Goal: Information Seeking & Learning: Learn about a topic

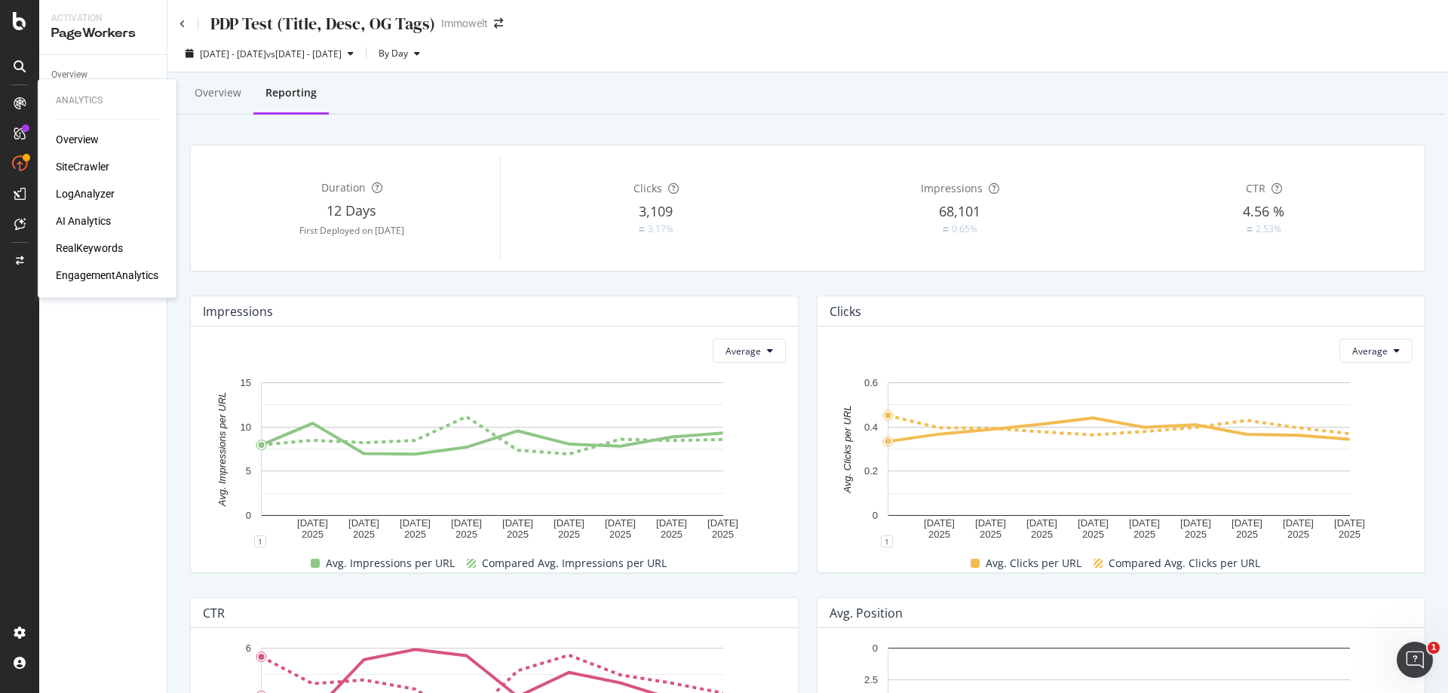
click at [93, 219] on div "AI Analytics" at bounding box center [83, 220] width 55 height 15
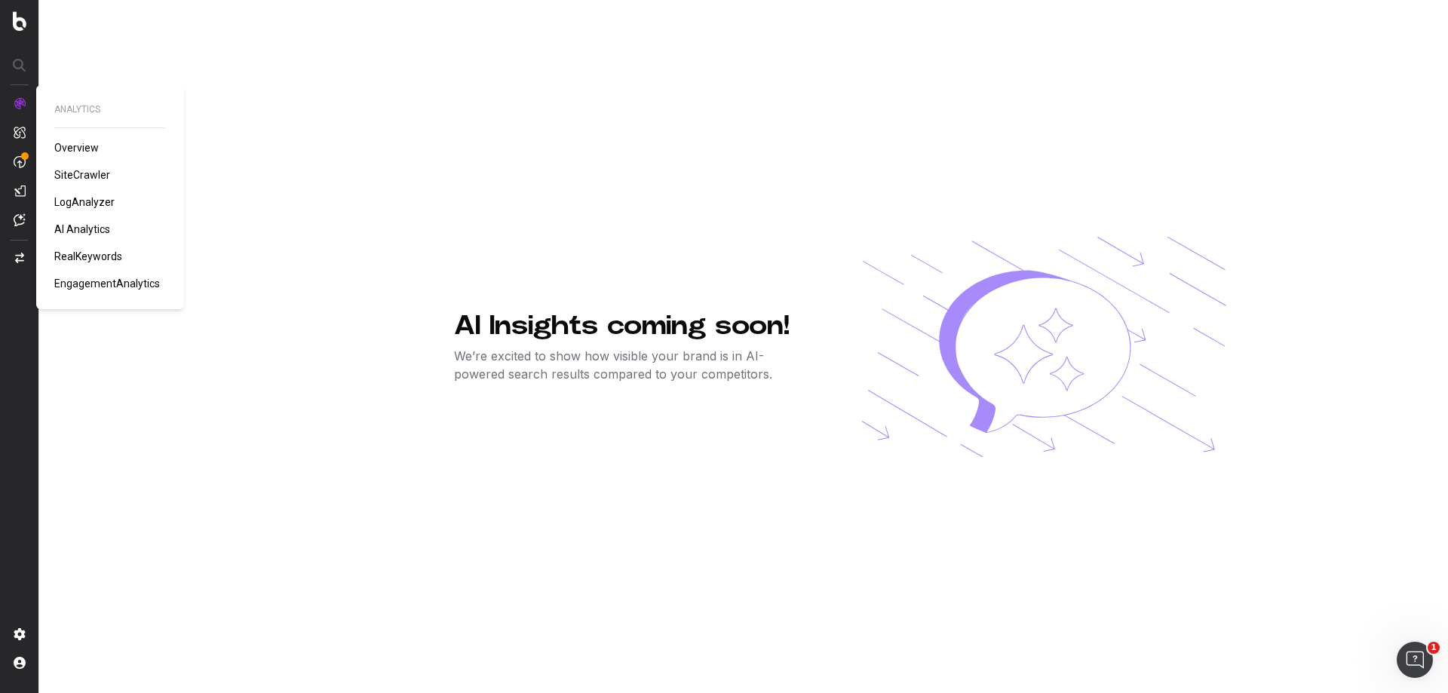
click at [93, 202] on span "LogAnalyzer" at bounding box center [84, 202] width 60 height 12
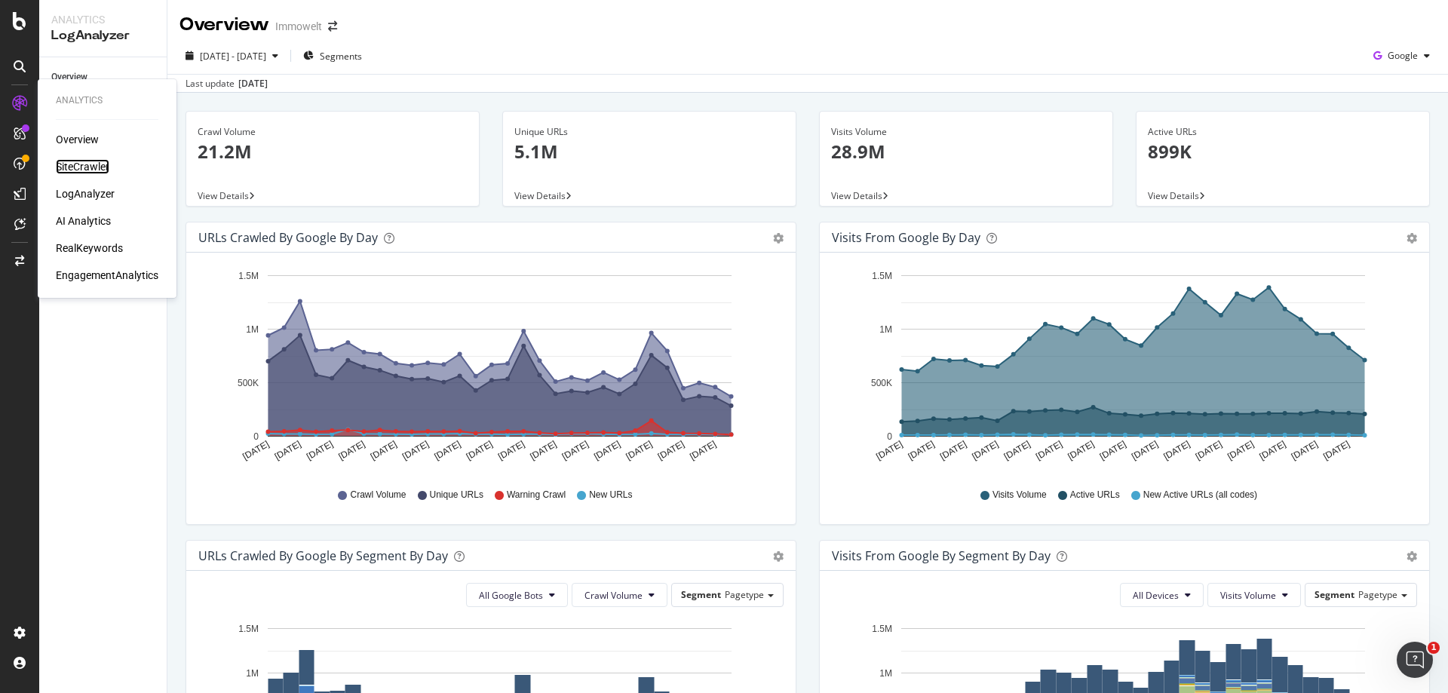
click at [86, 163] on div "SiteCrawler" at bounding box center [83, 166] width 54 height 15
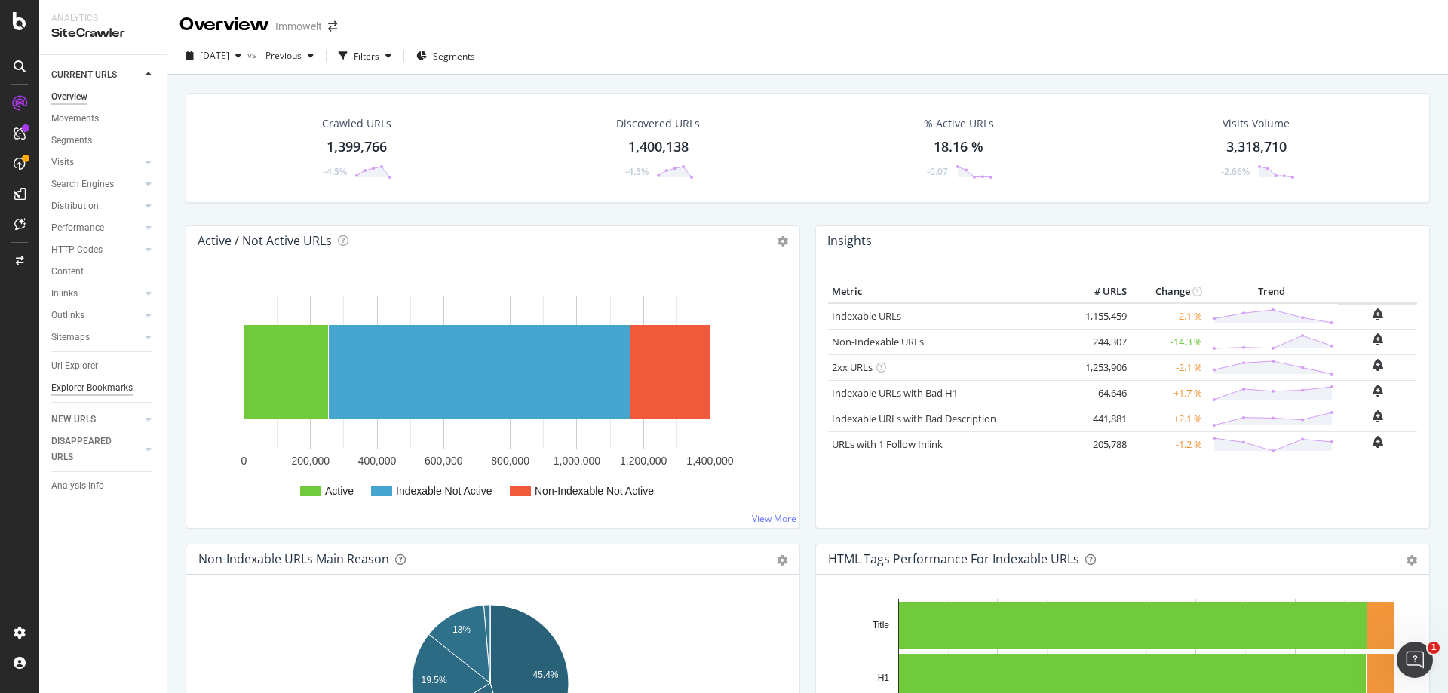
click at [112, 391] on div "Explorer Bookmarks" at bounding box center [91, 388] width 81 height 16
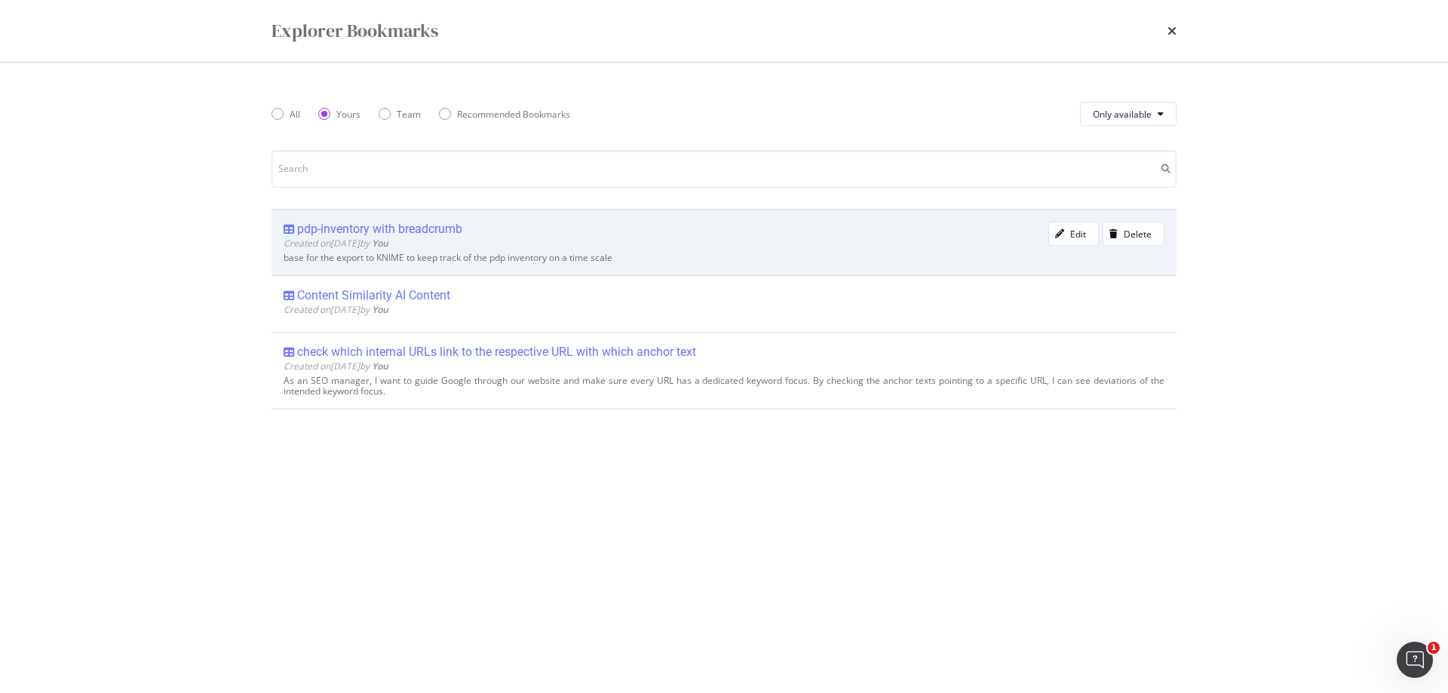
click at [565, 245] on div "Created on 2025 Oct 7th by You" at bounding box center [665, 243] width 765 height 13
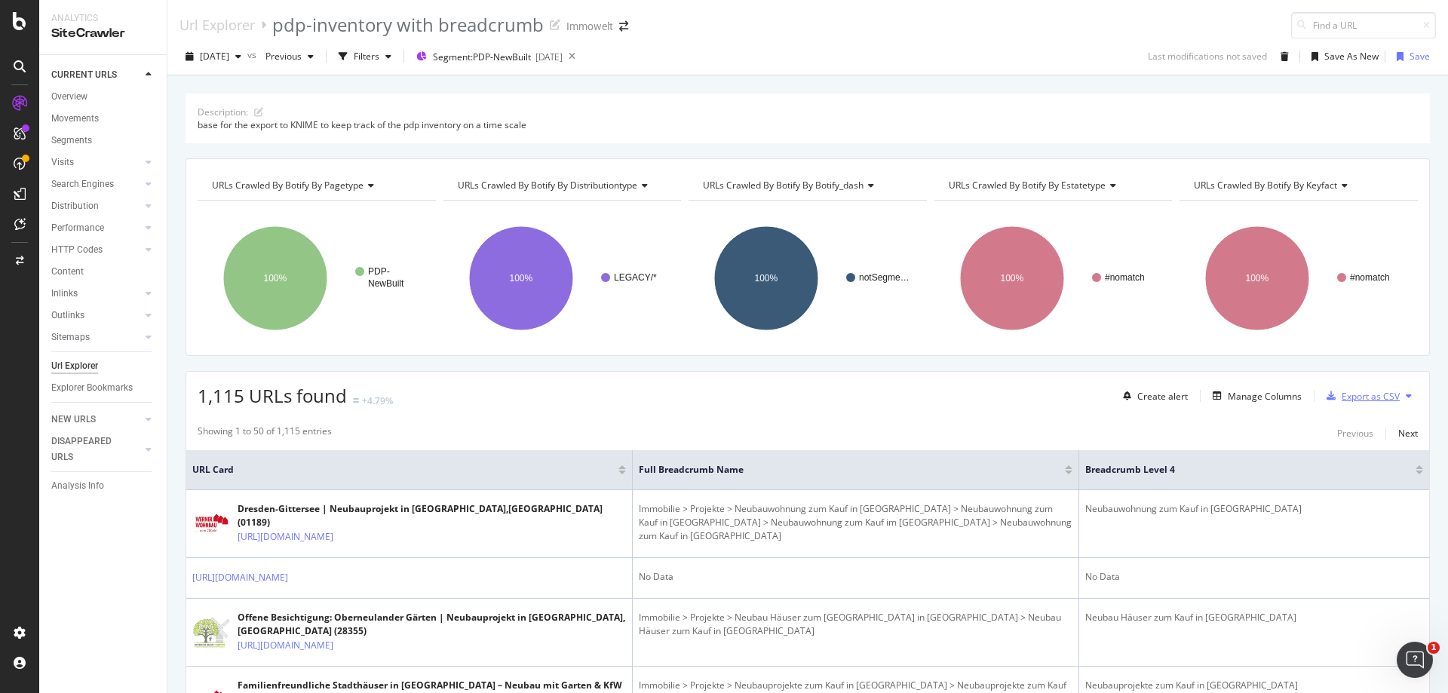
click at [1362, 400] on div "Export as CSV" at bounding box center [1370, 396] width 58 height 13
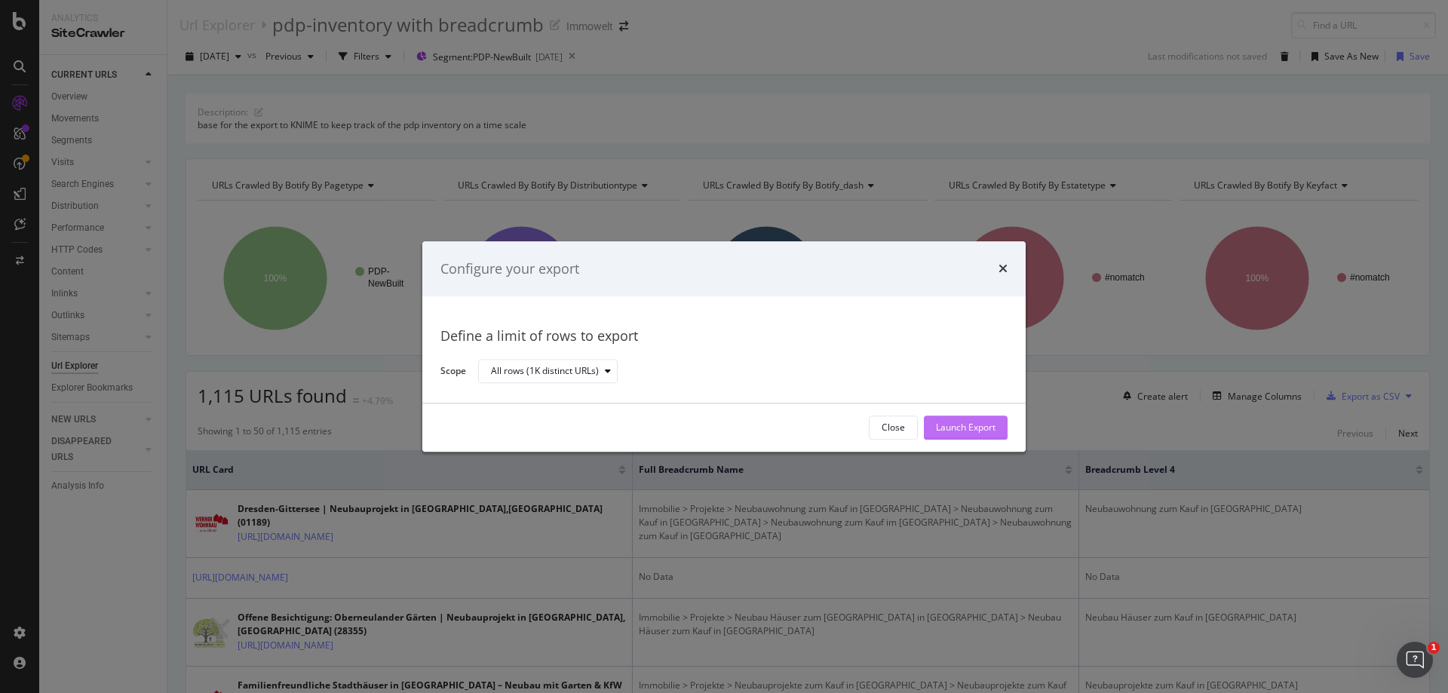
click at [967, 425] on div "Launch Export" at bounding box center [966, 427] width 60 height 13
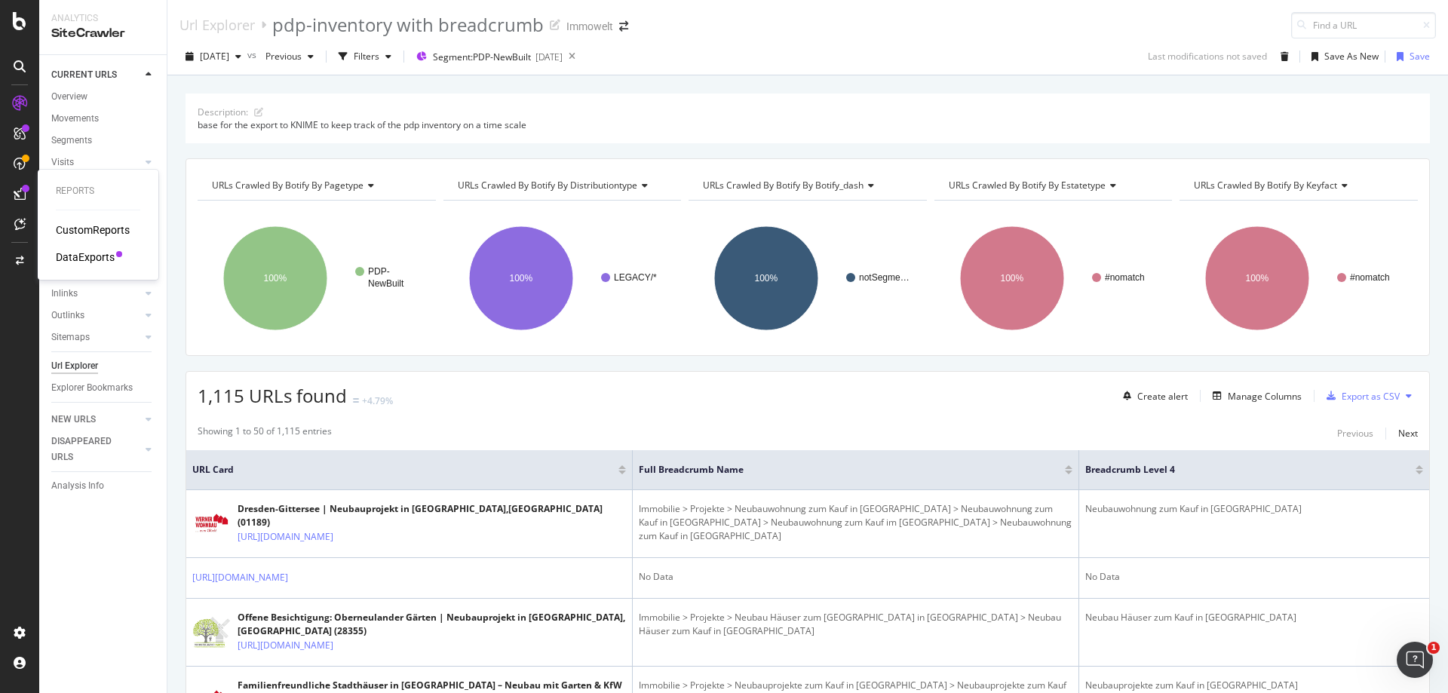
click at [87, 257] on div "DataExports" at bounding box center [85, 257] width 59 height 15
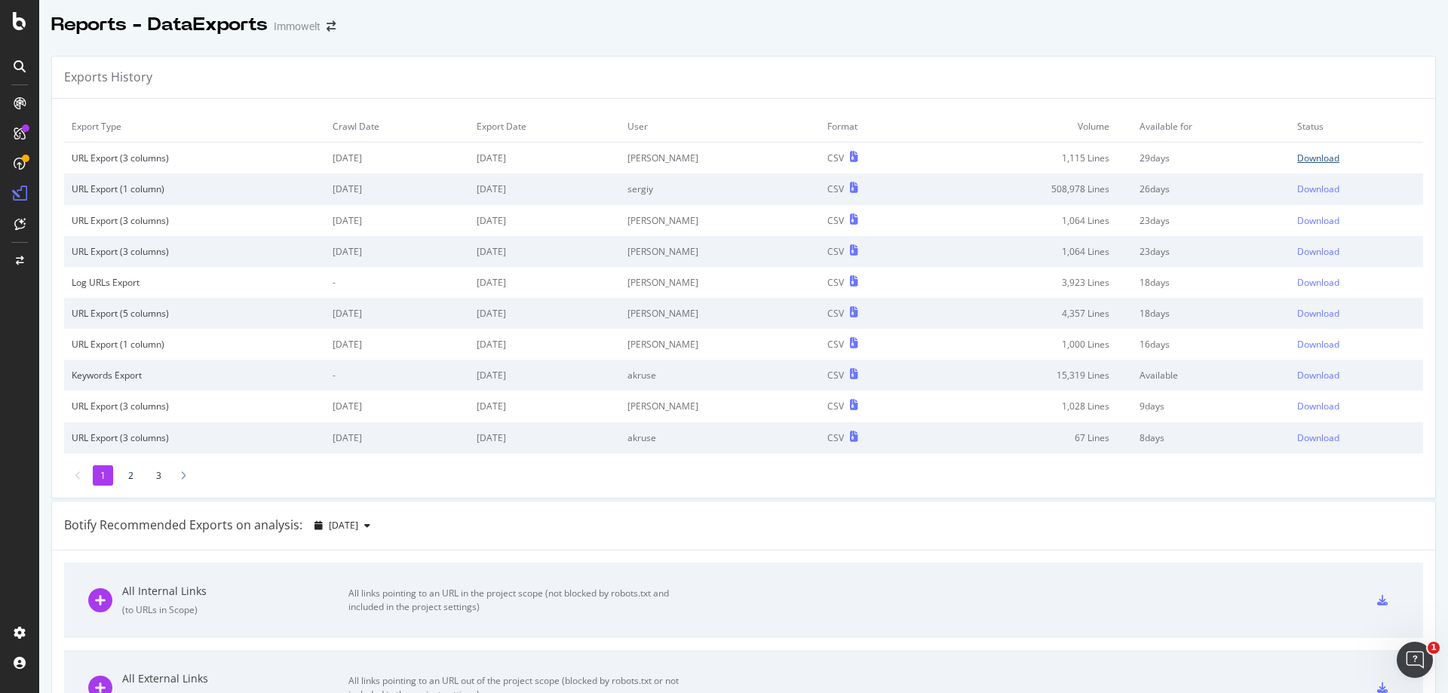
click at [1318, 155] on link "Download" at bounding box center [1356, 158] width 118 height 13
click at [333, 30] on icon "arrow-right-arrow-left" at bounding box center [330, 26] width 9 height 11
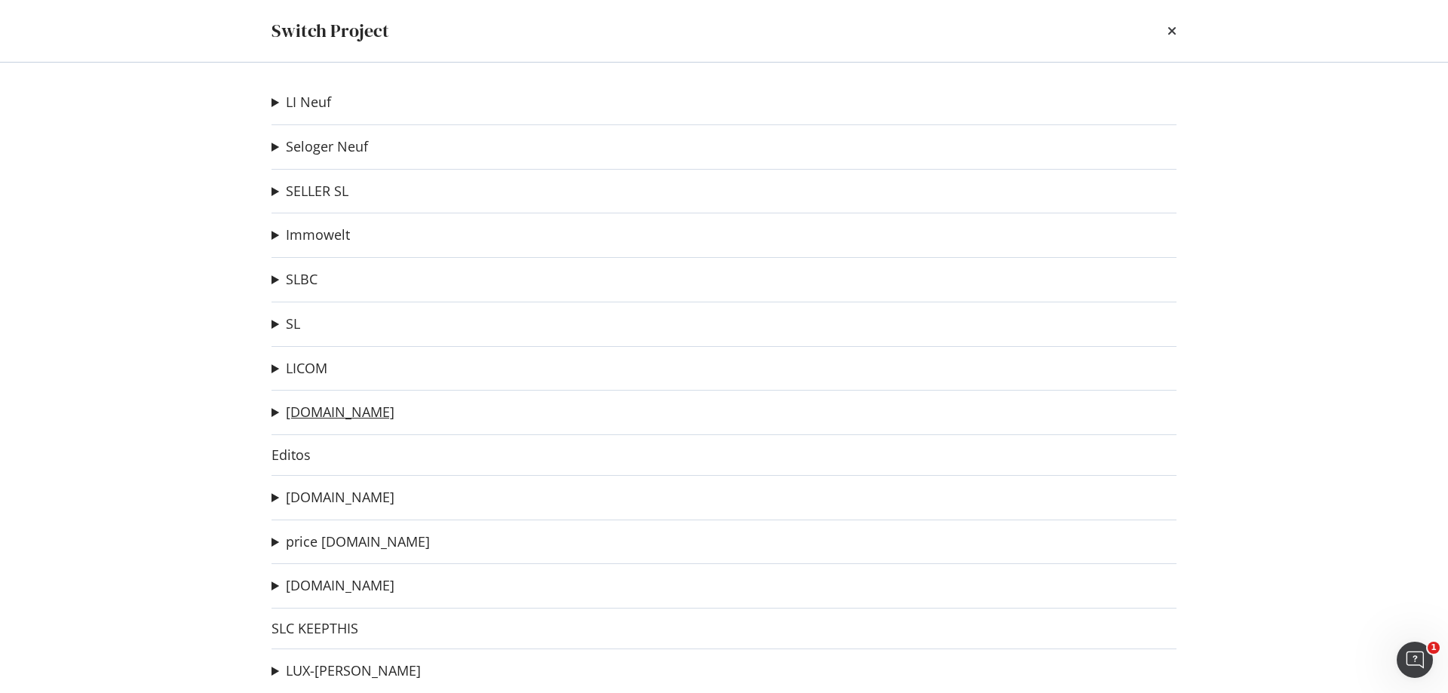
click at [333, 414] on link "immonet.de" at bounding box center [340, 412] width 109 height 16
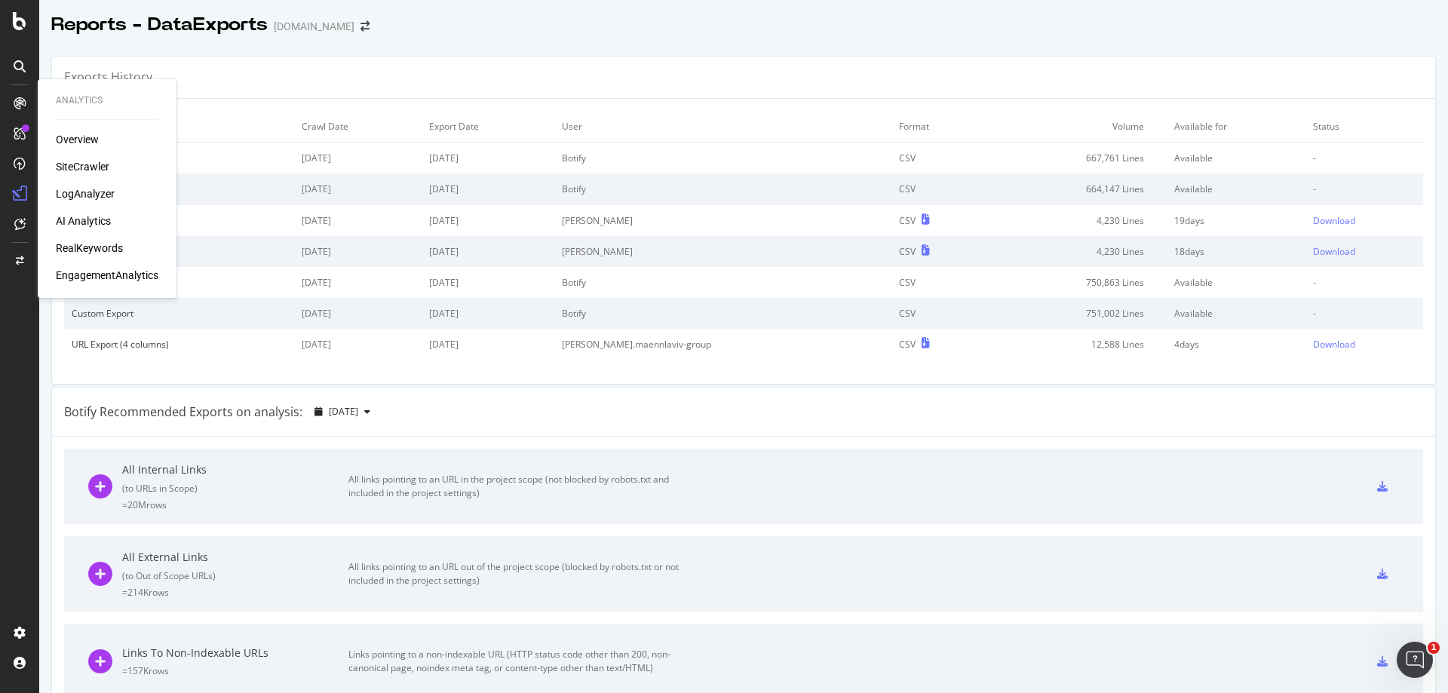
click at [75, 161] on div "SiteCrawler" at bounding box center [83, 166] width 54 height 15
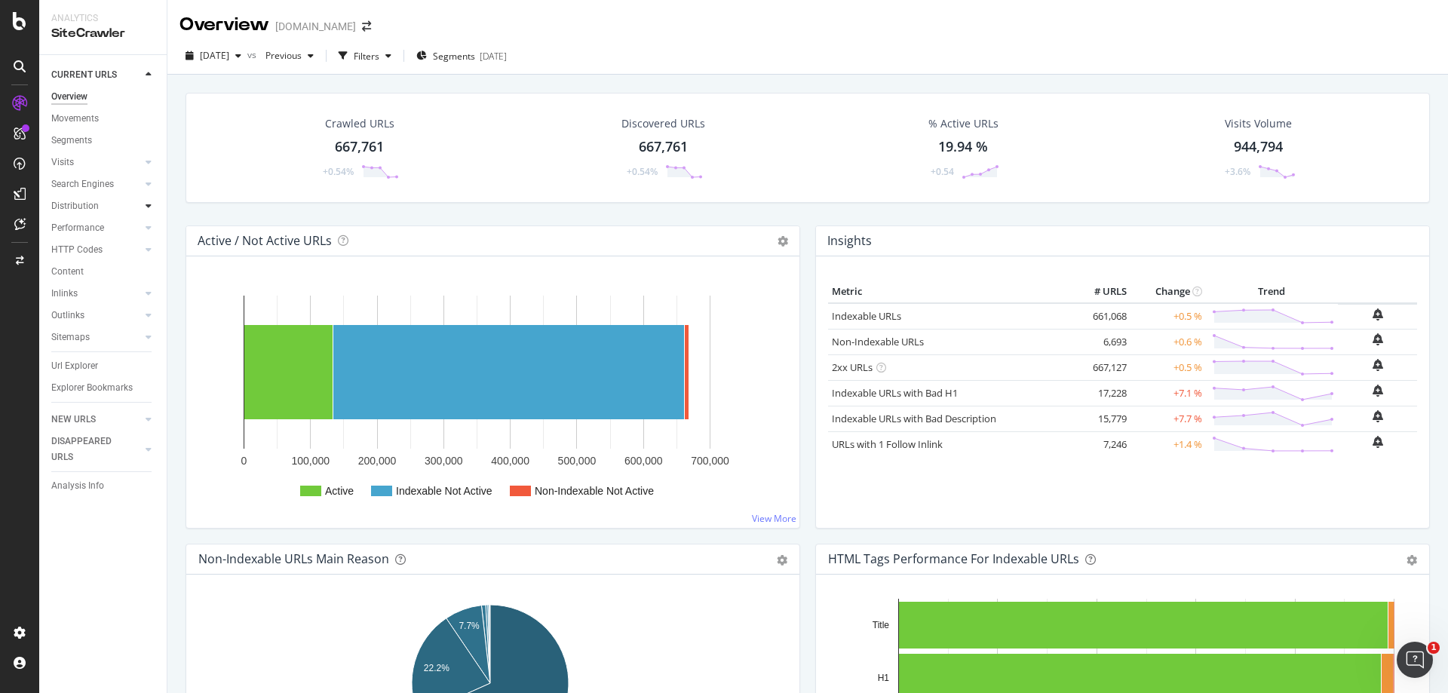
click at [150, 204] on icon at bounding box center [149, 205] width 6 height 9
click at [93, 253] on div "Segments" at bounding box center [78, 250] width 41 height 16
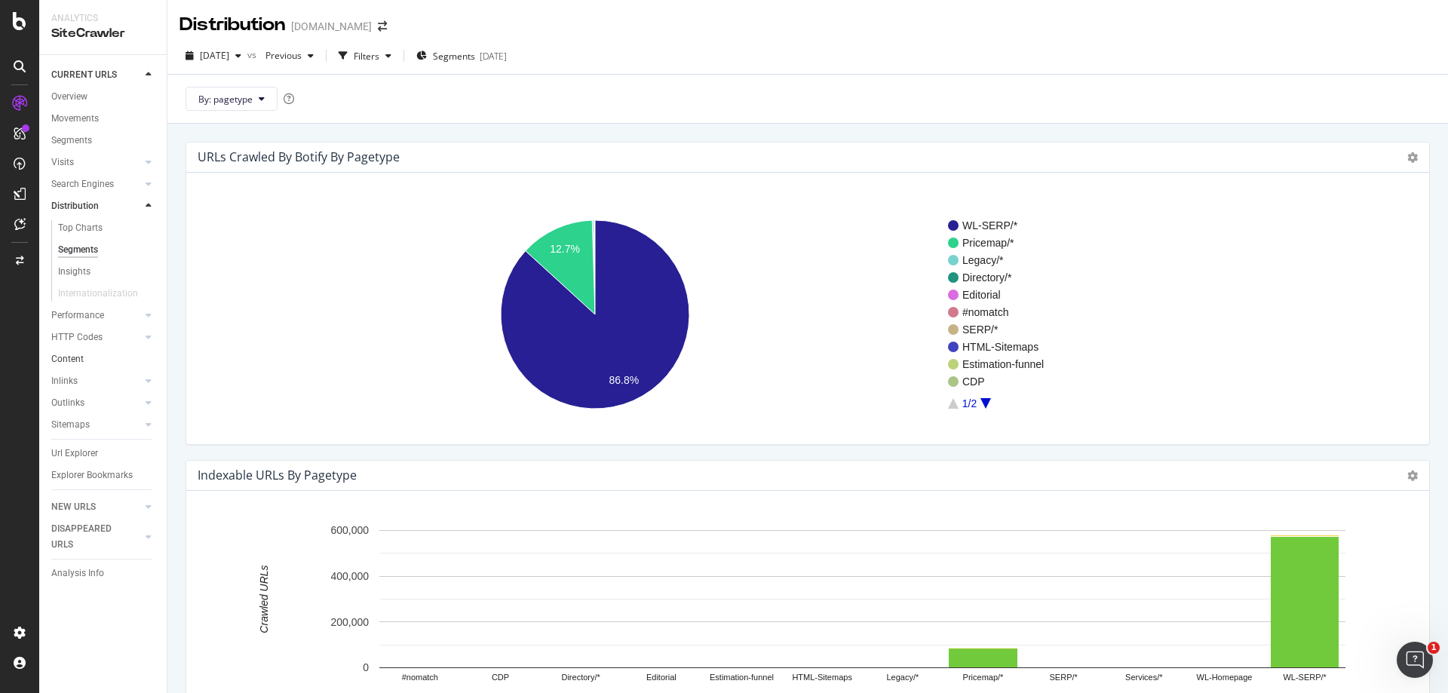
click at [94, 363] on link "Content" at bounding box center [103, 359] width 105 height 16
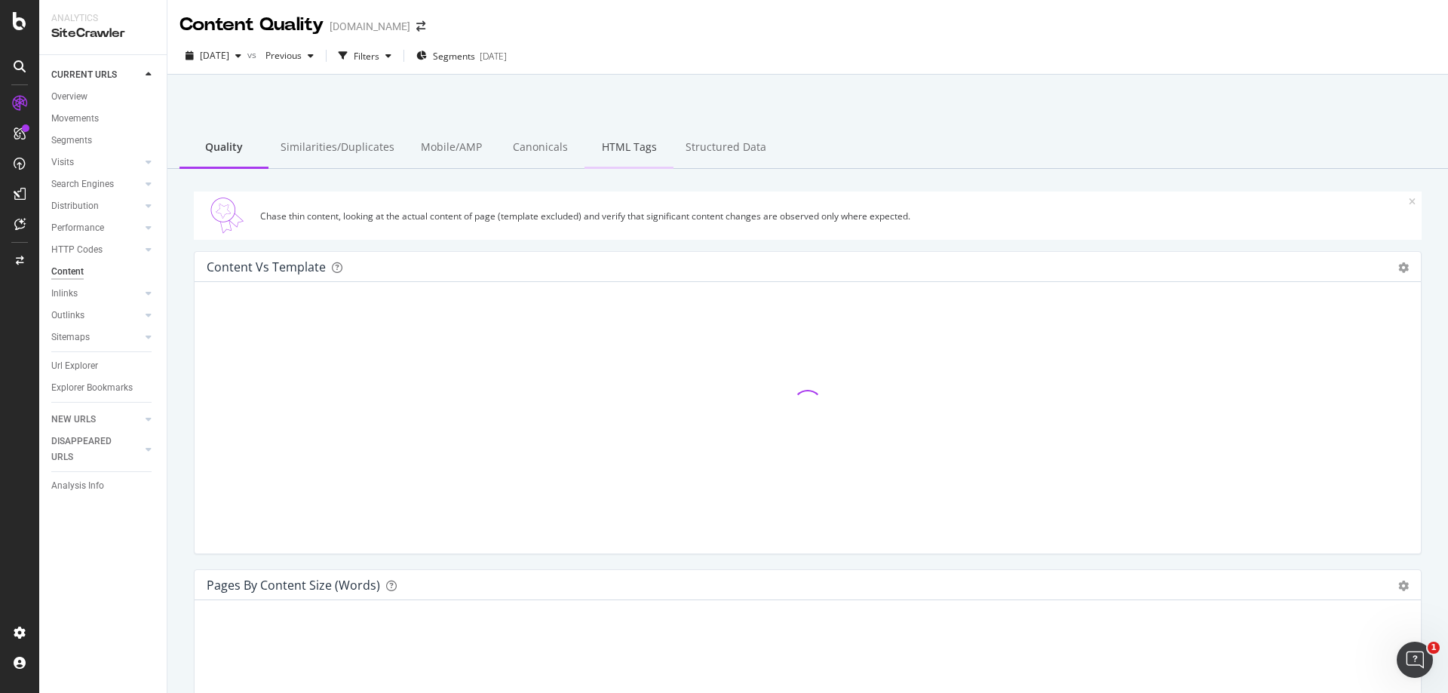
click at [627, 145] on div "HTML Tags" at bounding box center [628, 147] width 89 height 41
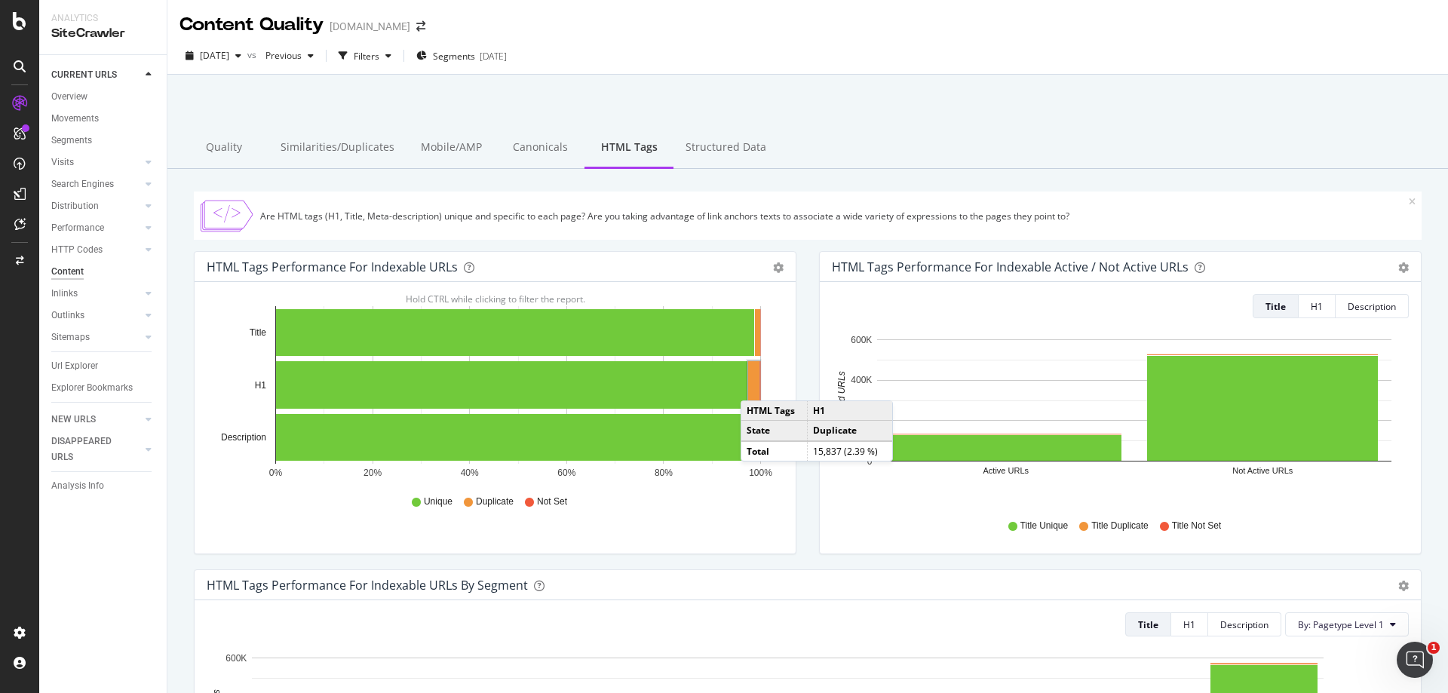
click at [755, 385] on rect "A chart." at bounding box center [753, 385] width 11 height 48
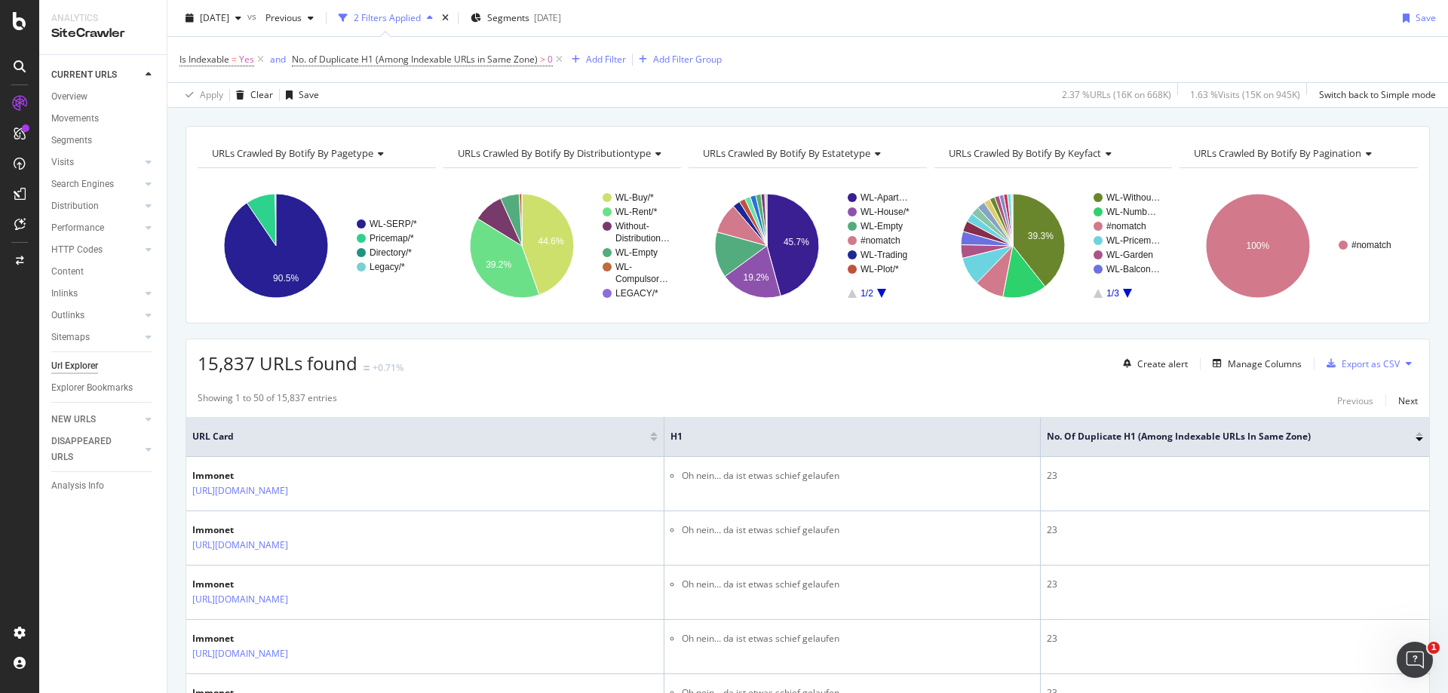
scroll to position [151, 0]
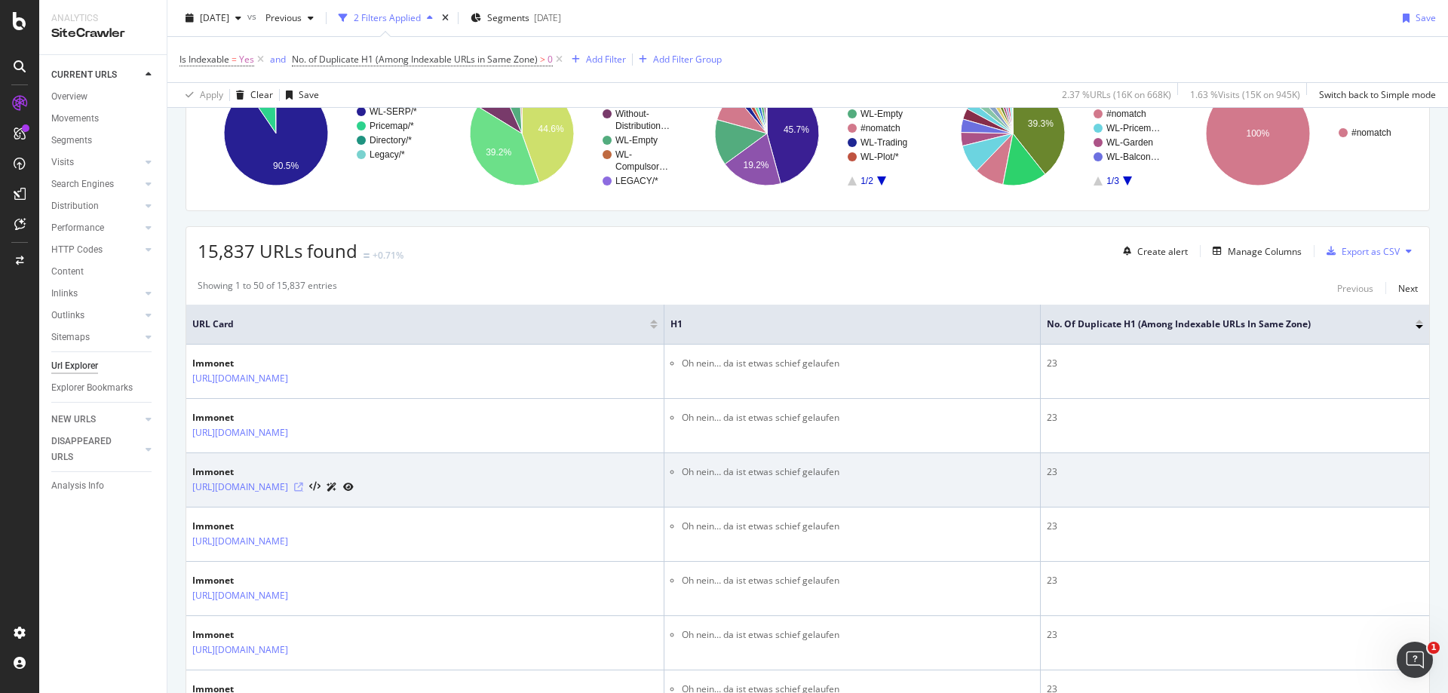
click at [303, 485] on icon at bounding box center [298, 487] width 9 height 9
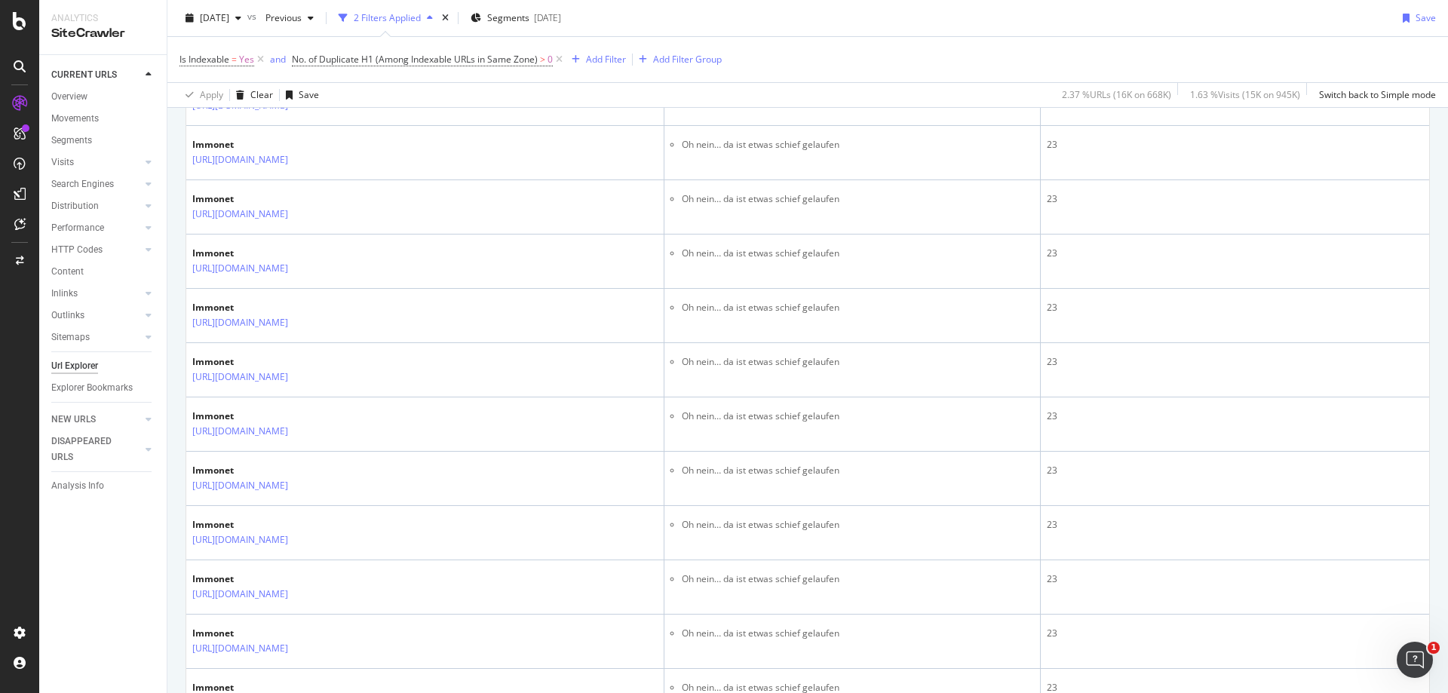
scroll to position [980, 0]
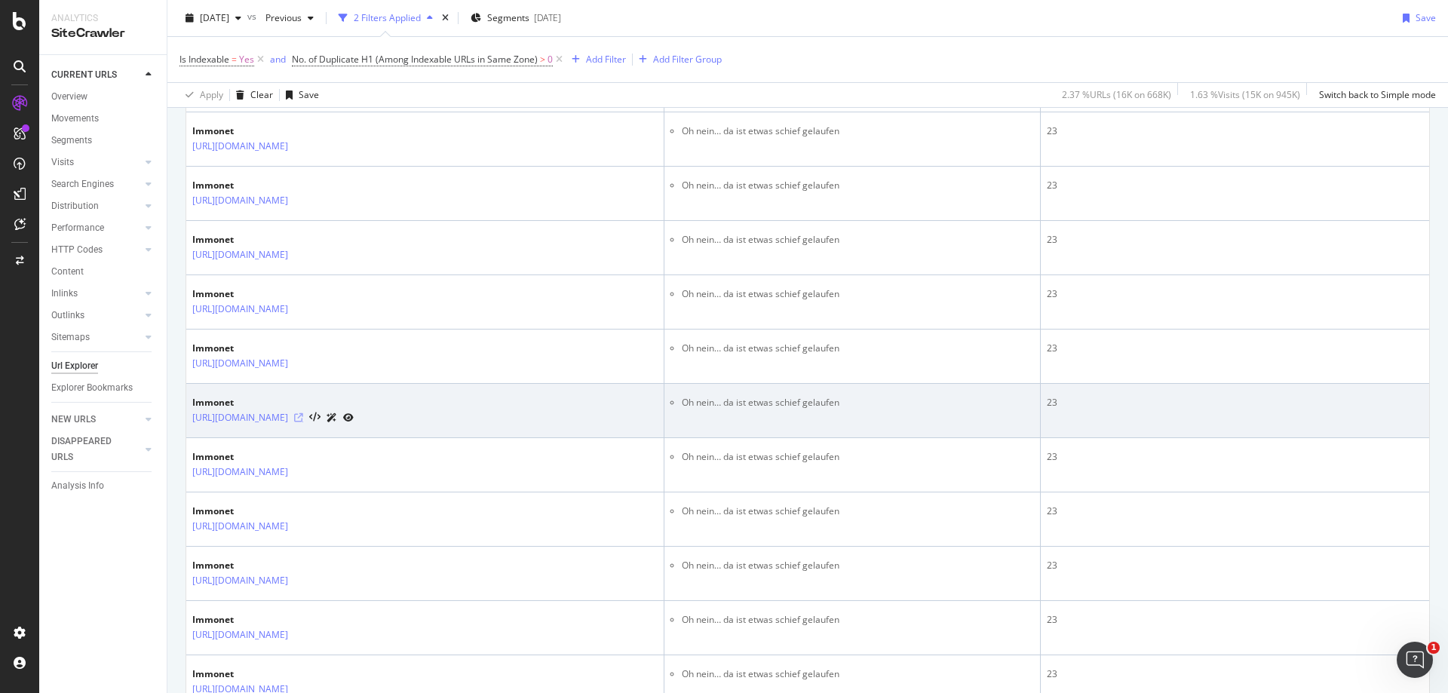
click at [303, 415] on icon at bounding box center [298, 417] width 9 height 9
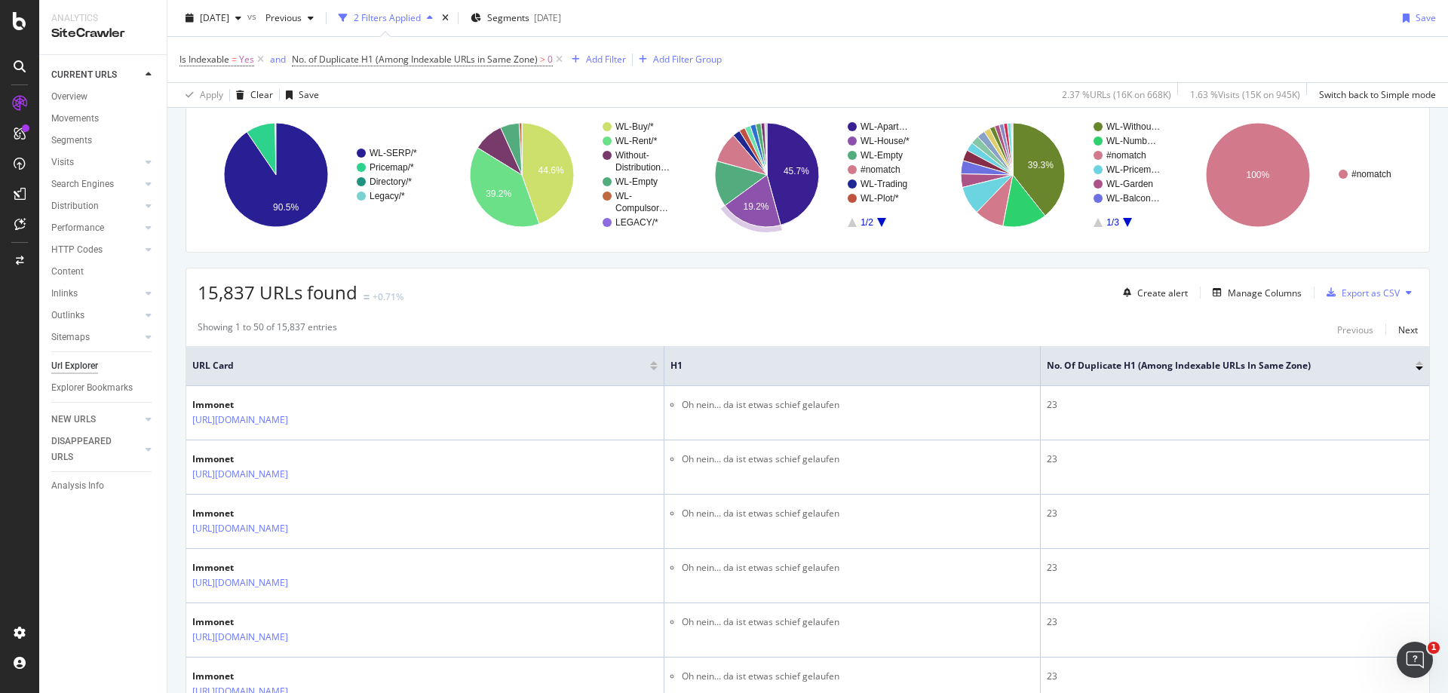
scroll to position [0, 0]
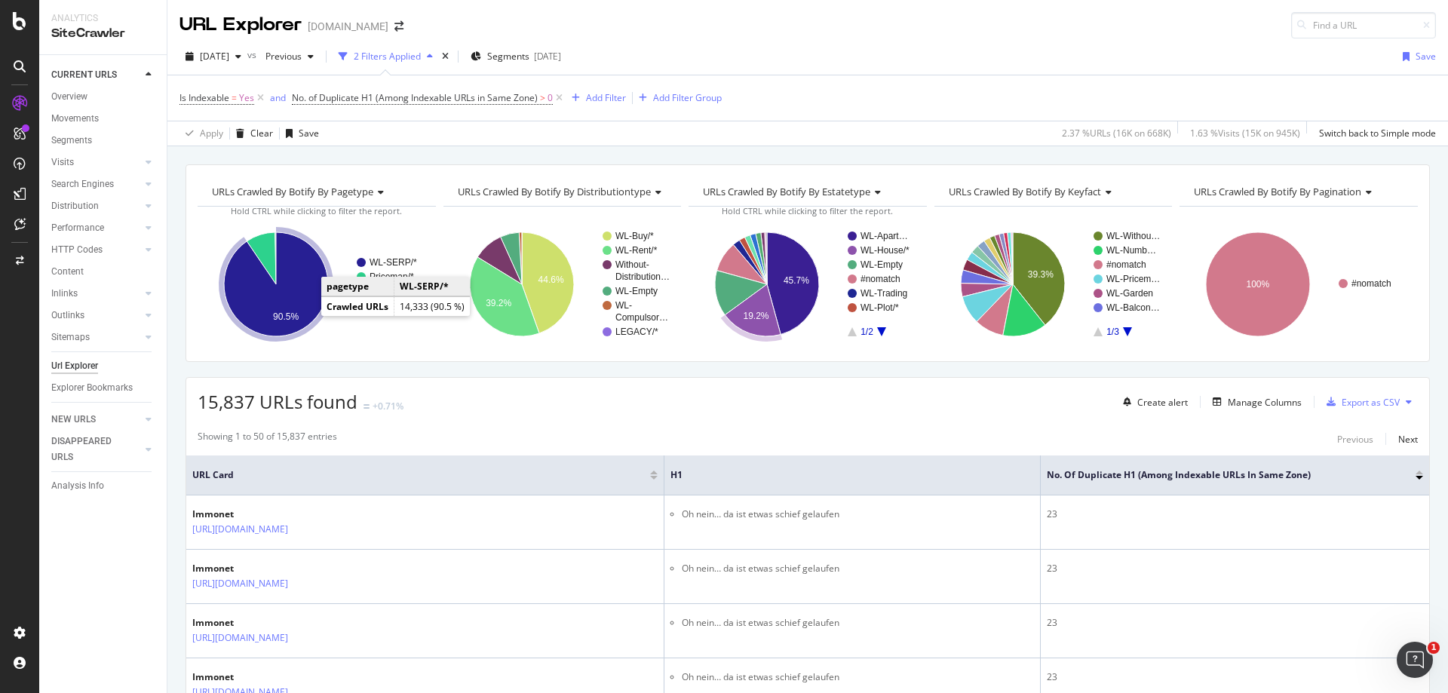
click at [302, 303] on icon "A chart." at bounding box center [276, 284] width 104 height 104
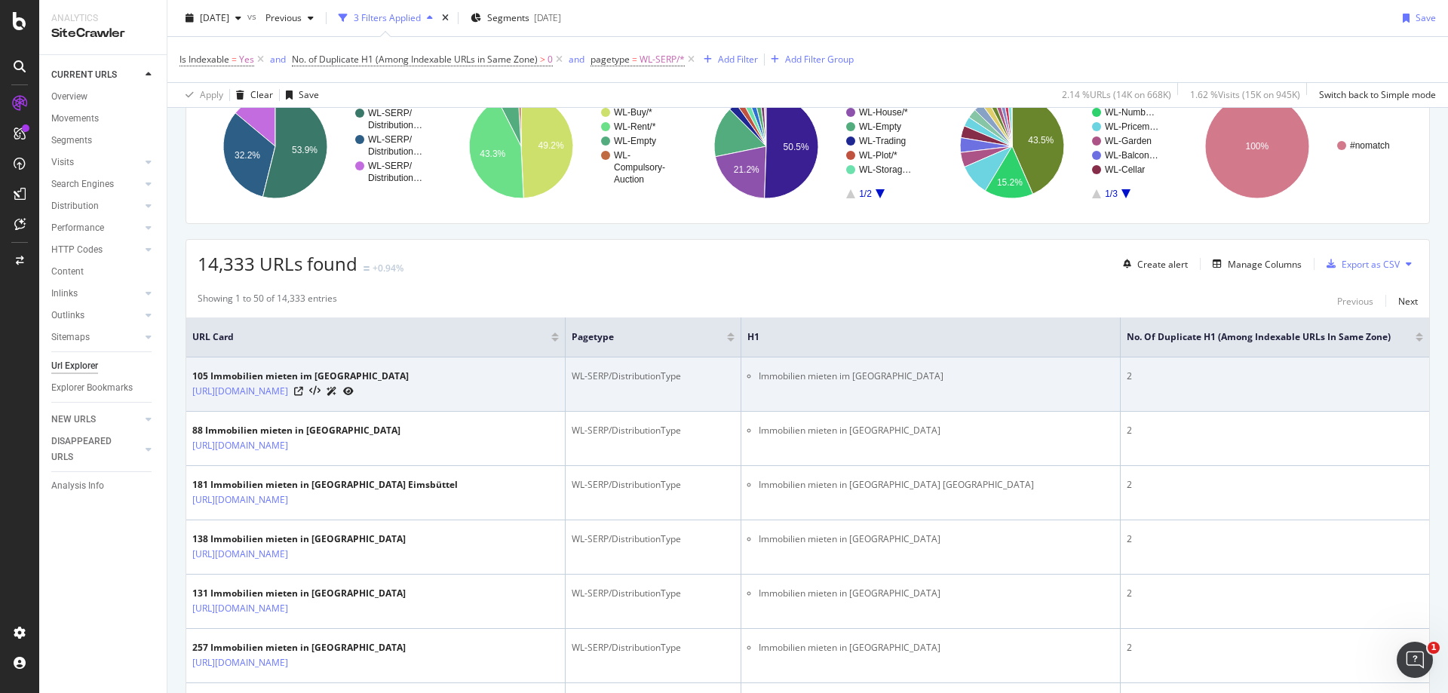
scroll to position [151, 0]
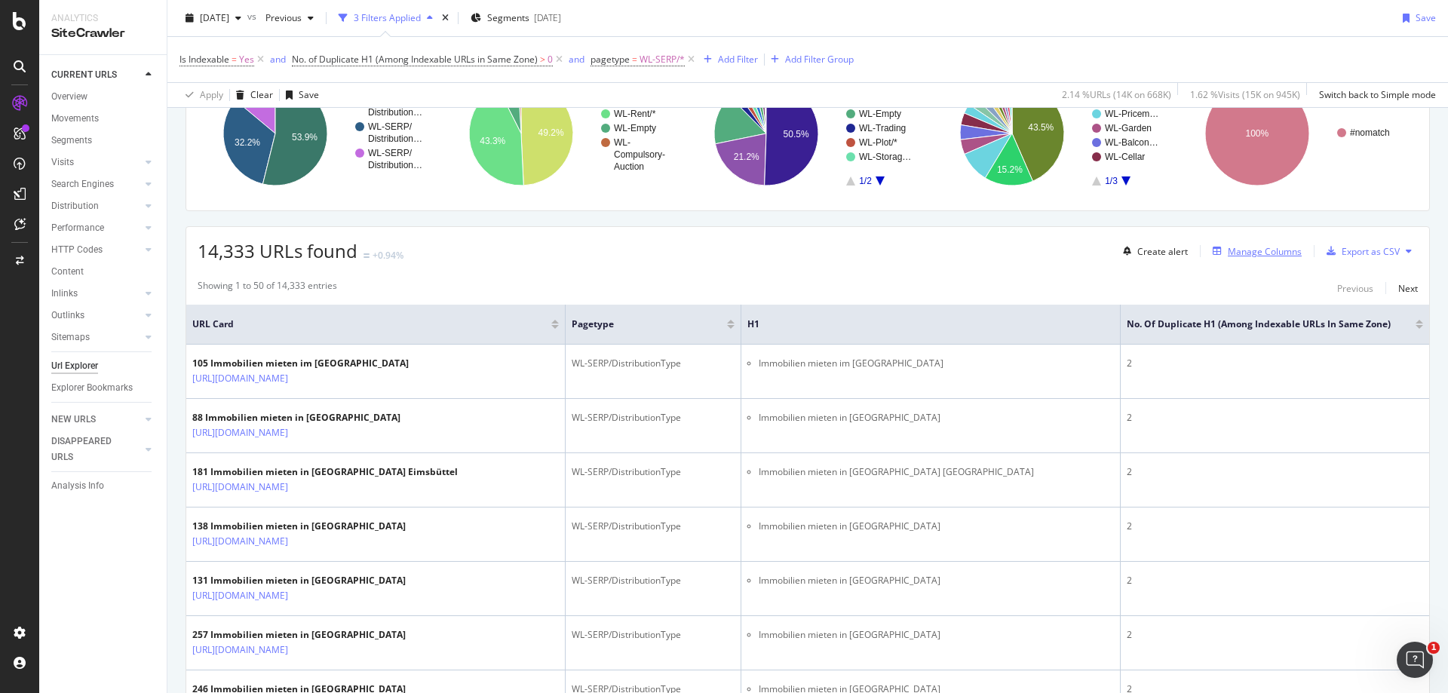
click at [1242, 247] on div "Manage Columns" at bounding box center [1264, 251] width 74 height 13
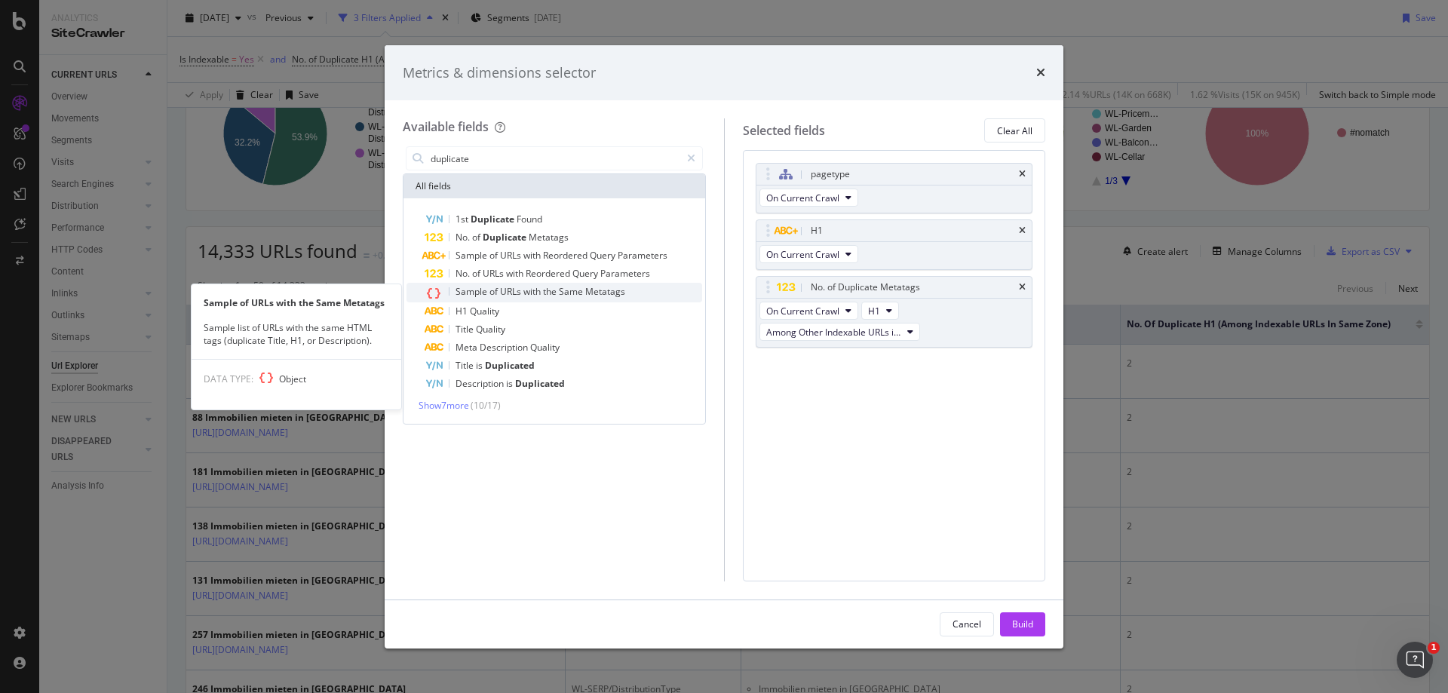
type input "duplicate"
click at [563, 288] on span "Same" at bounding box center [572, 291] width 26 height 13
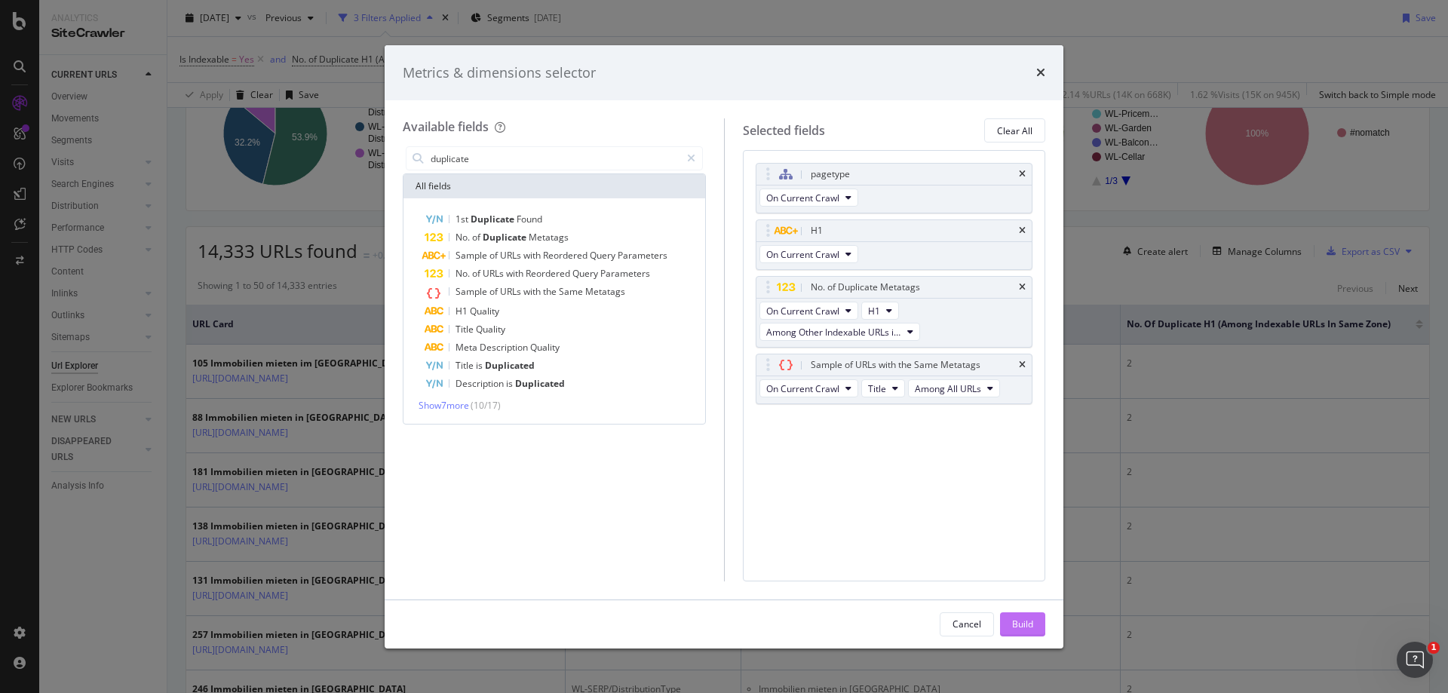
click at [1041, 620] on button "Build" at bounding box center [1022, 624] width 45 height 24
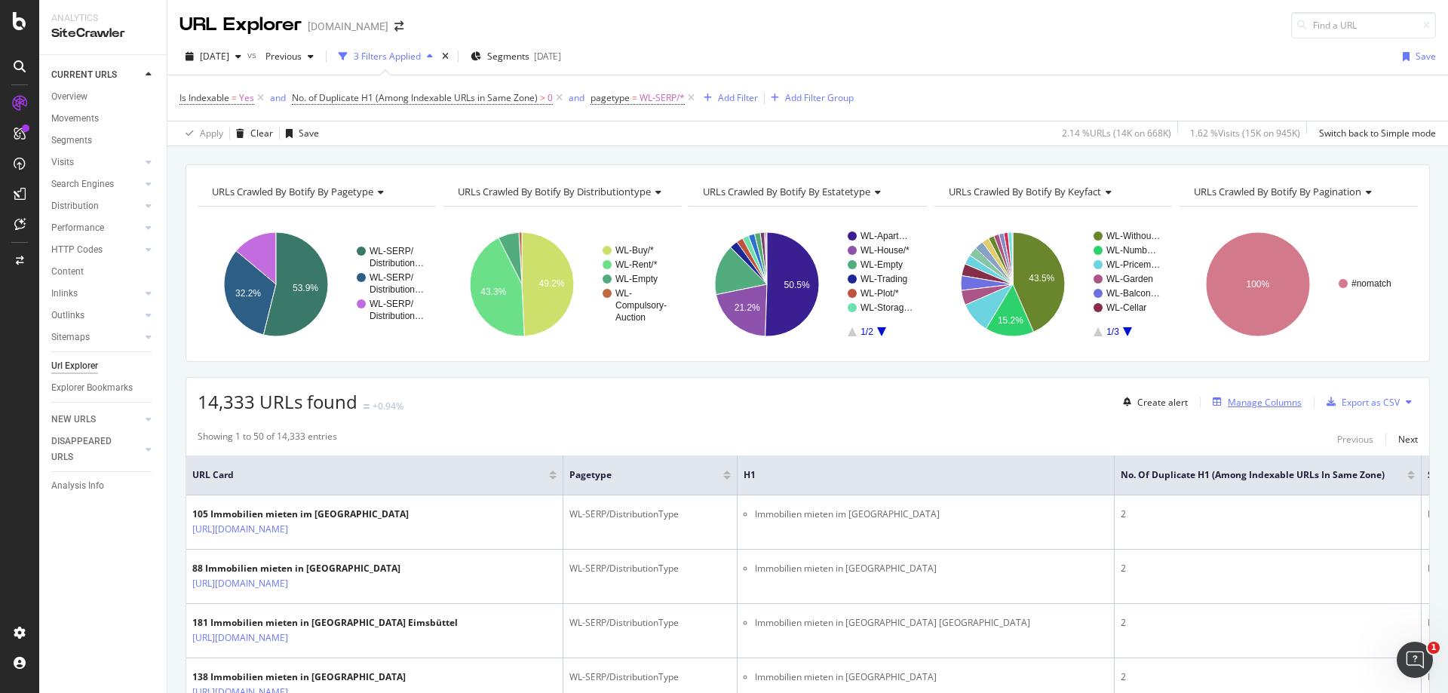
click at [1259, 406] on div "Manage Columns" at bounding box center [1264, 402] width 74 height 13
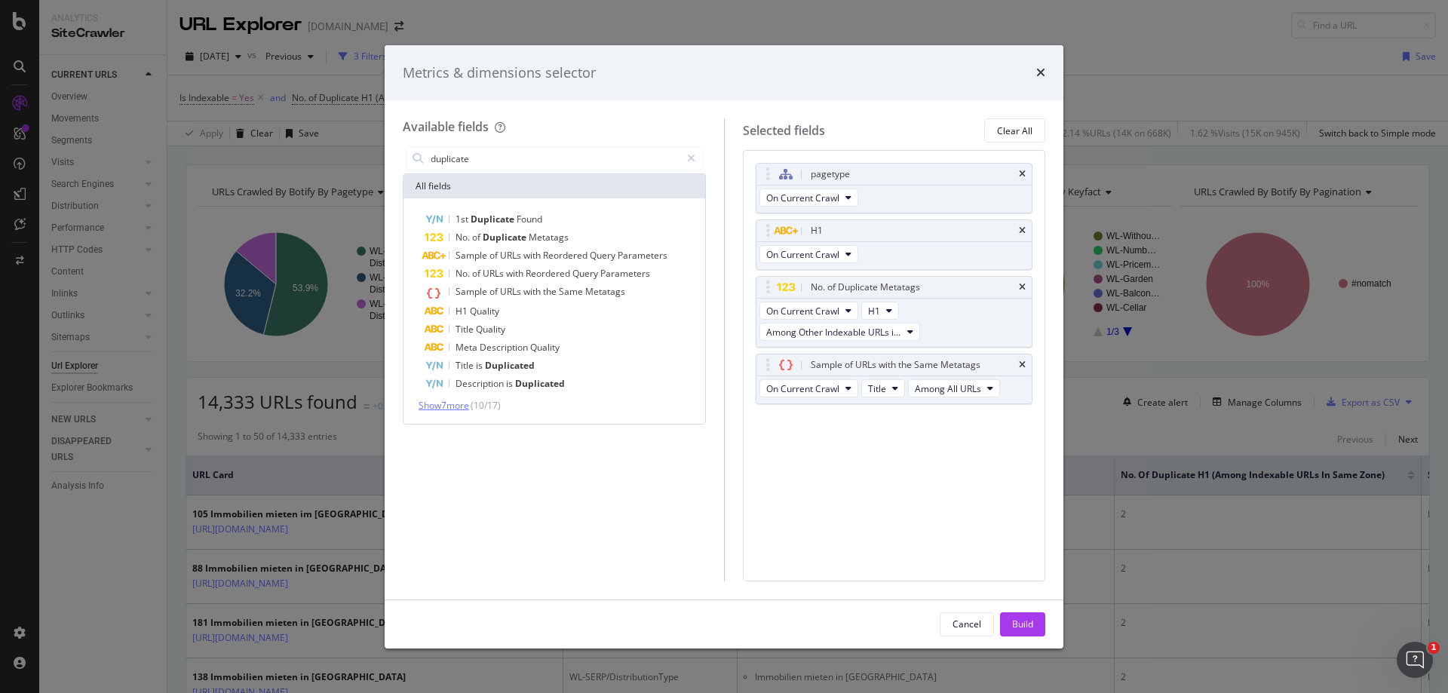
click at [460, 400] on span "Show 7 more" at bounding box center [443, 405] width 51 height 13
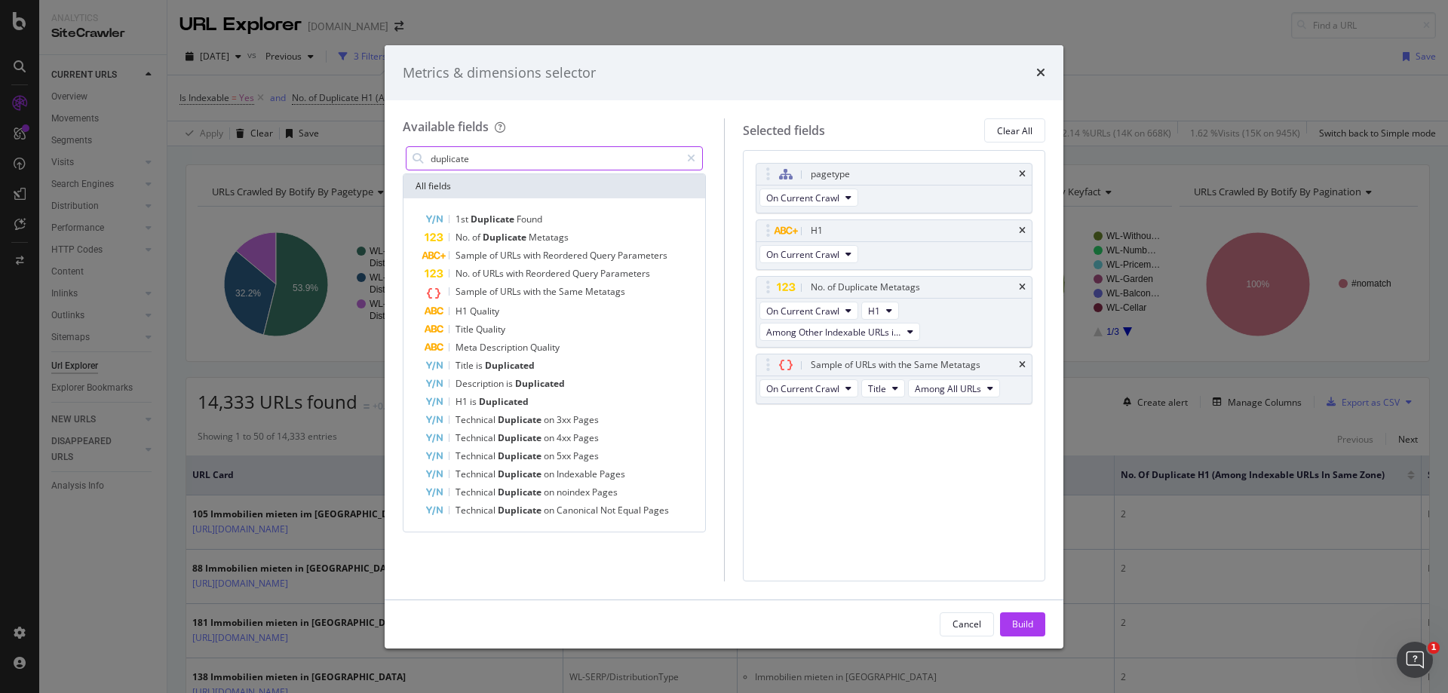
click at [504, 170] on input "duplicate" at bounding box center [554, 158] width 251 height 23
click at [507, 169] on input "duplicate" at bounding box center [554, 158] width 251 height 23
type input "duplicatesame"
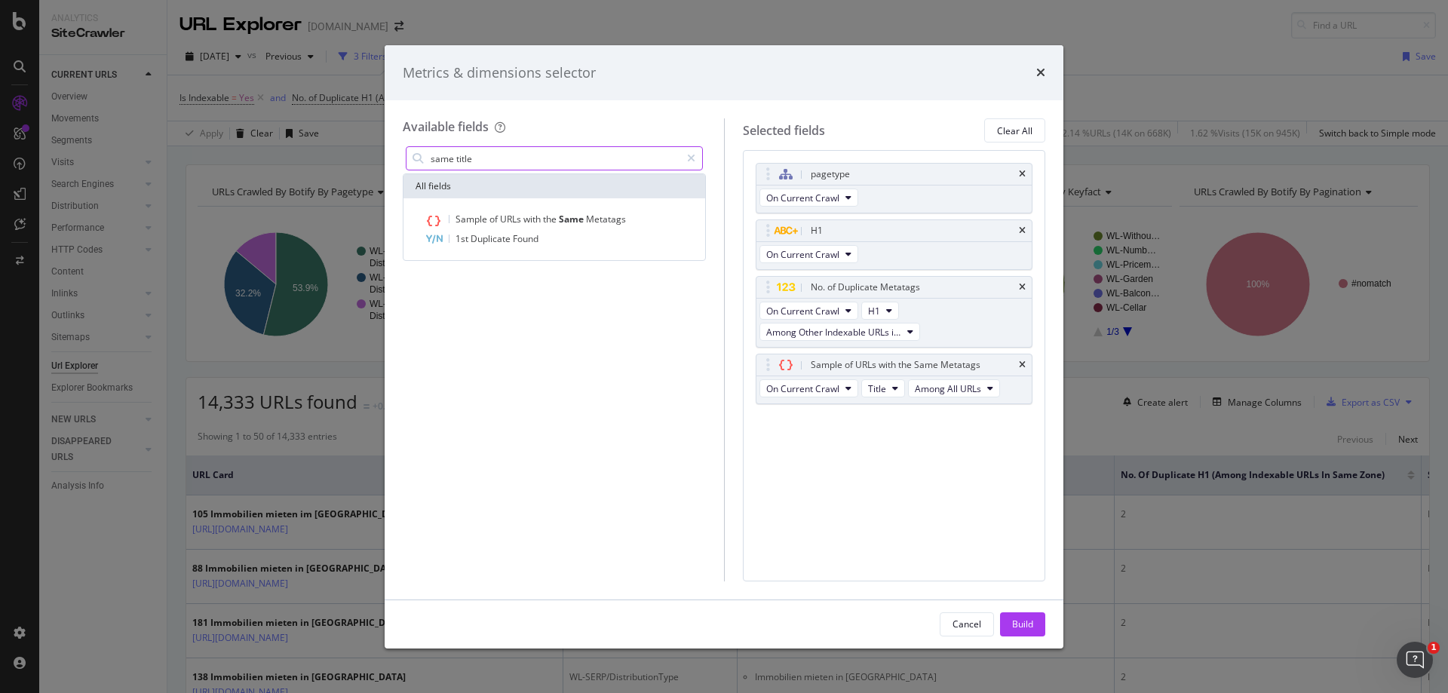
type input "same title"
click at [1047, 65] on div "Metrics & dimensions selector" at bounding box center [724, 73] width 679 height 56
click at [1042, 69] on icon "times" at bounding box center [1040, 72] width 9 height 12
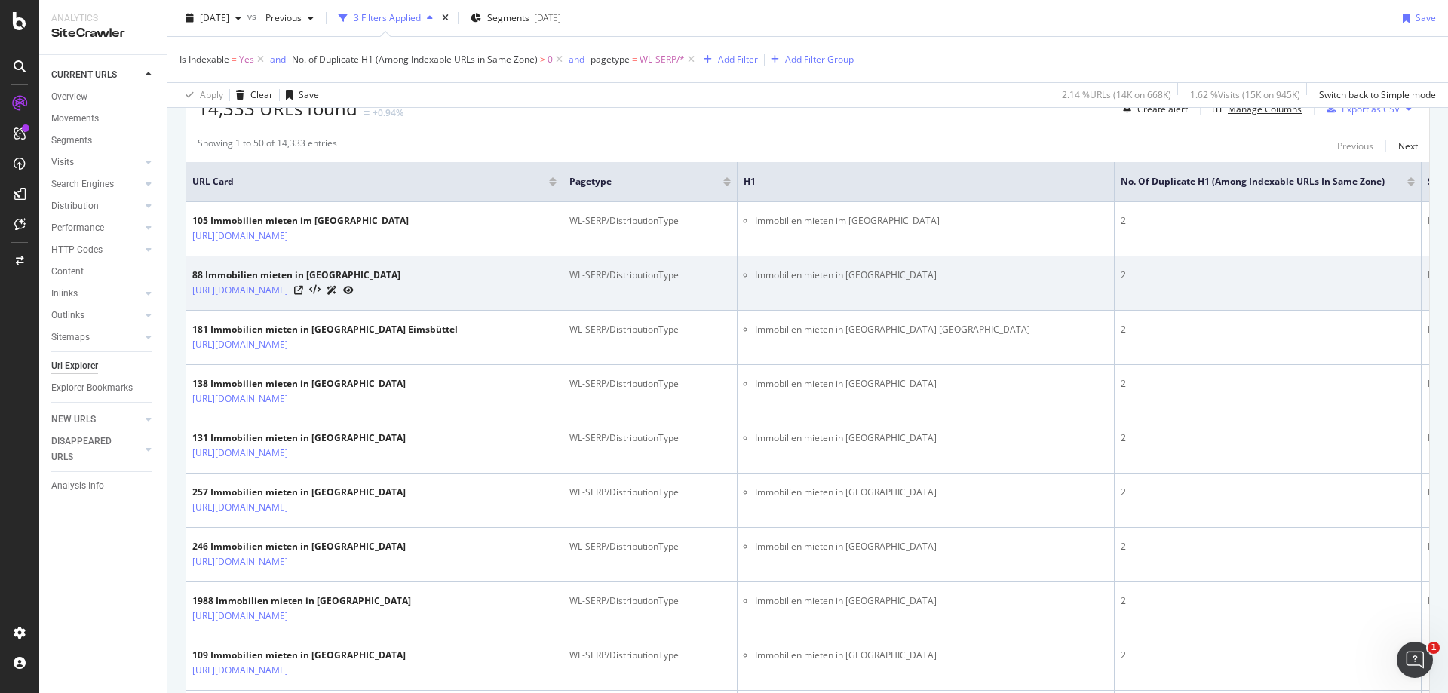
scroll to position [302, 0]
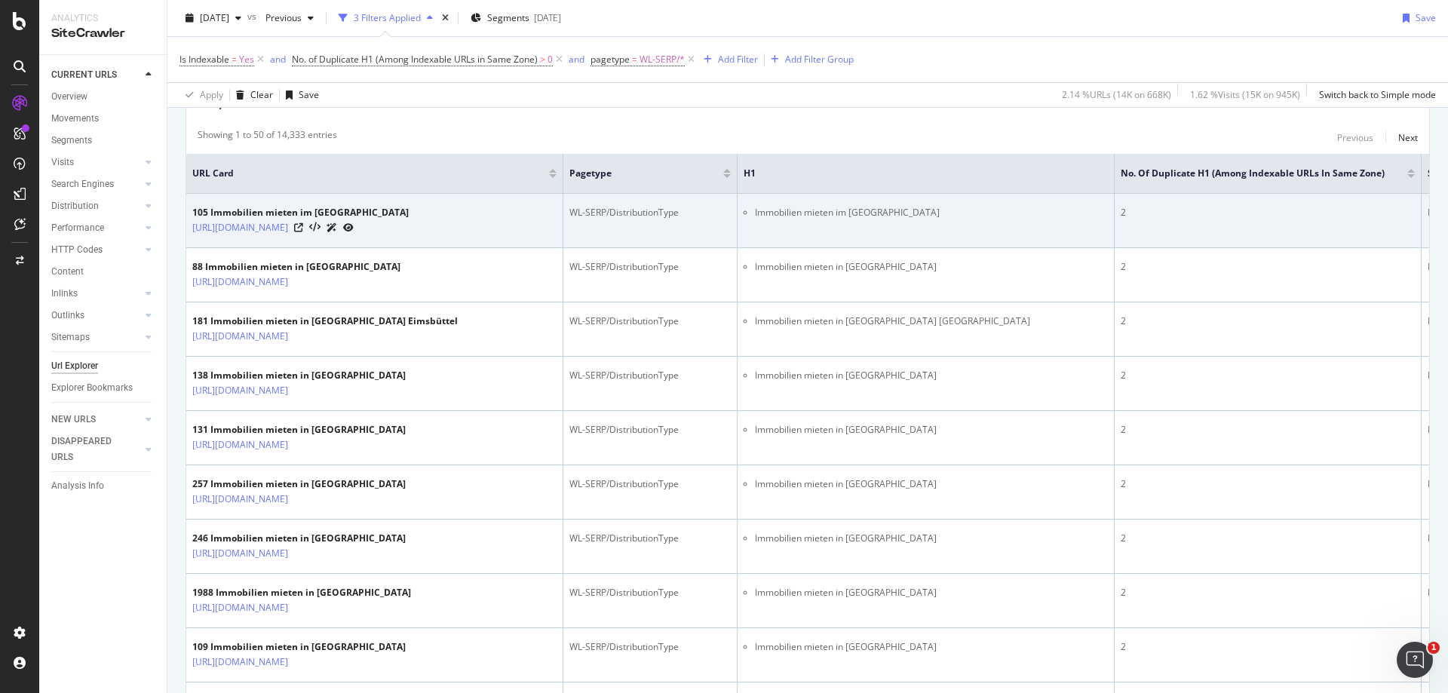
click at [354, 232] on icon at bounding box center [348, 227] width 11 height 9
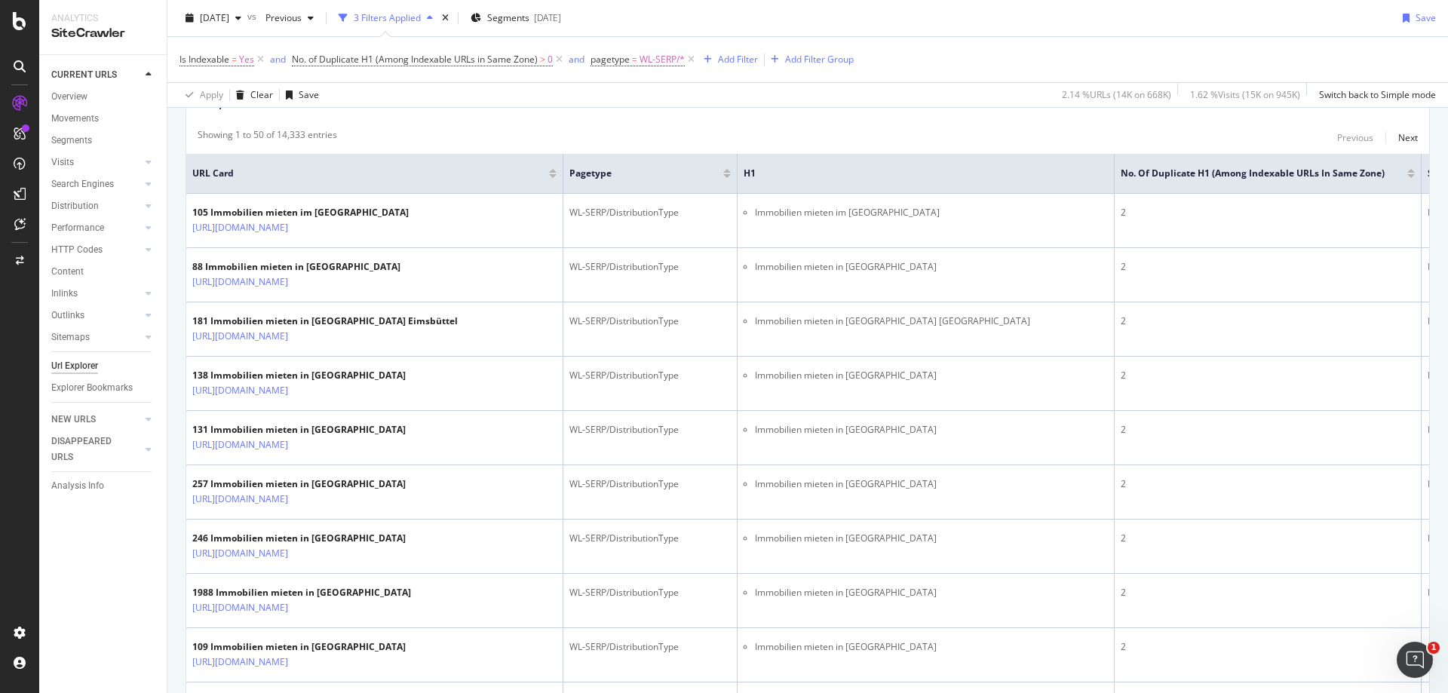
click at [1407, 177] on div at bounding box center [1411, 176] width 8 height 4
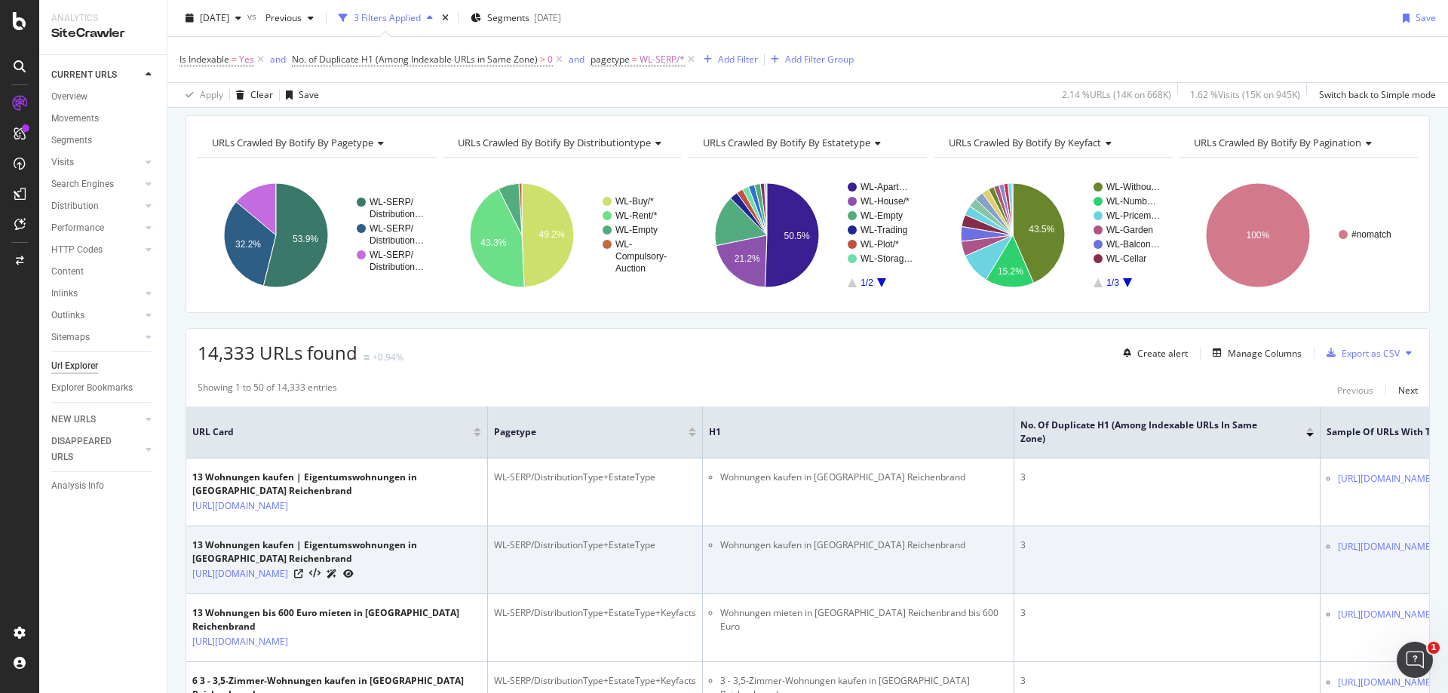
scroll to position [151, 0]
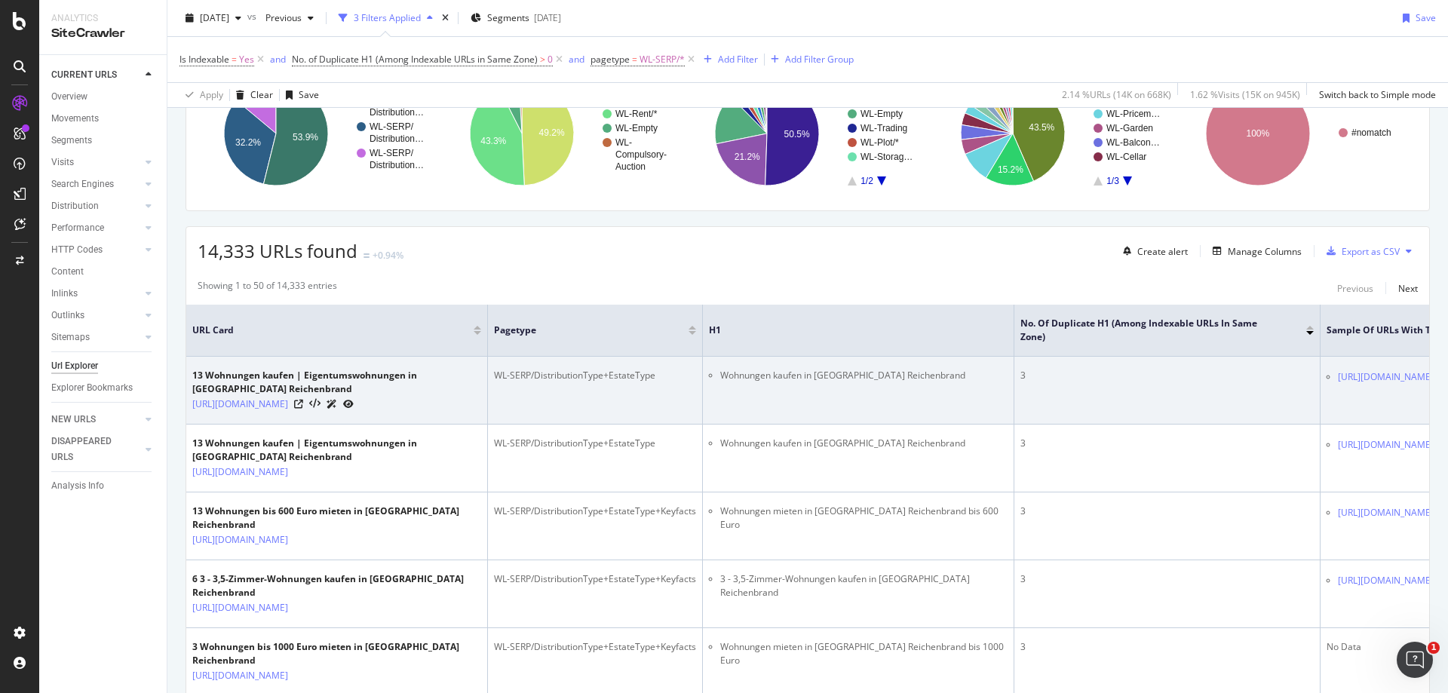
click at [354, 409] on icon at bounding box center [348, 404] width 11 height 9
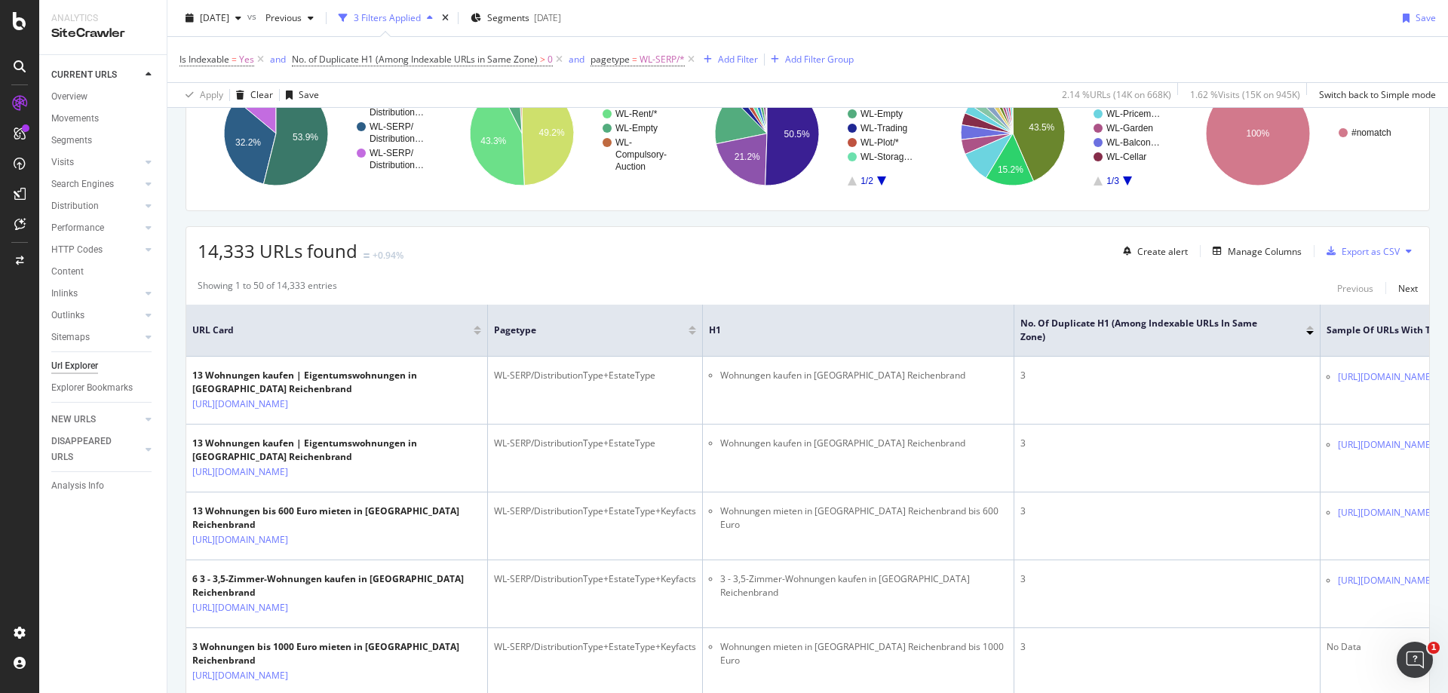
scroll to position [0, 0]
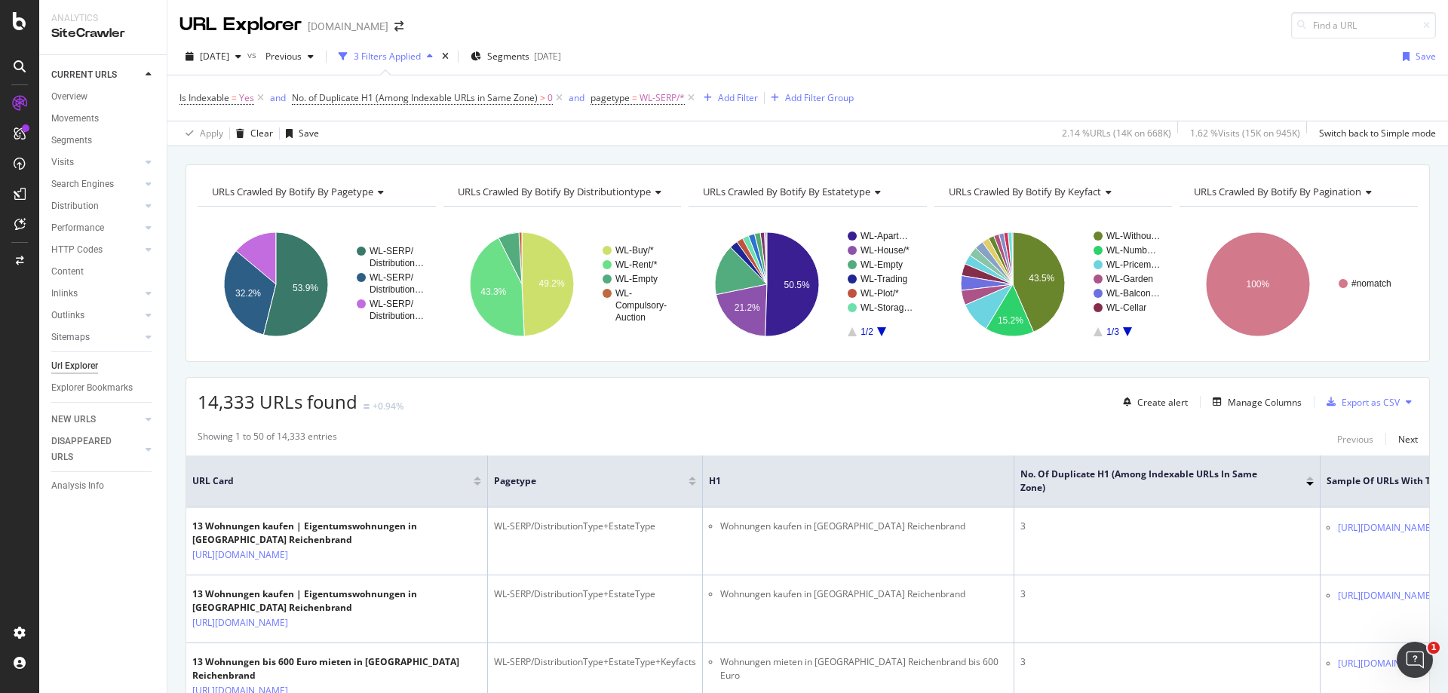
click at [1289, 194] on span "URLs Crawled By Botify By pagination" at bounding box center [1277, 192] width 167 height 14
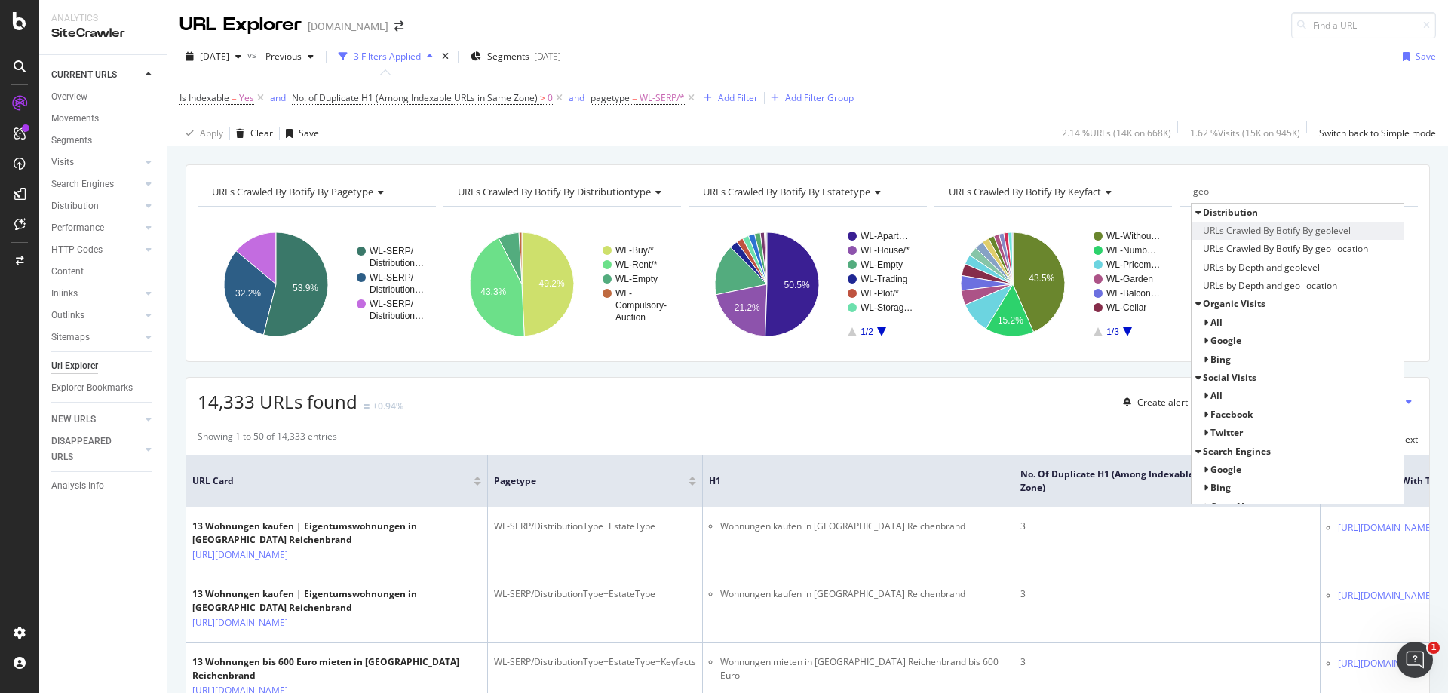
type input "geo"
click at [1298, 228] on span "URLs Crawled By Botify By geolevel" at bounding box center [1277, 230] width 148 height 15
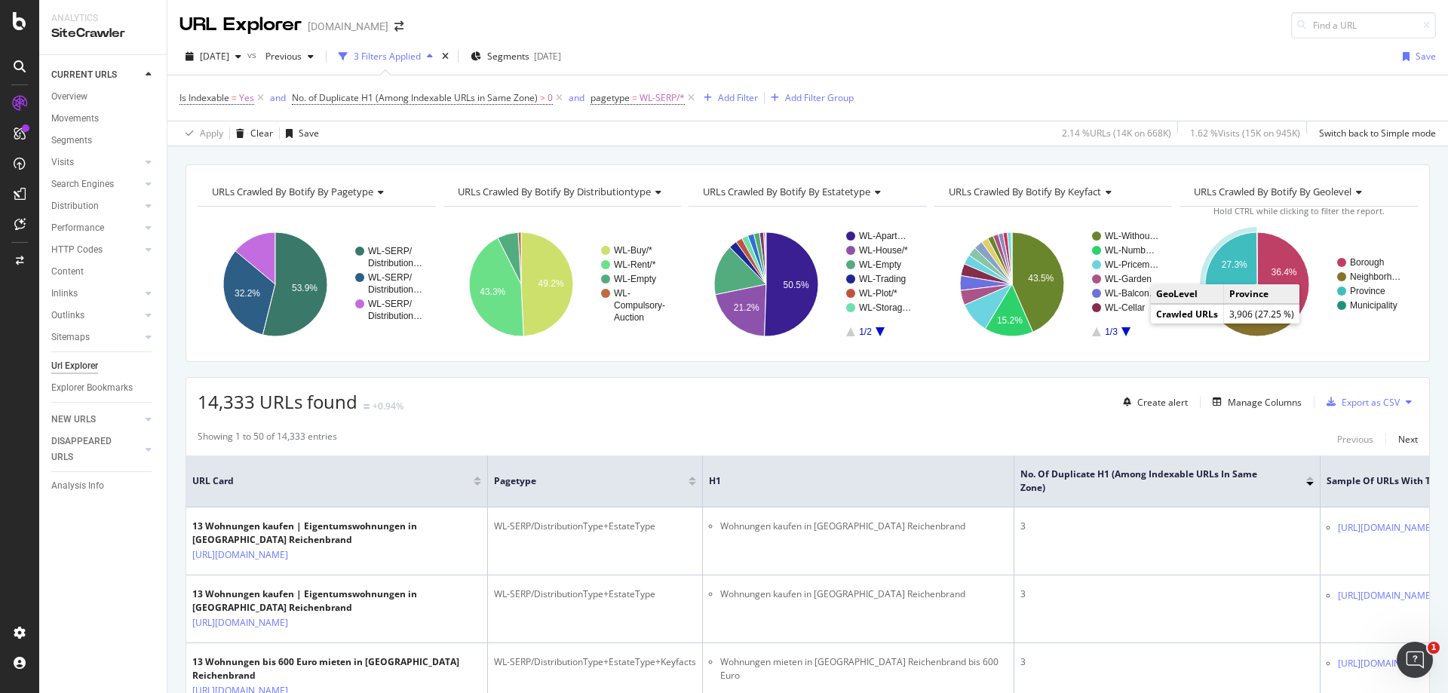
click at [1240, 271] on icon "A chart." at bounding box center [1231, 262] width 52 height 60
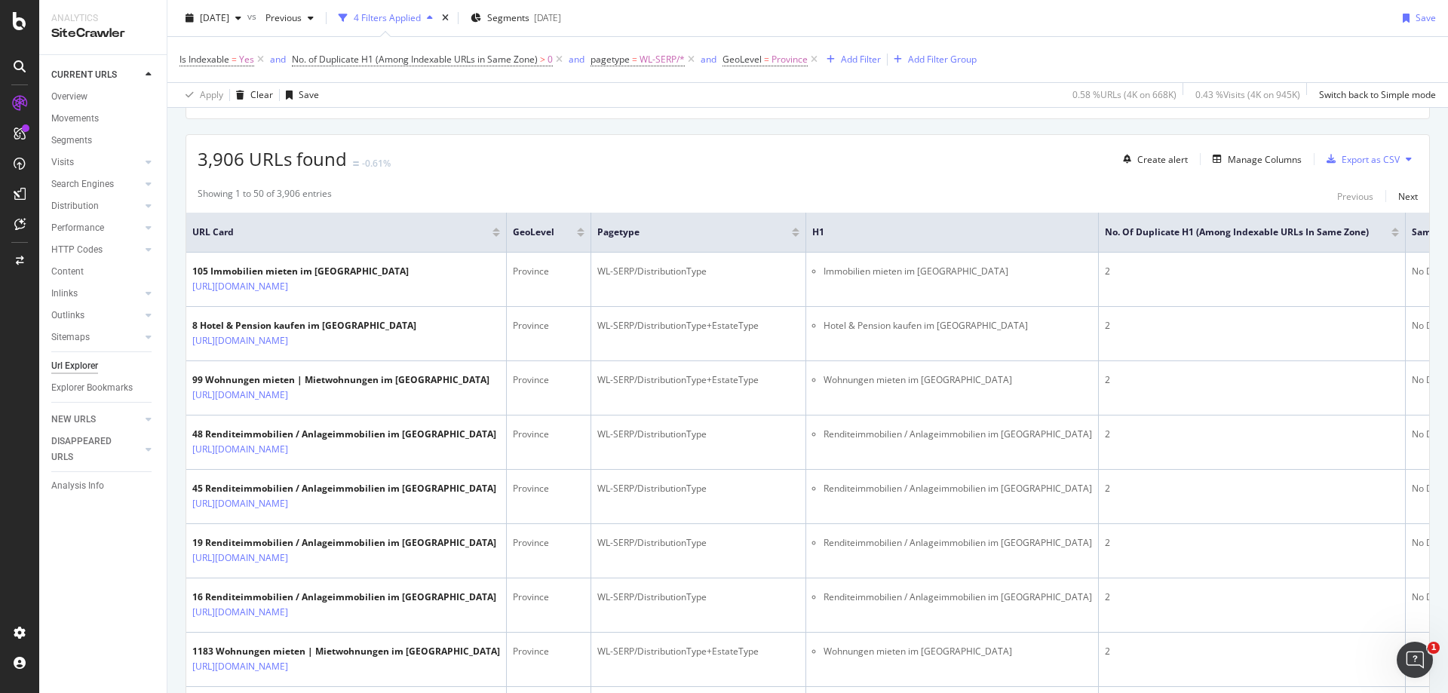
scroll to position [302, 0]
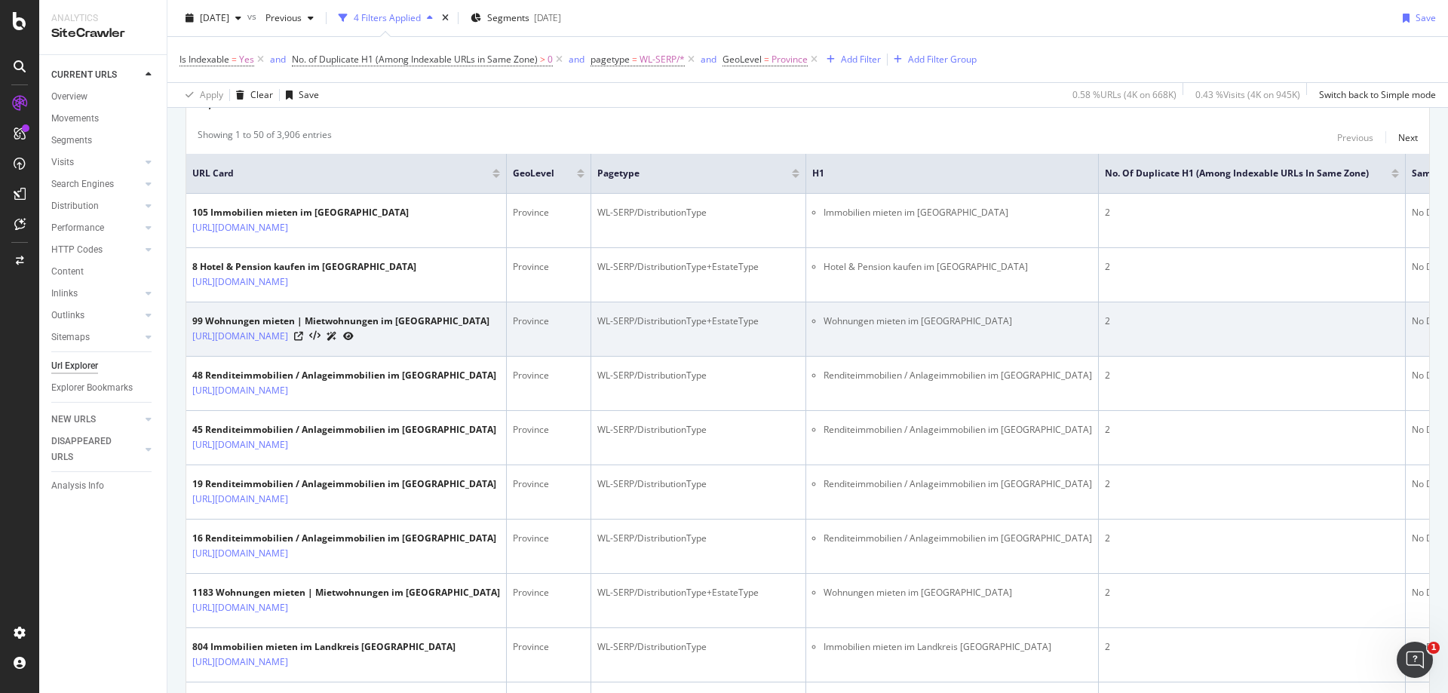
click at [354, 341] on icon at bounding box center [348, 336] width 11 height 9
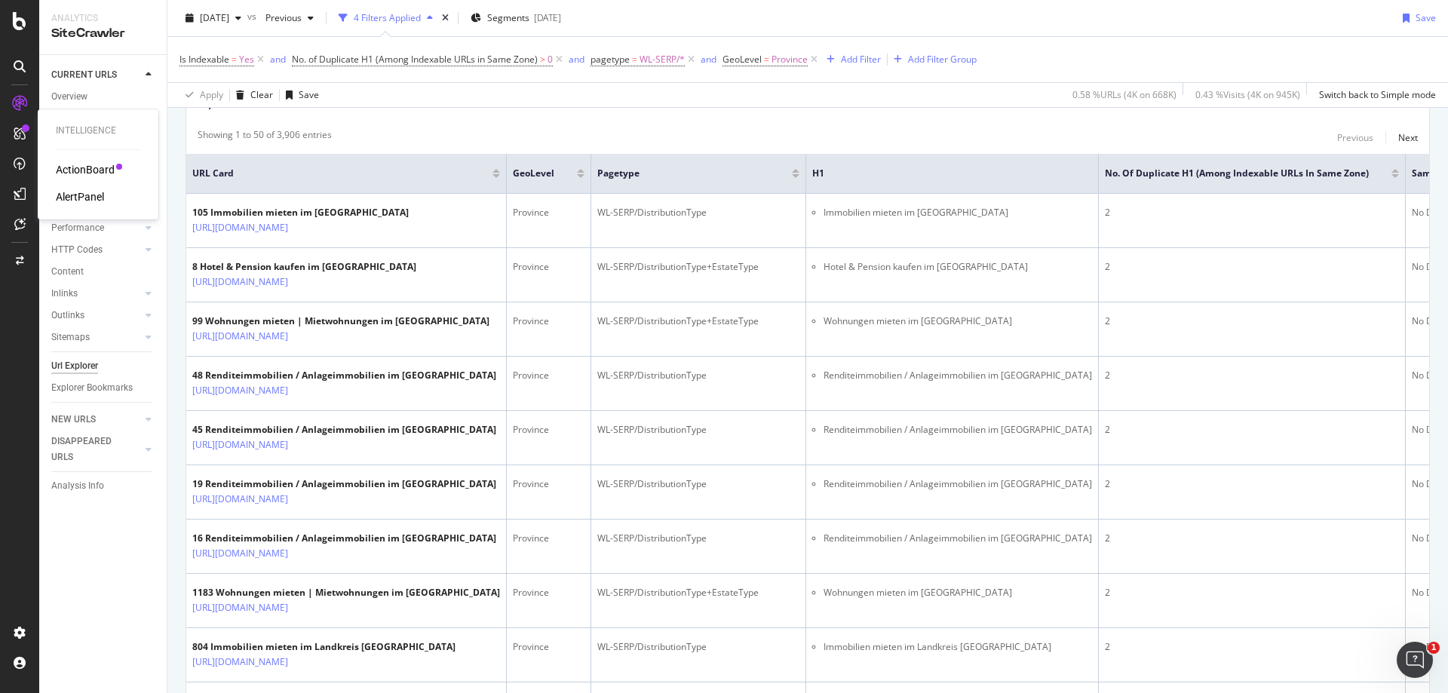
click at [92, 190] on div "AlertPanel" at bounding box center [80, 196] width 48 height 15
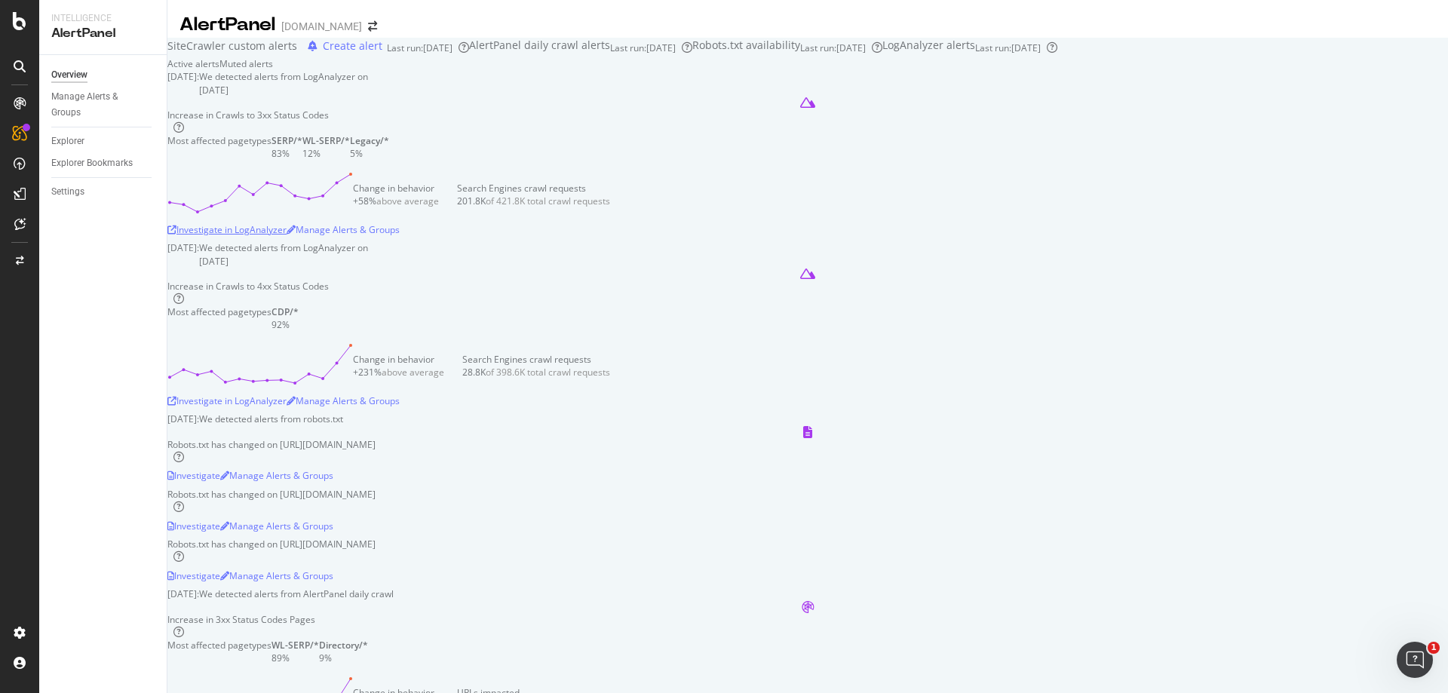
click at [287, 236] on div "Investigate in LogAnalyzer" at bounding box center [226, 229] width 119 height 13
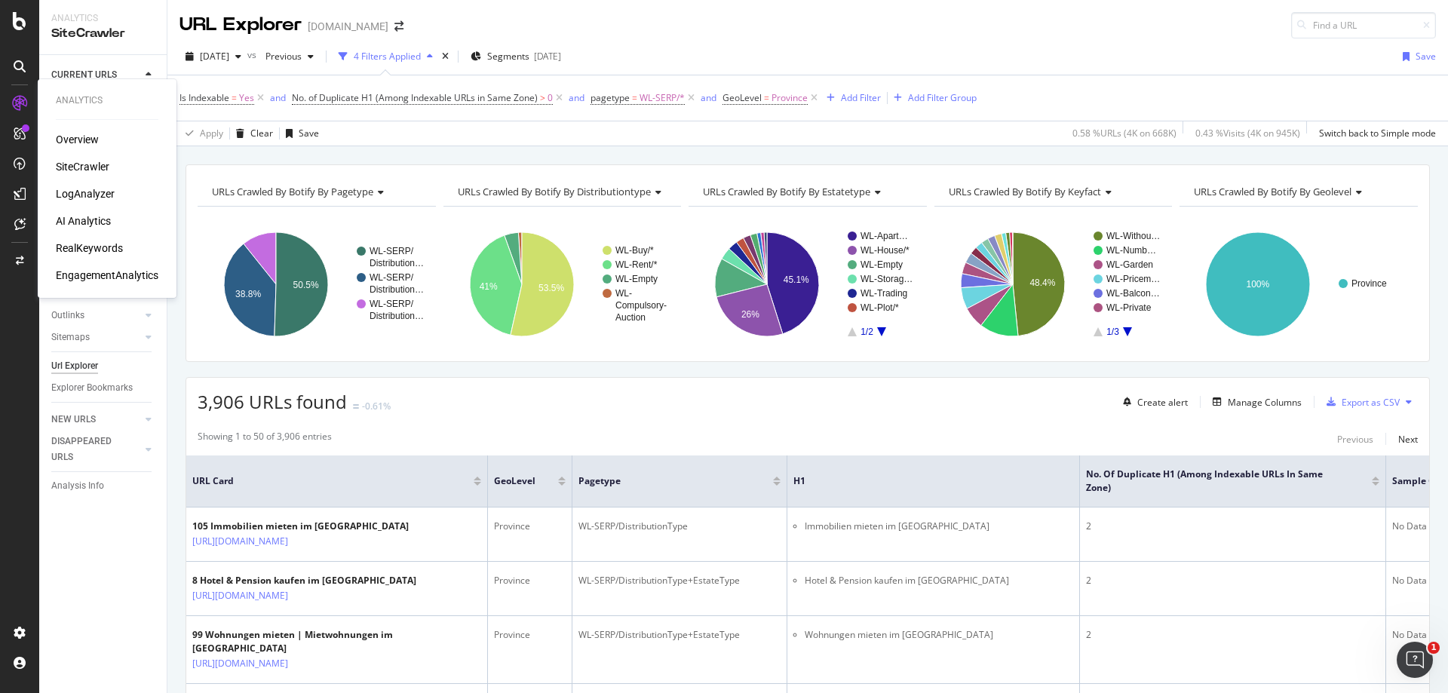
click at [84, 193] on div "LogAnalyzer" at bounding box center [85, 193] width 59 height 15
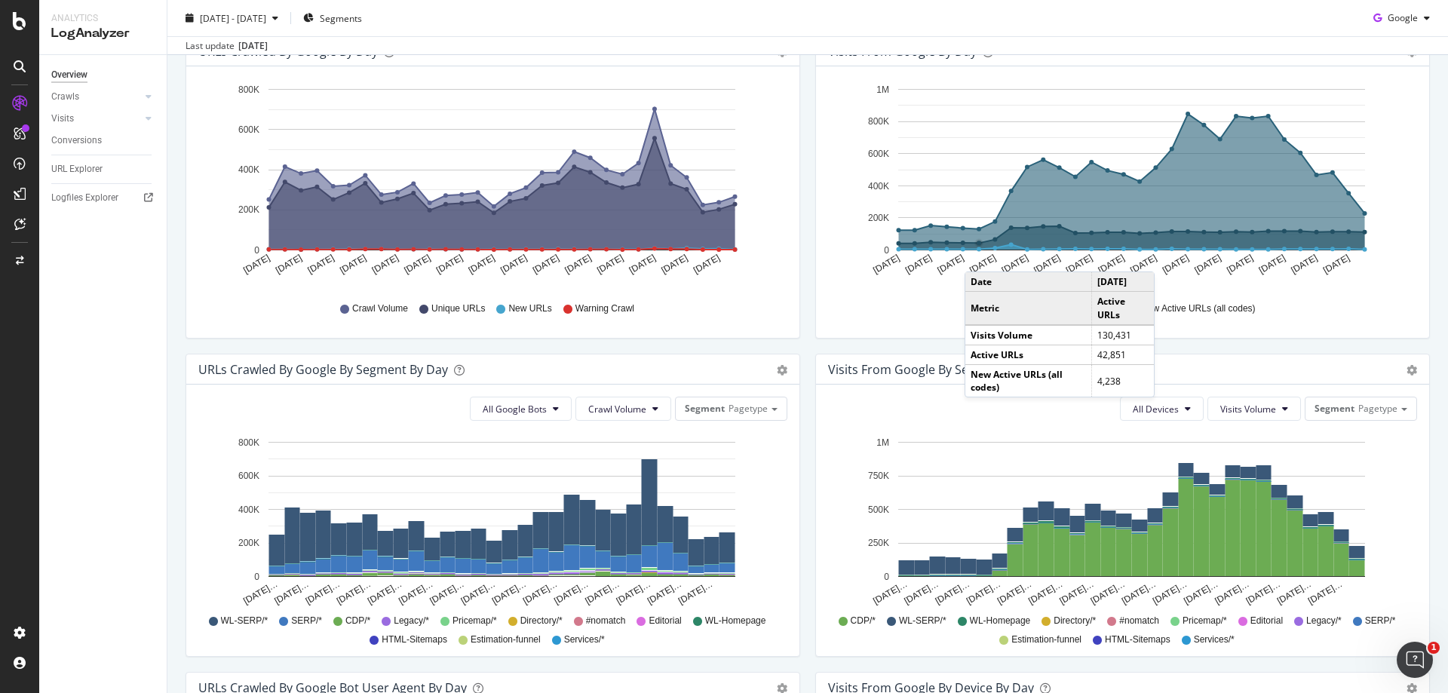
scroll to position [226, 0]
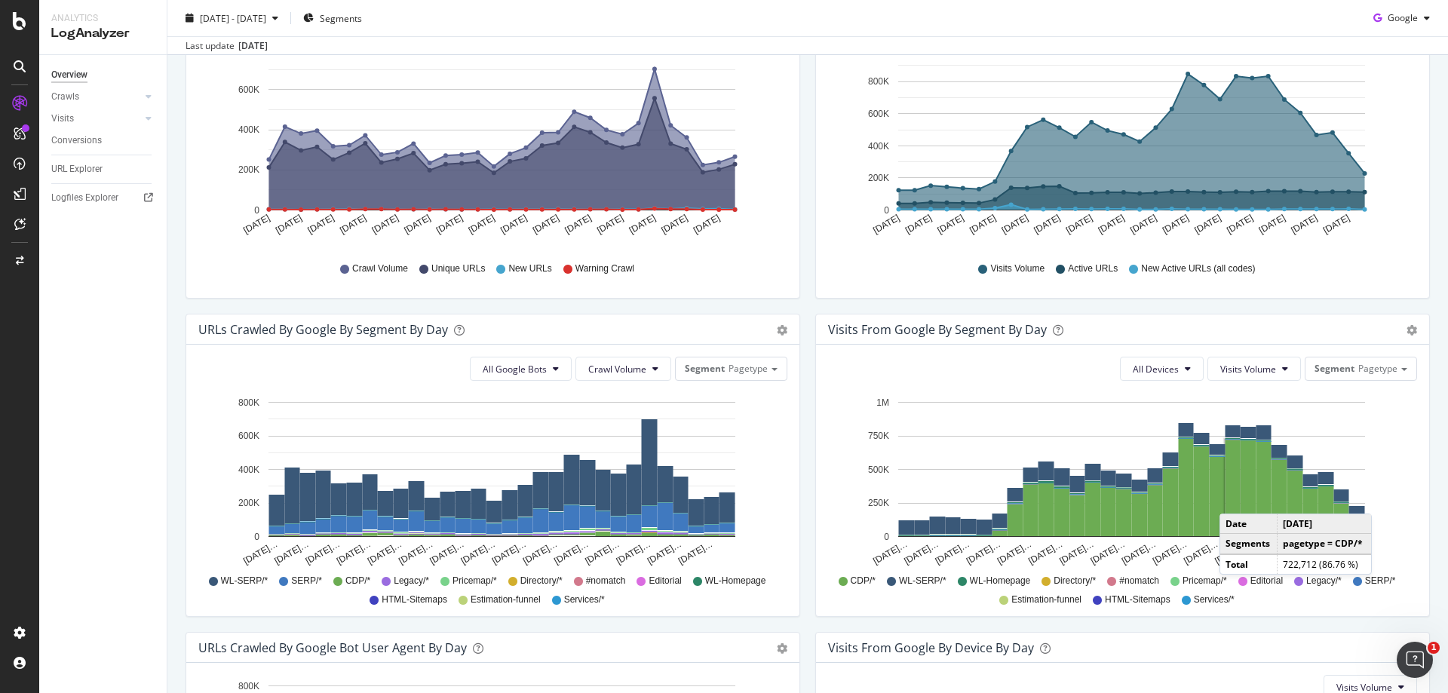
click at [1228, 498] on rect "A chart." at bounding box center [1232, 488] width 15 height 97
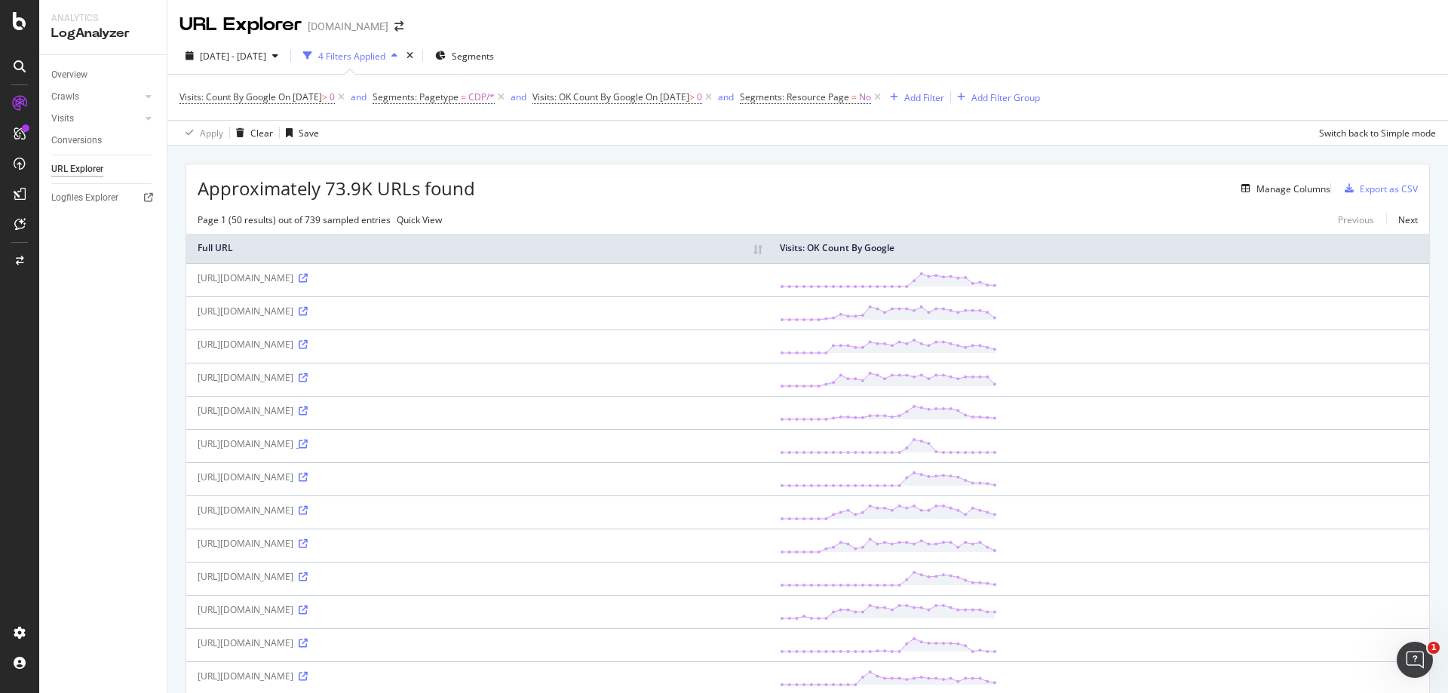
click at [308, 449] on icon at bounding box center [303, 444] width 9 height 9
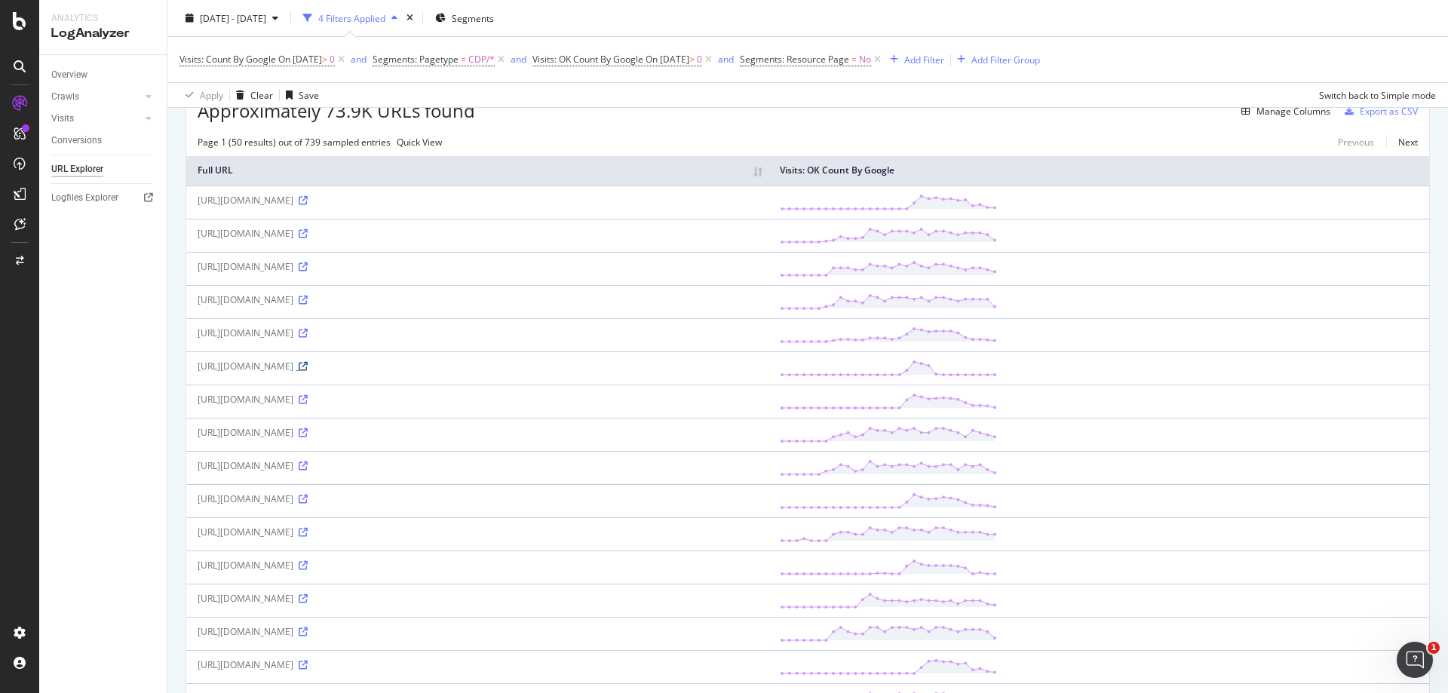
scroll to position [302, 0]
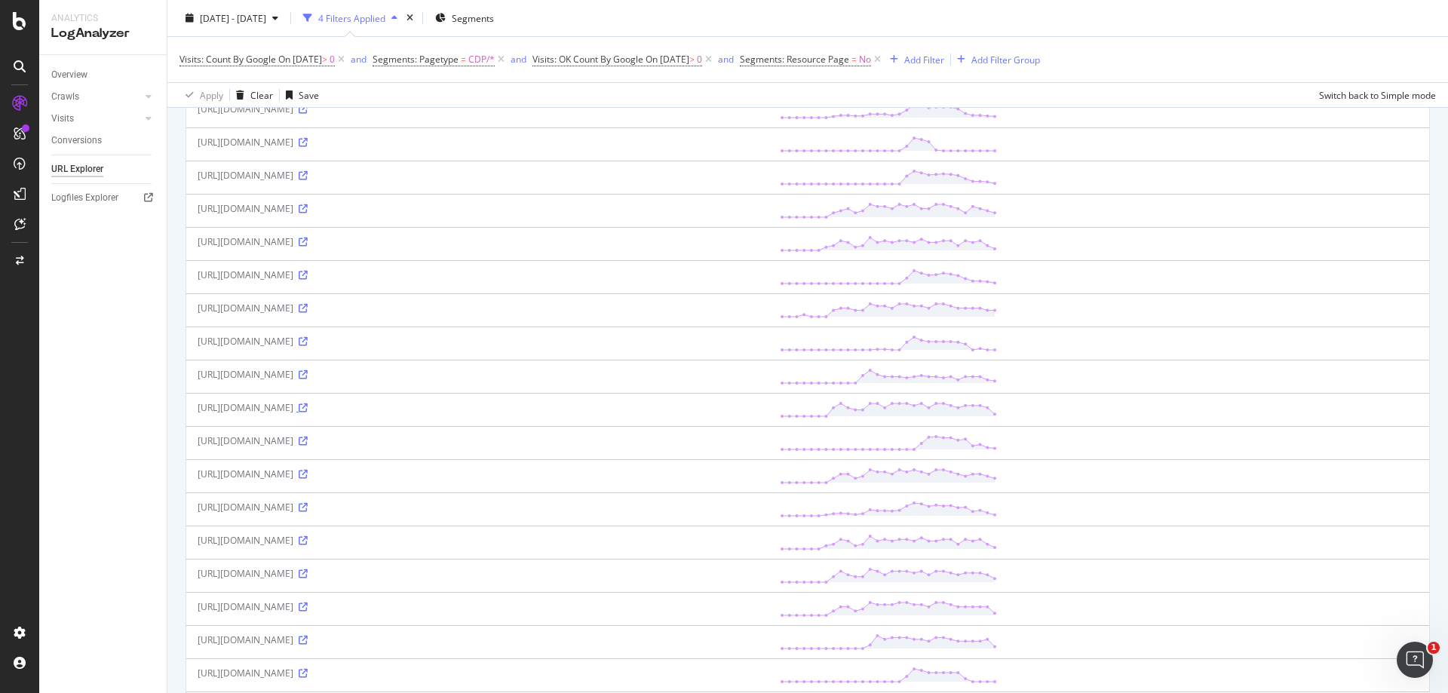
click at [308, 412] on icon at bounding box center [303, 407] width 9 height 9
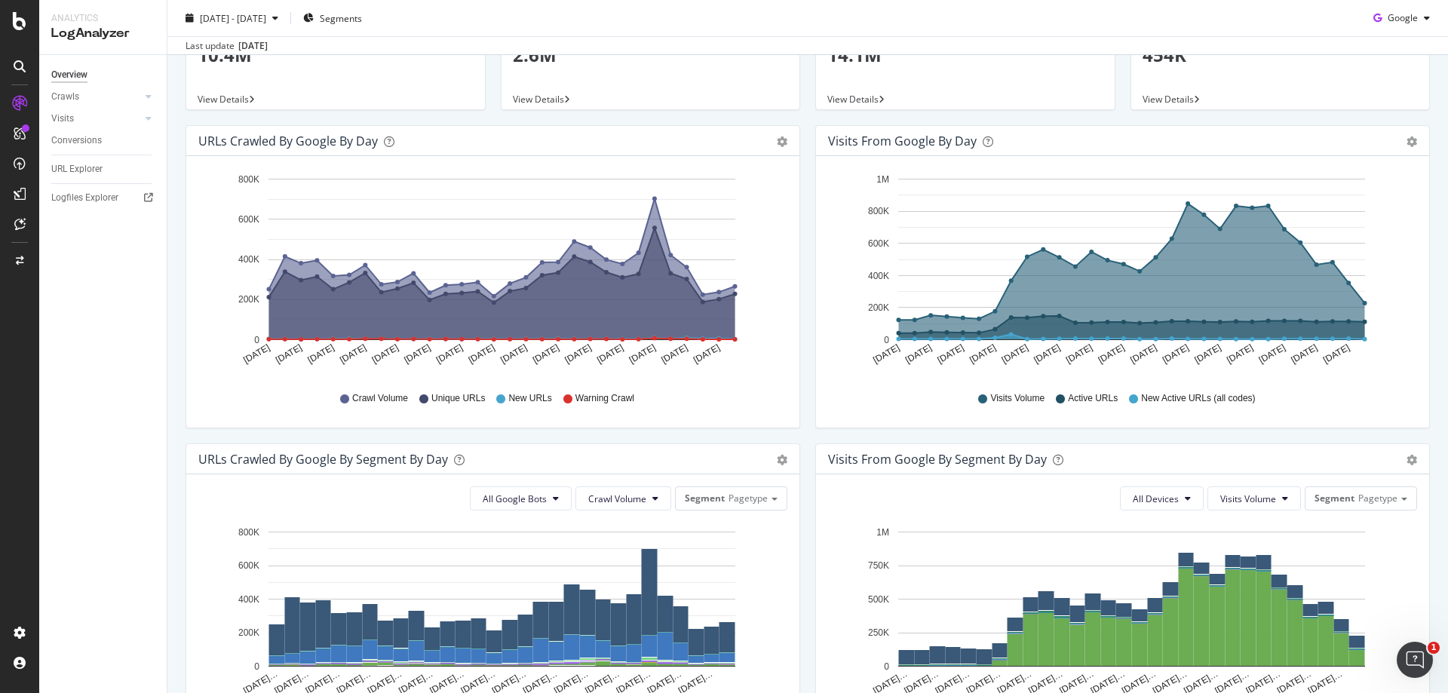
scroll to position [75, 0]
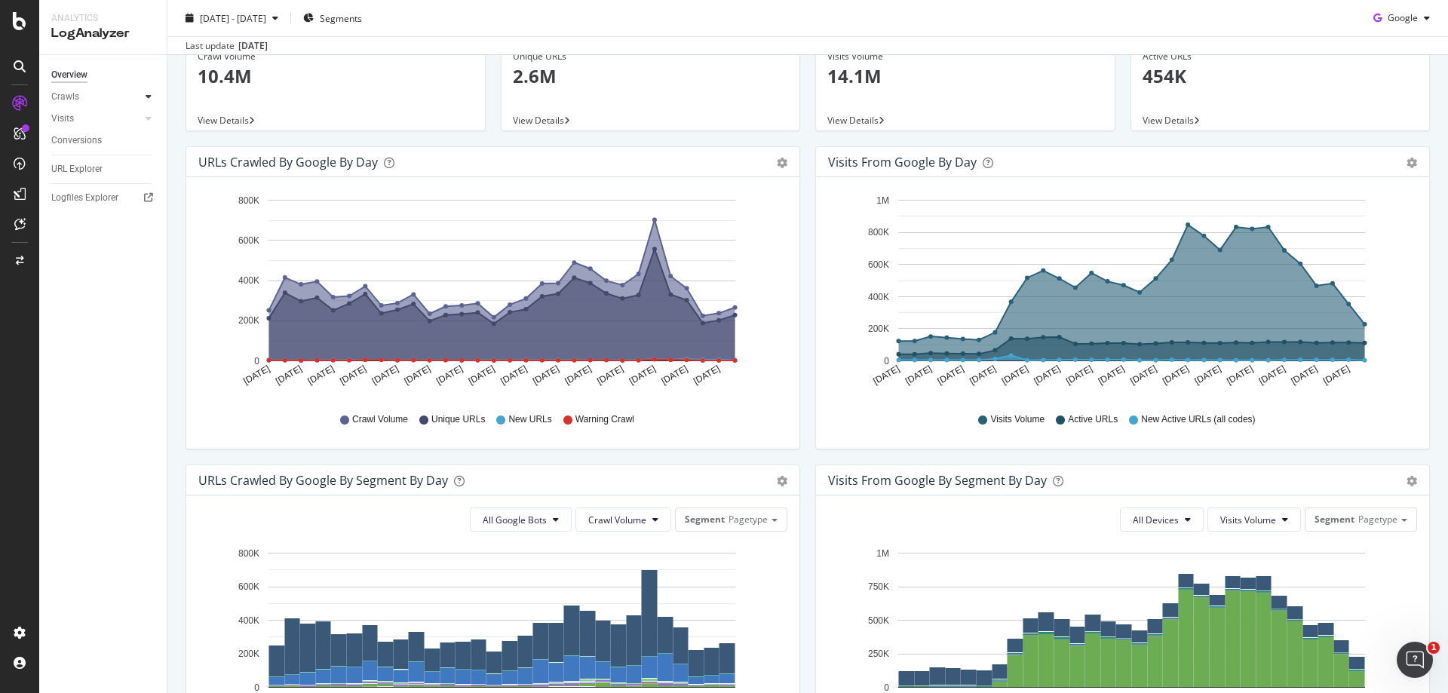
click at [150, 93] on icon at bounding box center [149, 96] width 6 height 9
click at [103, 179] on div "HTTP Codes" at bounding box center [83, 178] width 51 height 16
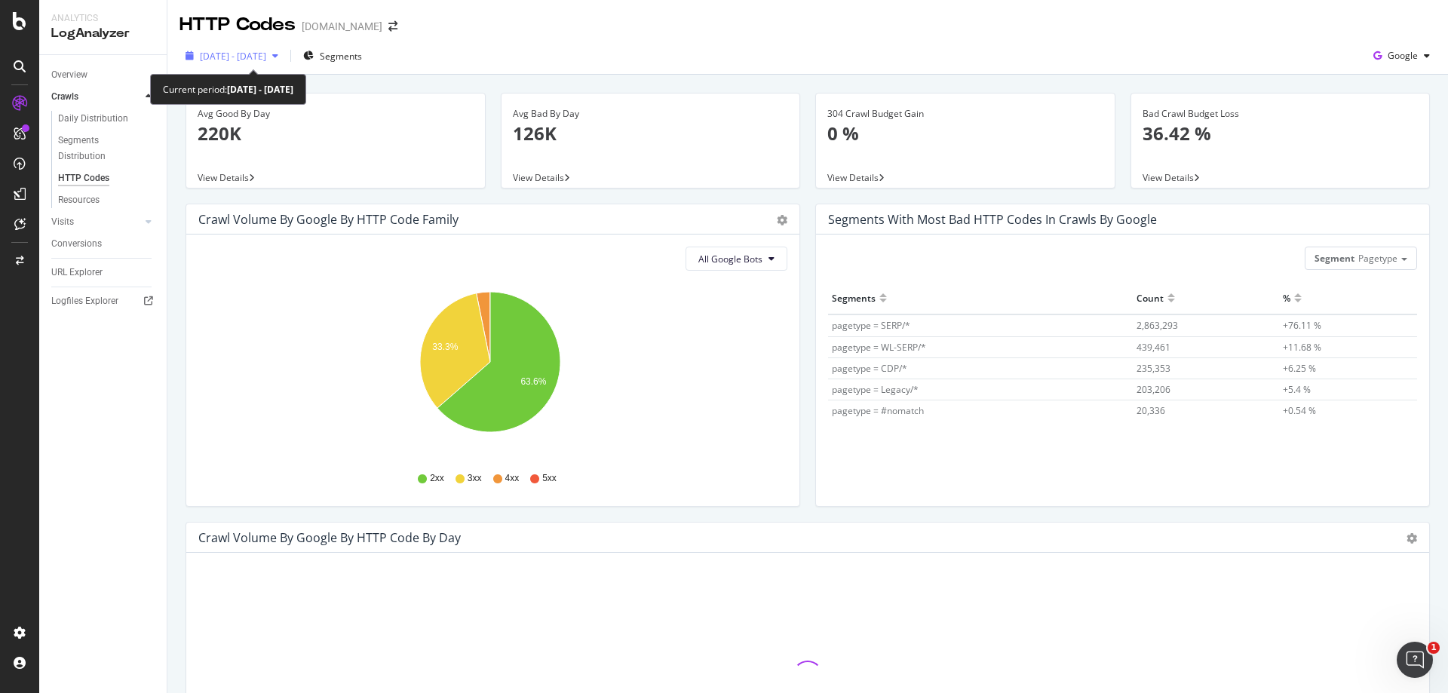
click at [266, 57] on span "2025 Sep. 12th - Oct. 11th" at bounding box center [233, 56] width 66 height 13
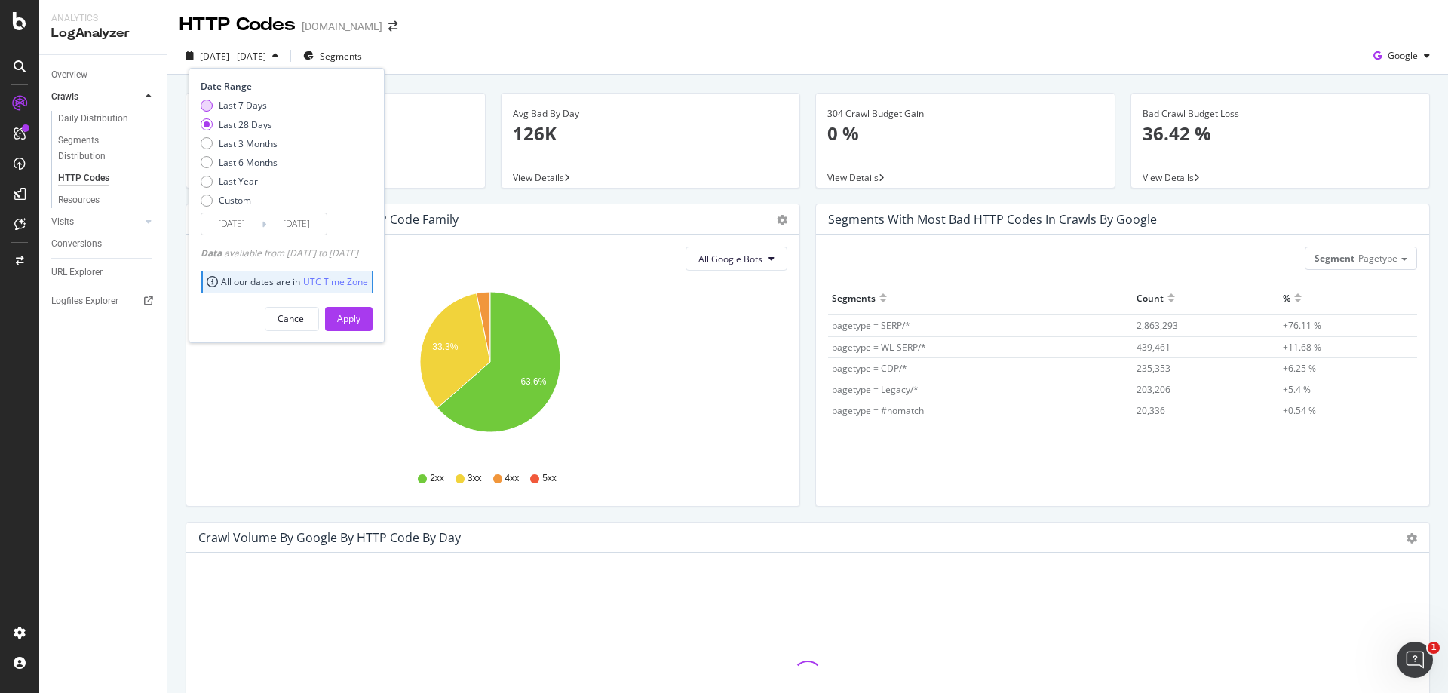
click at [231, 106] on div "Last 7 Days" at bounding box center [243, 105] width 48 height 13
type input "2025/10/05"
click at [360, 323] on div "Apply" at bounding box center [348, 318] width 23 height 13
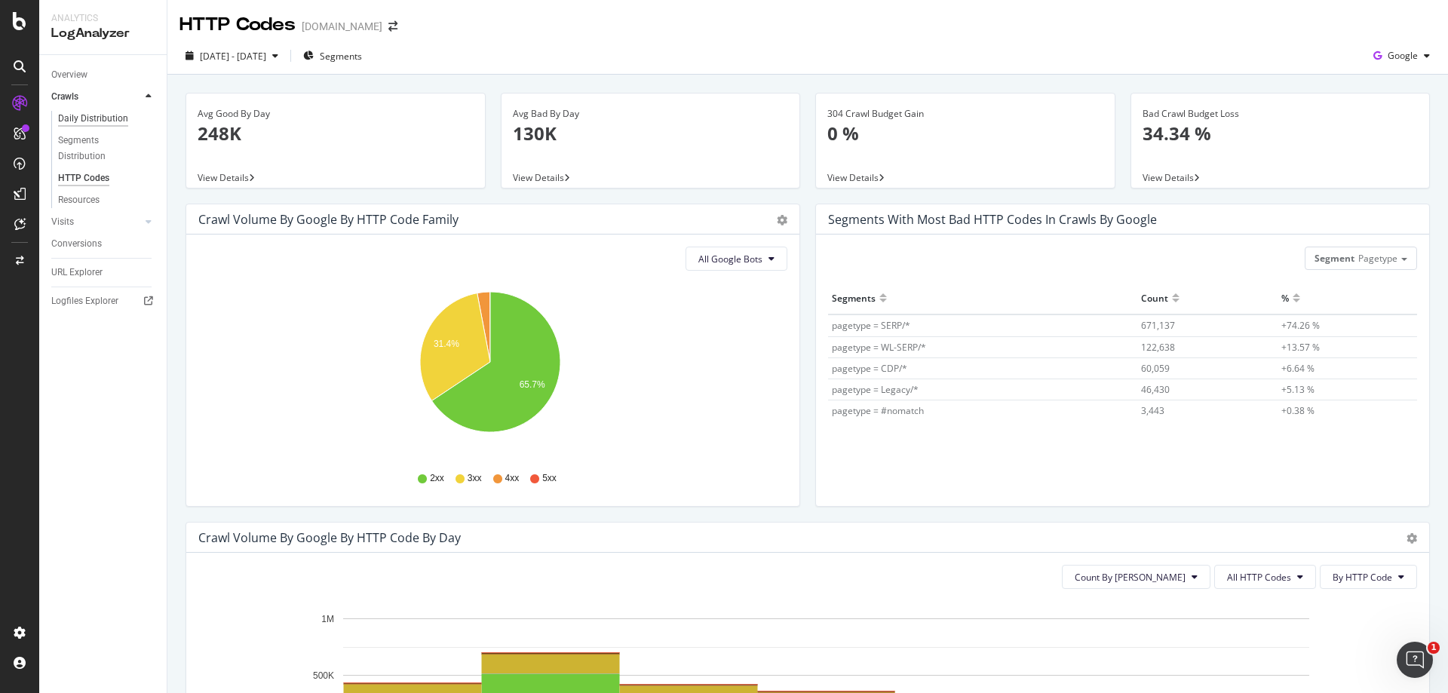
click at [92, 121] on div "Daily Distribution" at bounding box center [93, 119] width 70 height 16
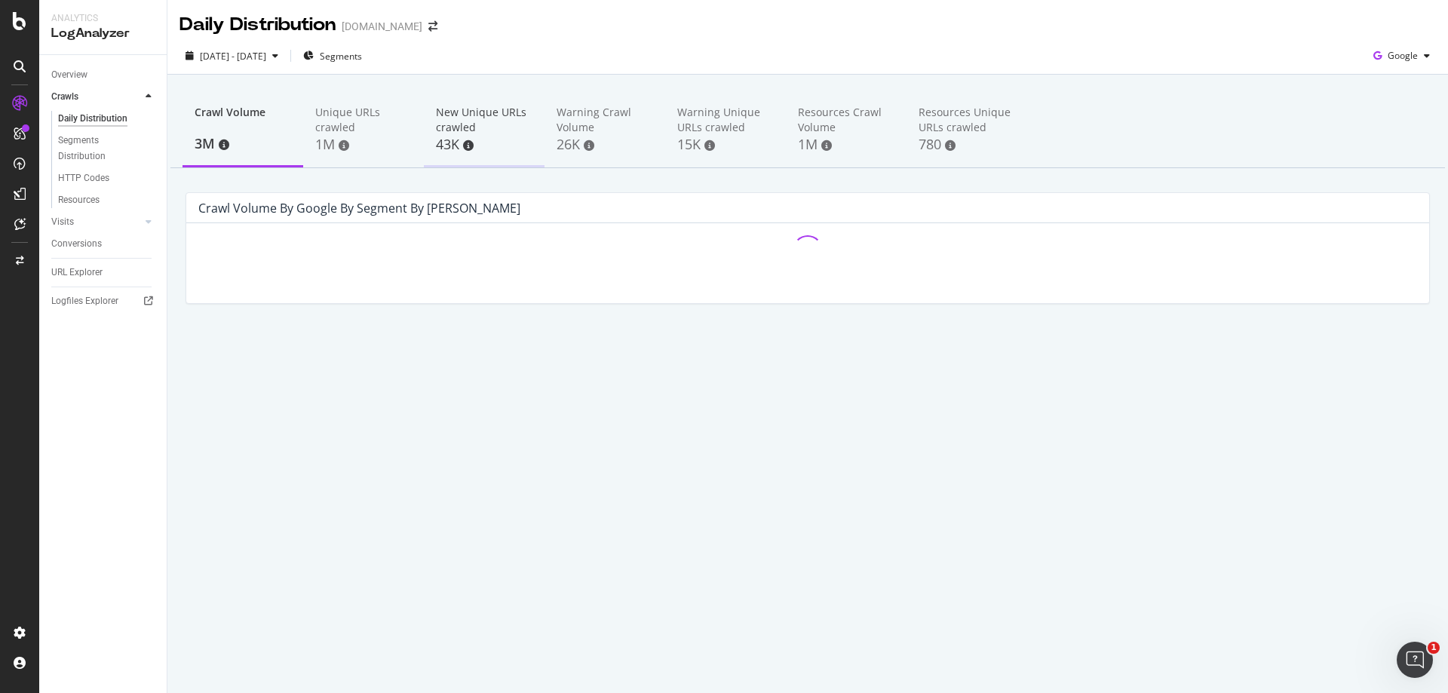
click at [482, 127] on div "New Unique URLs crawled" at bounding box center [484, 120] width 97 height 30
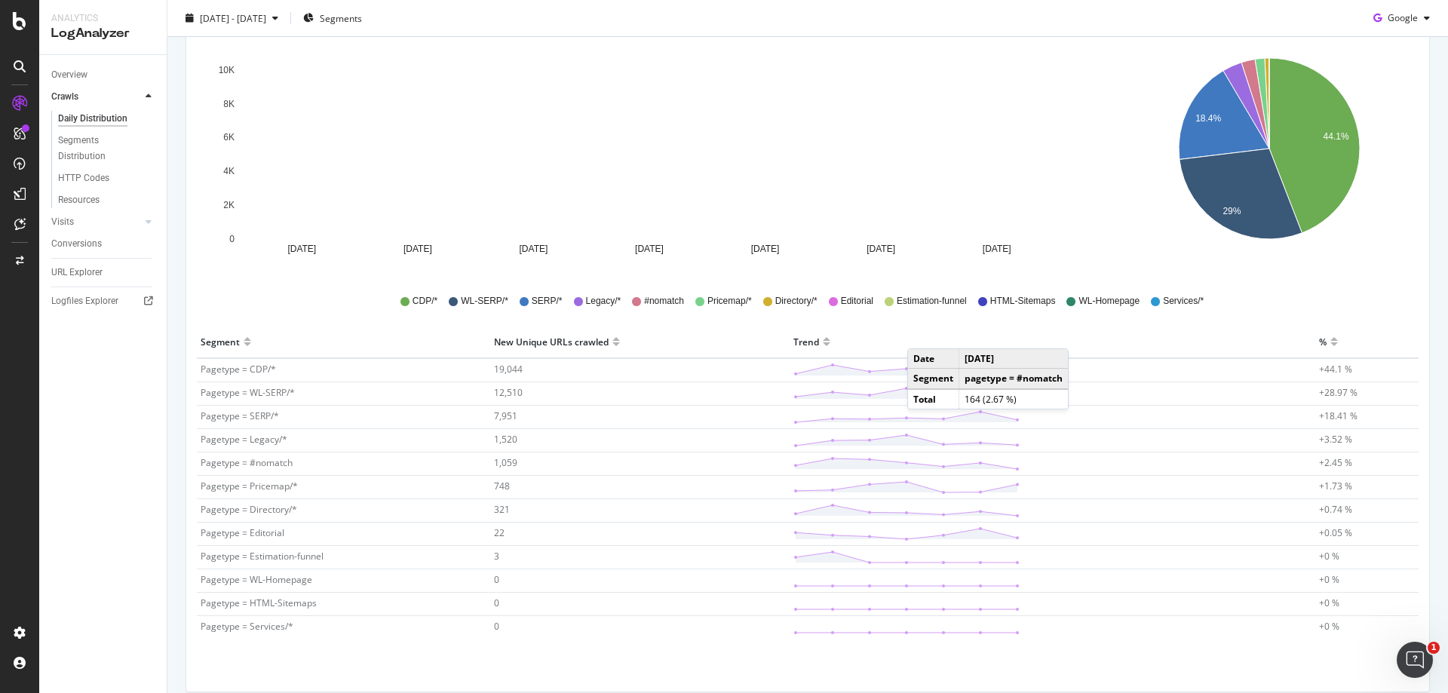
scroll to position [226, 0]
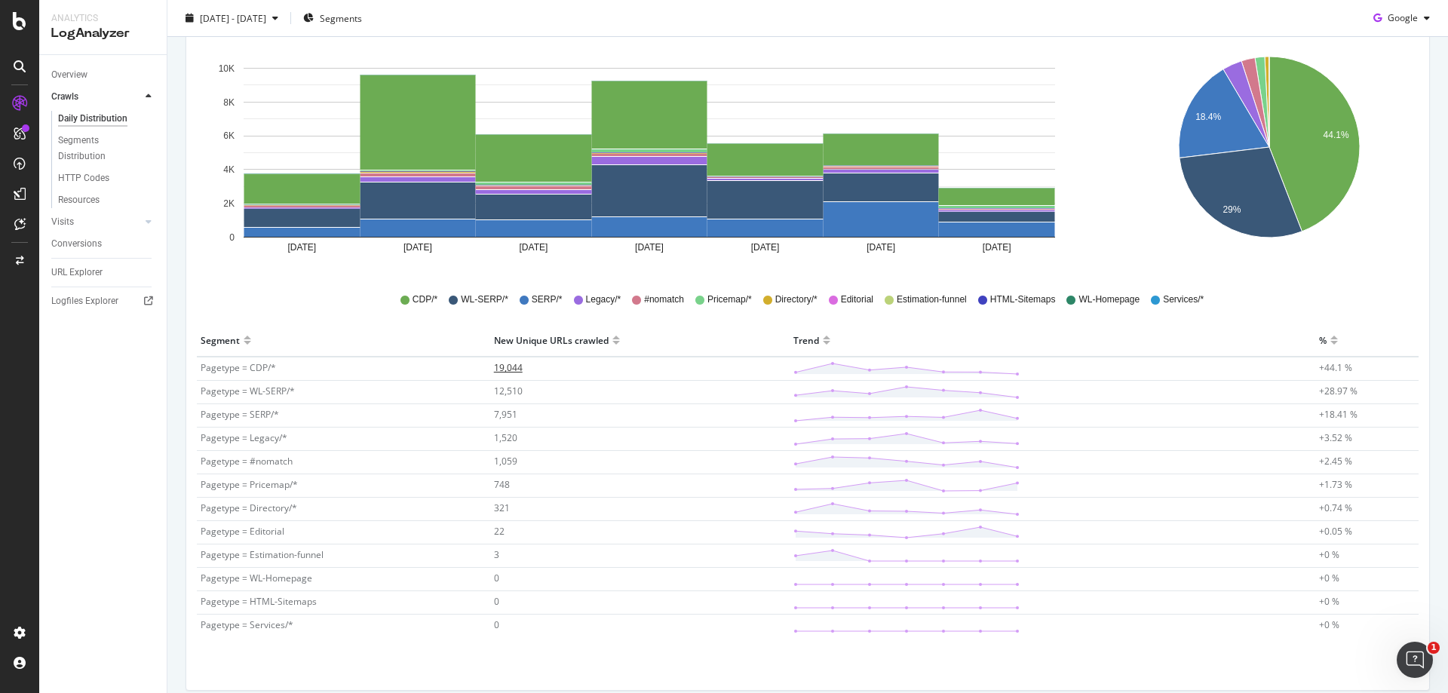
click at [504, 370] on span "19,044" at bounding box center [508, 367] width 29 height 13
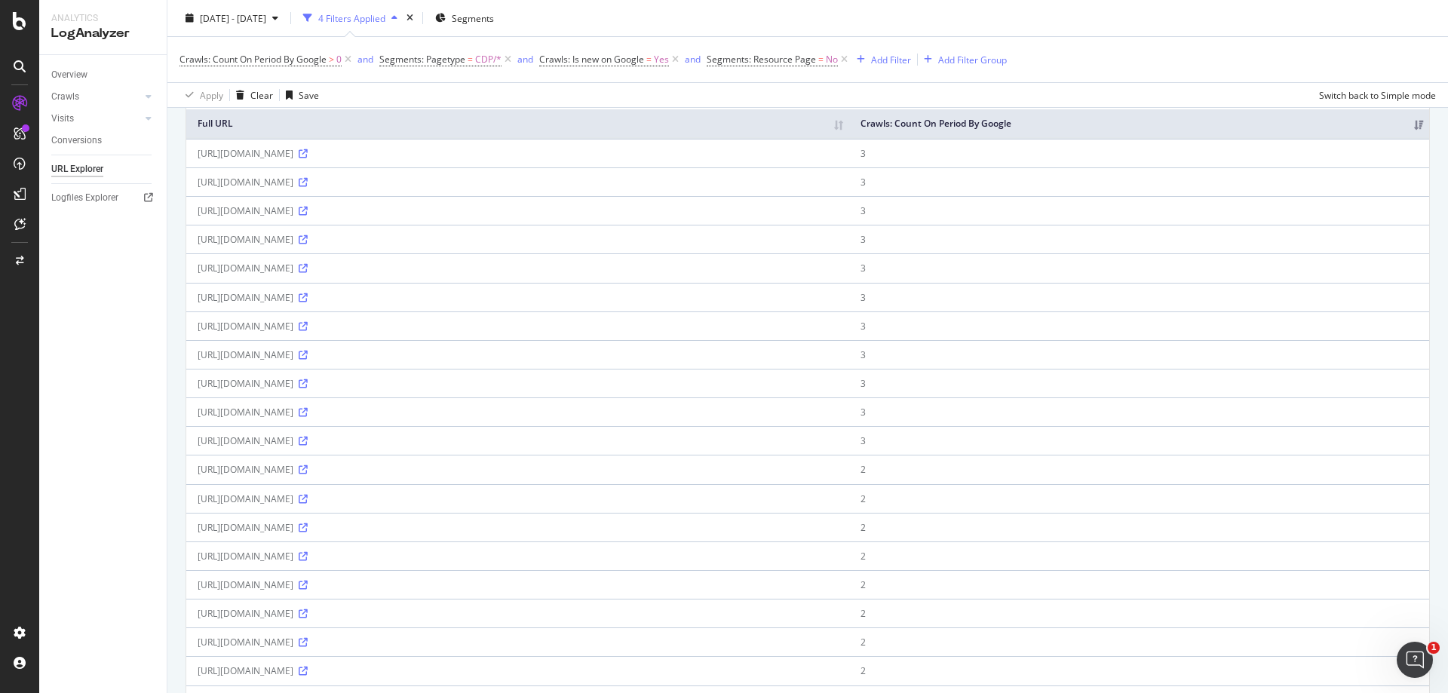
scroll to position [151, 0]
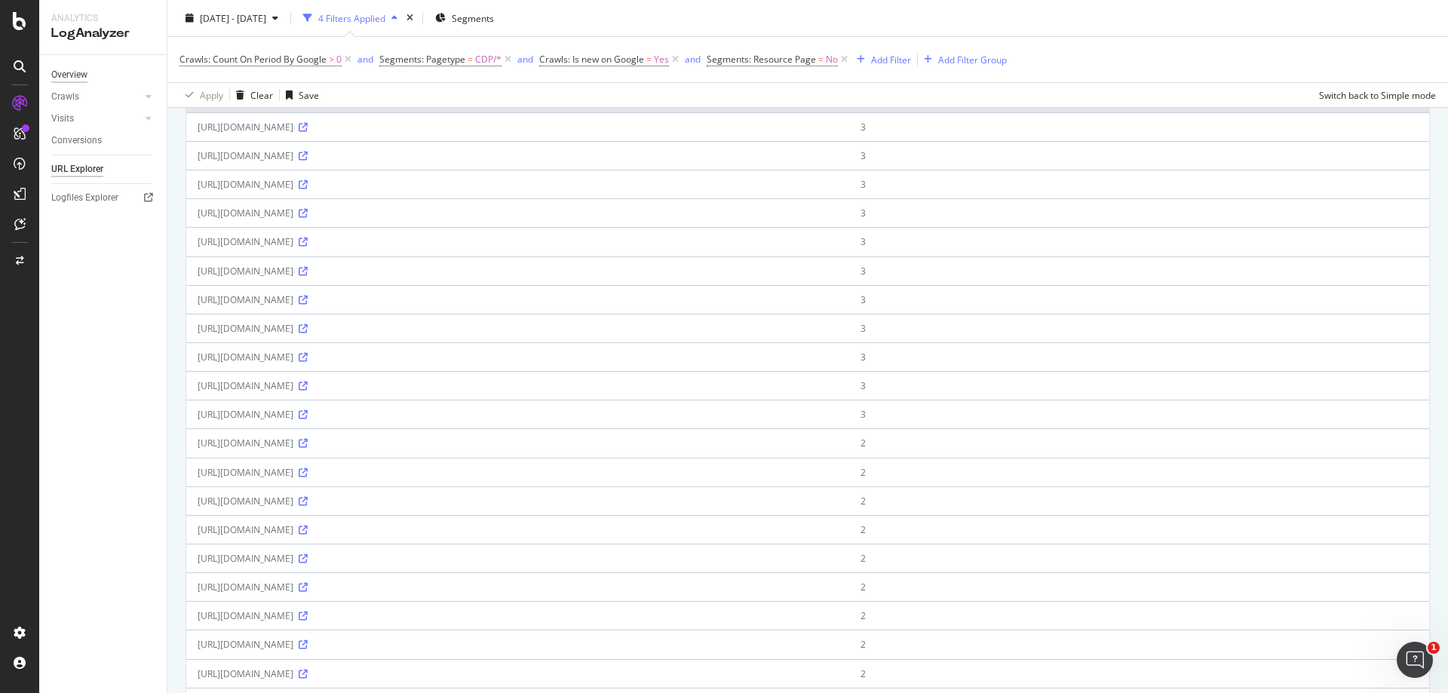
click at [80, 77] on div "Overview" at bounding box center [69, 75] width 36 height 16
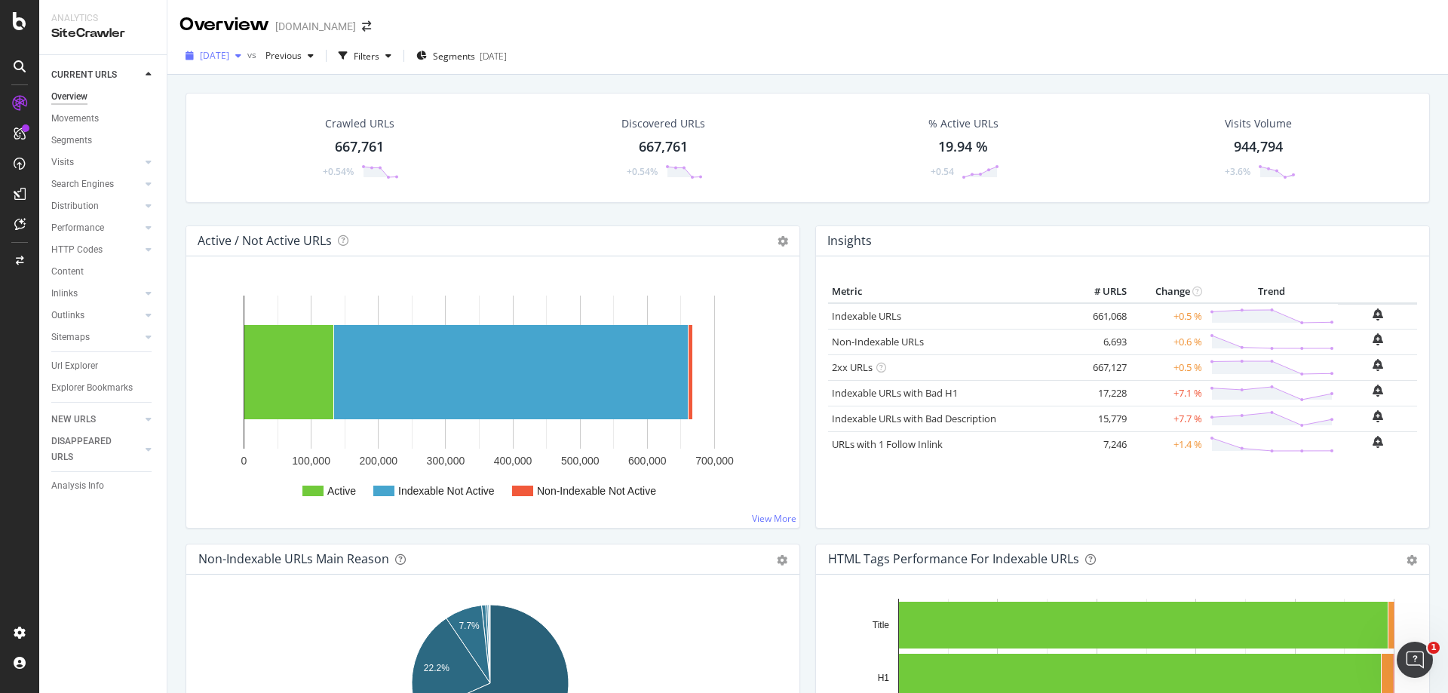
click at [241, 60] on icon "button" at bounding box center [238, 55] width 6 height 9
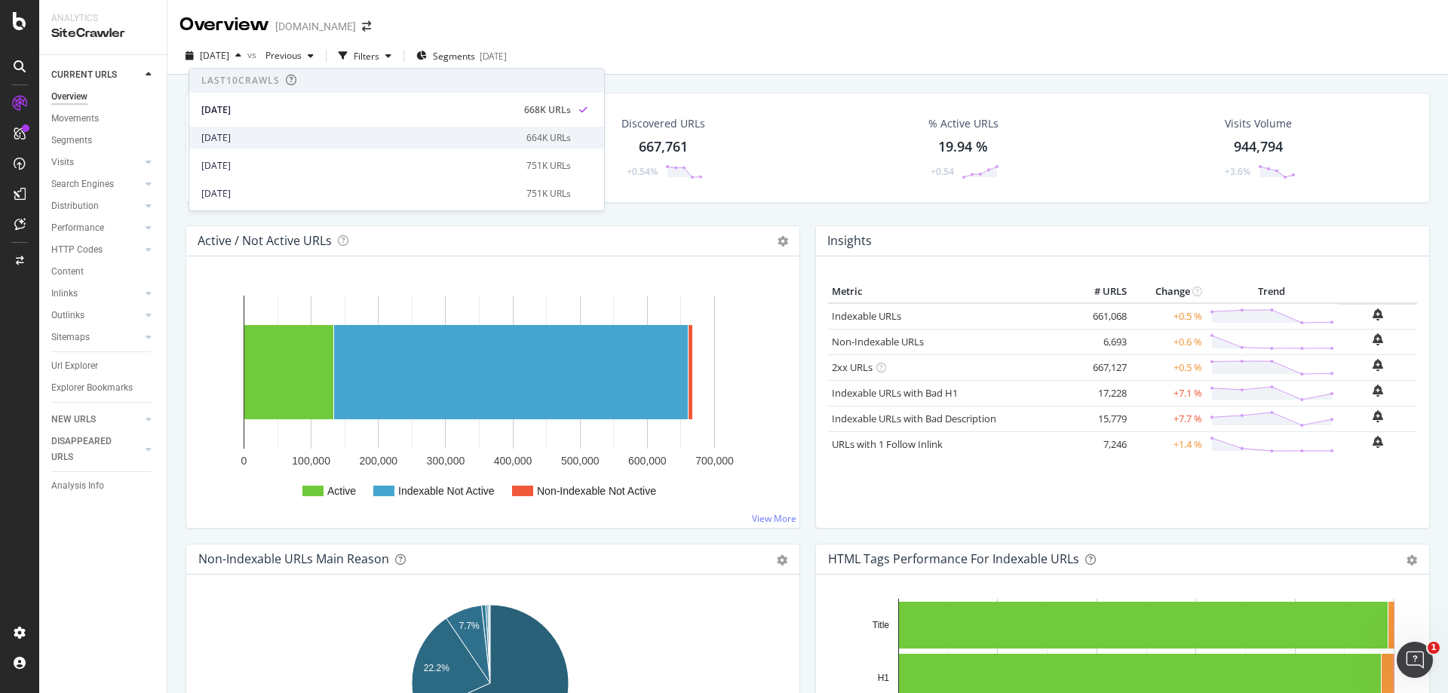
click at [250, 139] on div "2025 Oct. 3rd" at bounding box center [359, 138] width 316 height 14
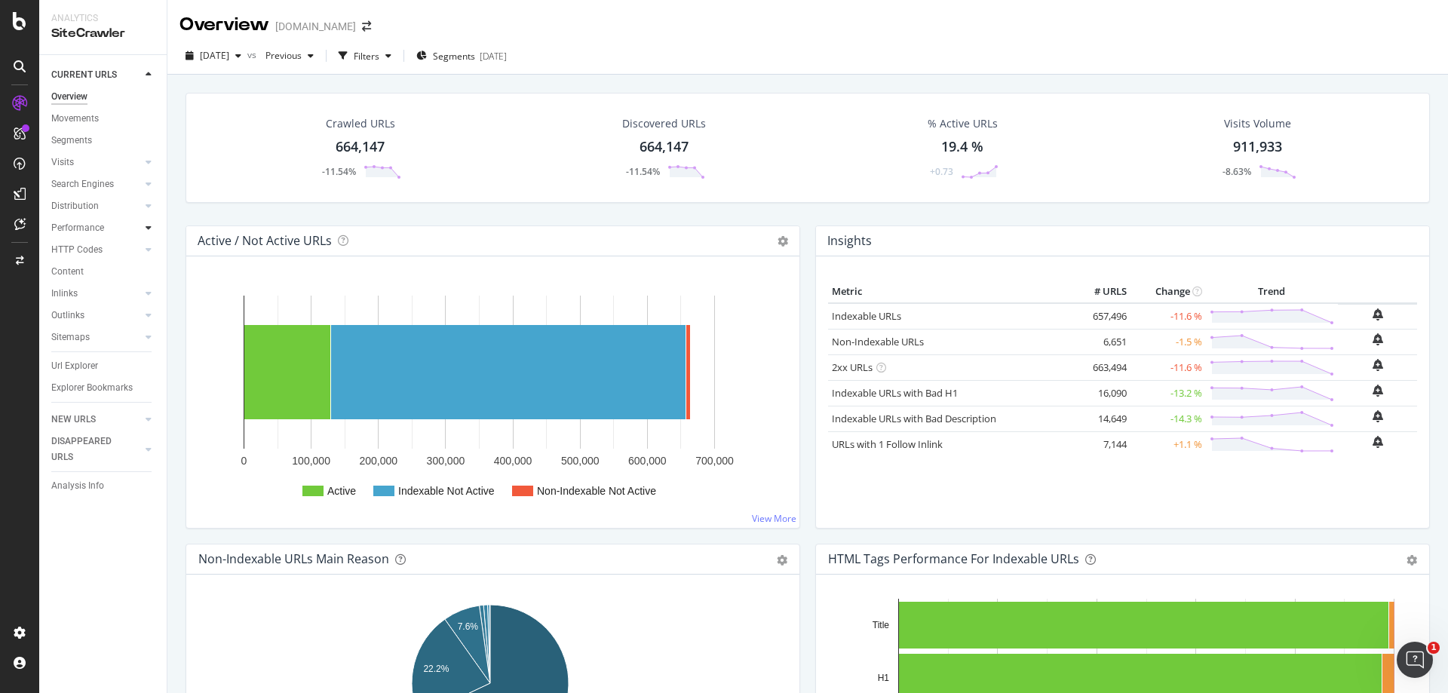
click at [149, 228] on icon at bounding box center [149, 227] width 6 height 9
click at [149, 207] on icon at bounding box center [149, 205] width 6 height 9
click at [91, 248] on div "Segments" at bounding box center [78, 250] width 41 height 16
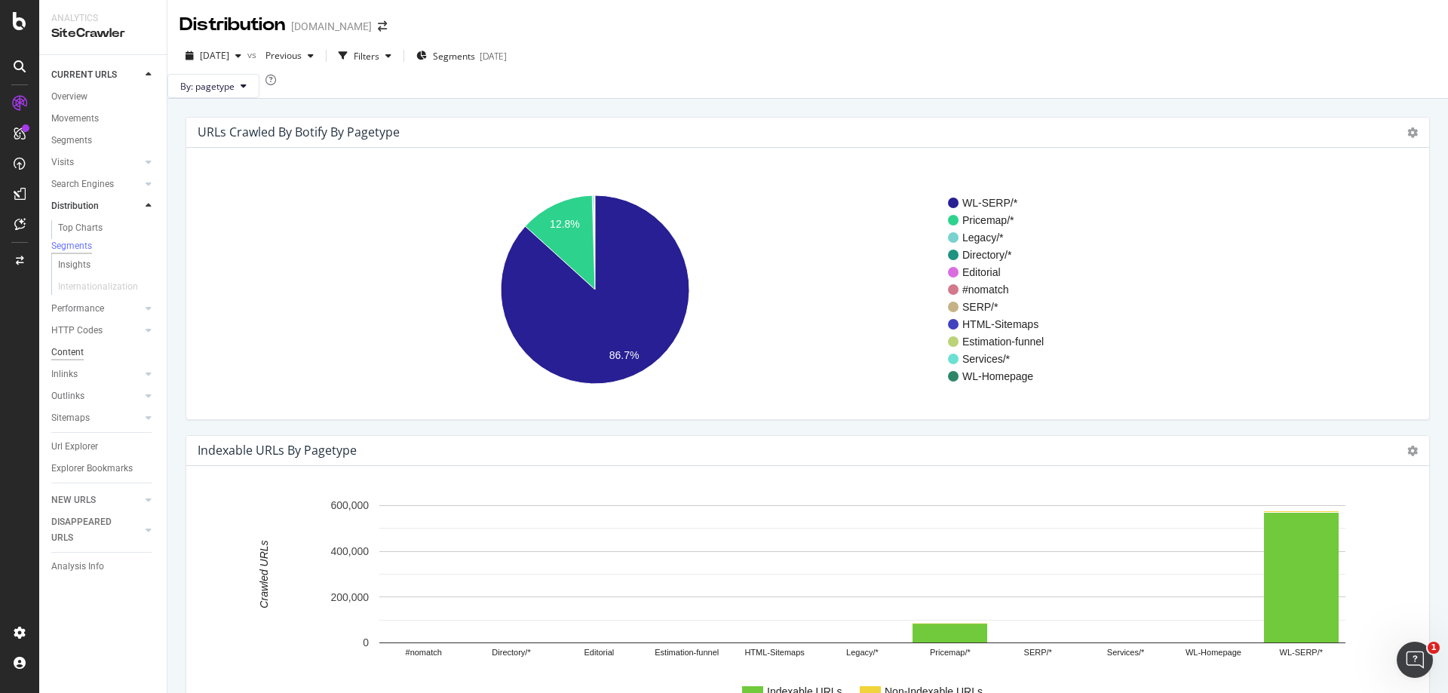
click at [81, 358] on div "Content" at bounding box center [67, 353] width 32 height 16
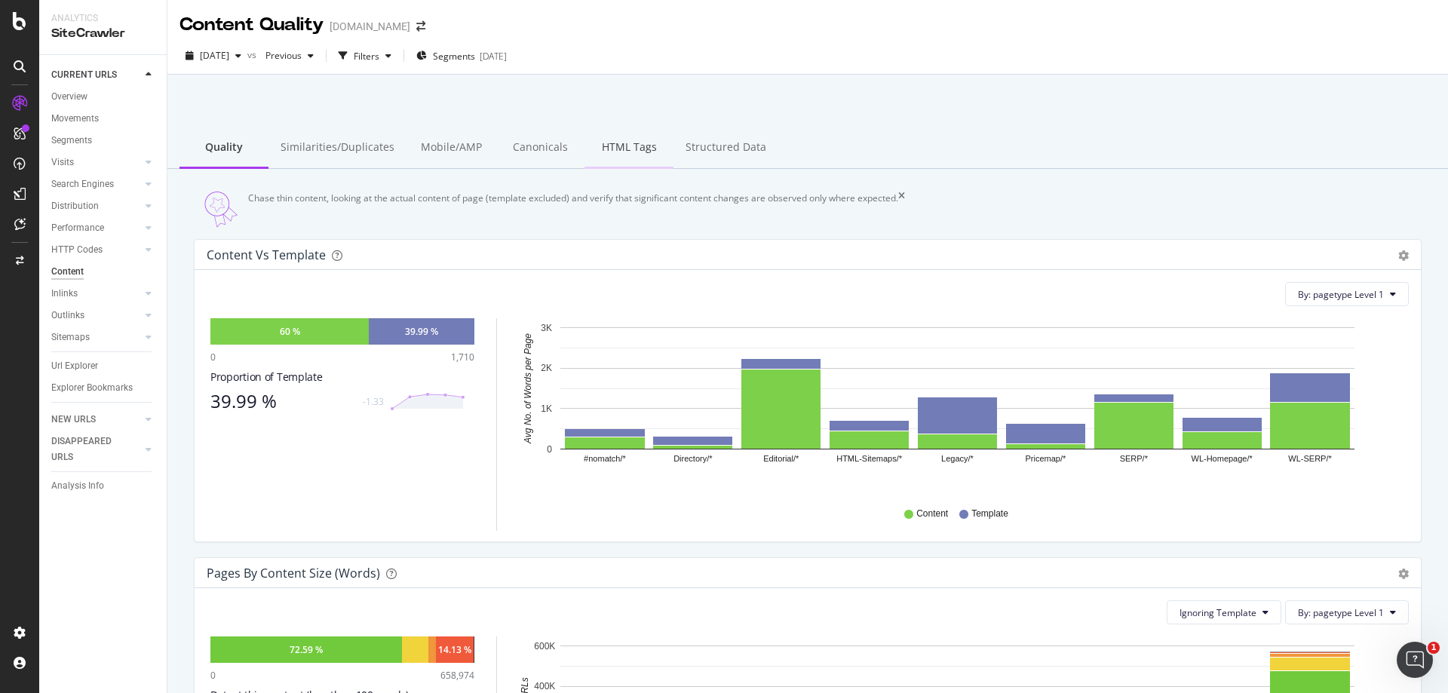
click at [608, 140] on div "HTML Tags" at bounding box center [628, 147] width 89 height 41
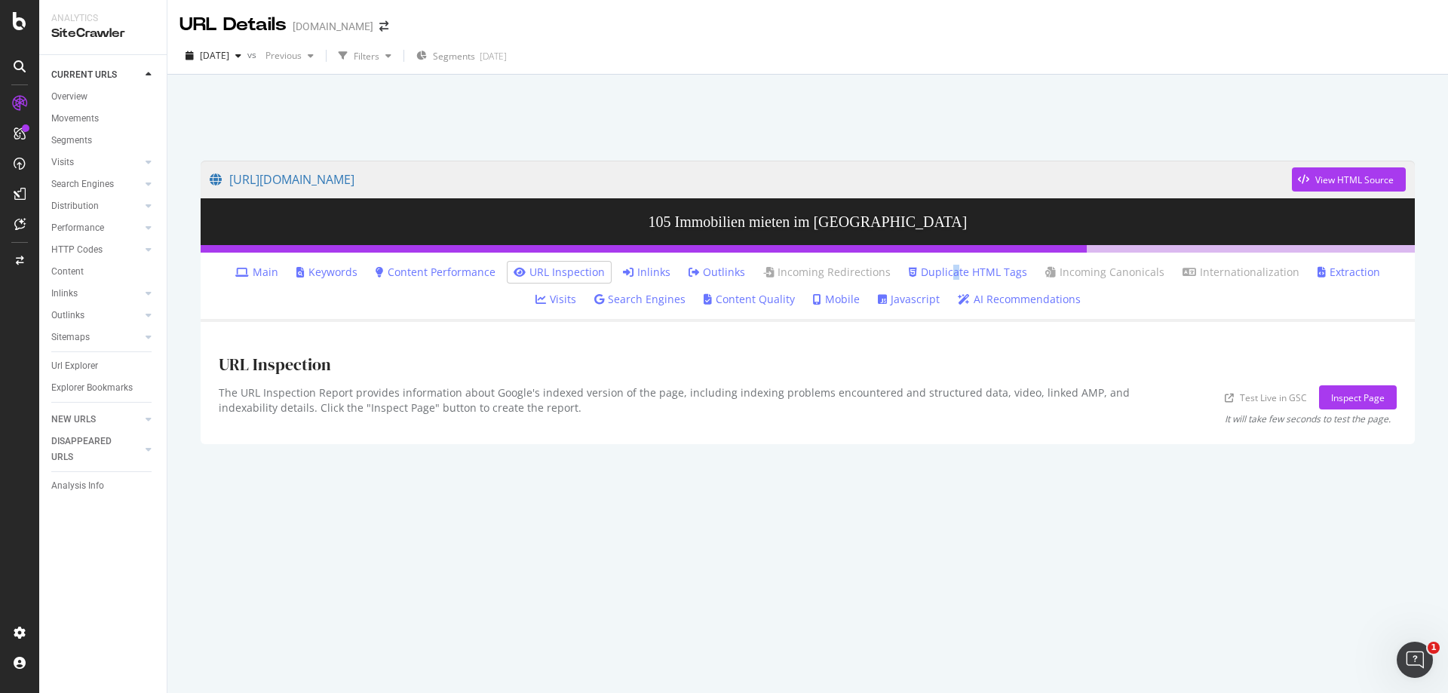
click at [927, 270] on link "Duplicate HTML Tags" at bounding box center [968, 272] width 118 height 15
click at [959, 271] on link "Duplicate HTML Tags" at bounding box center [968, 272] width 118 height 15
click at [948, 271] on link "Duplicate HTML Tags" at bounding box center [968, 272] width 118 height 15
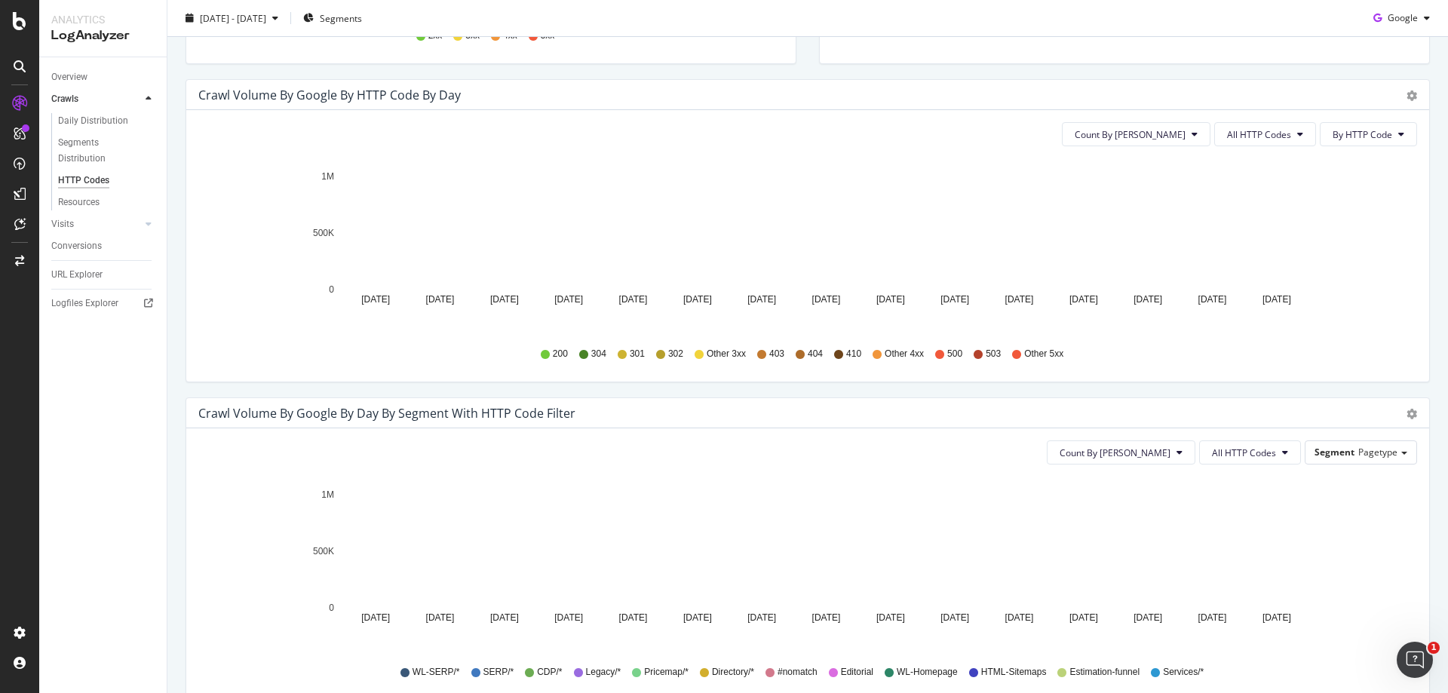
scroll to position [679, 0]
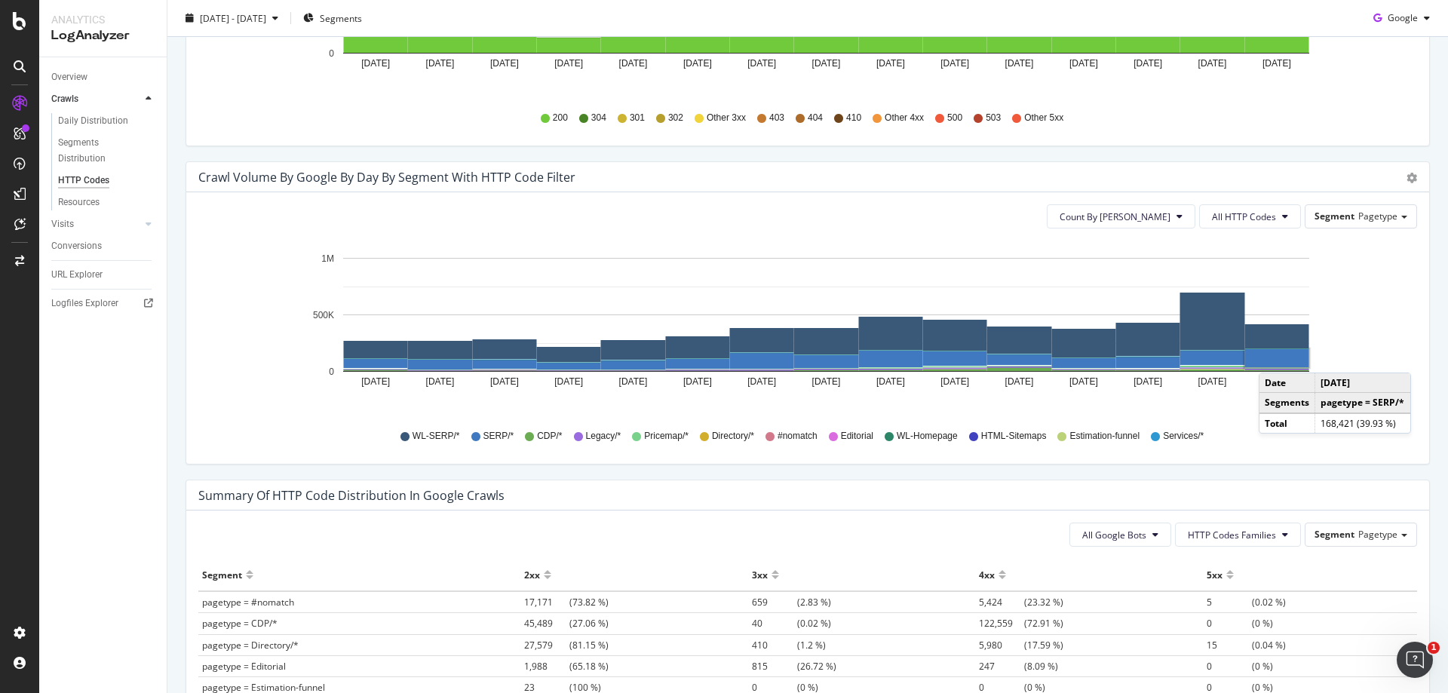
click at [1273, 357] on rect "A chart." at bounding box center [1277, 358] width 64 height 18
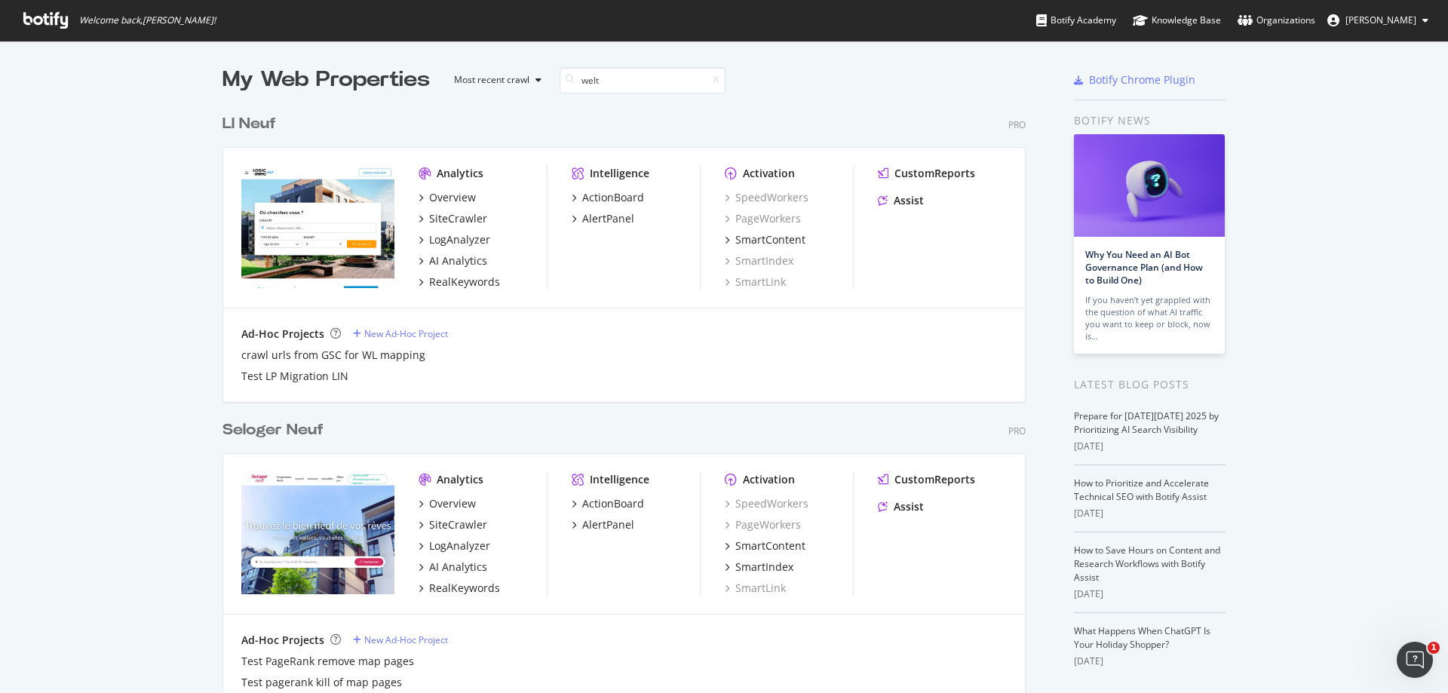
scroll to position [343, 804]
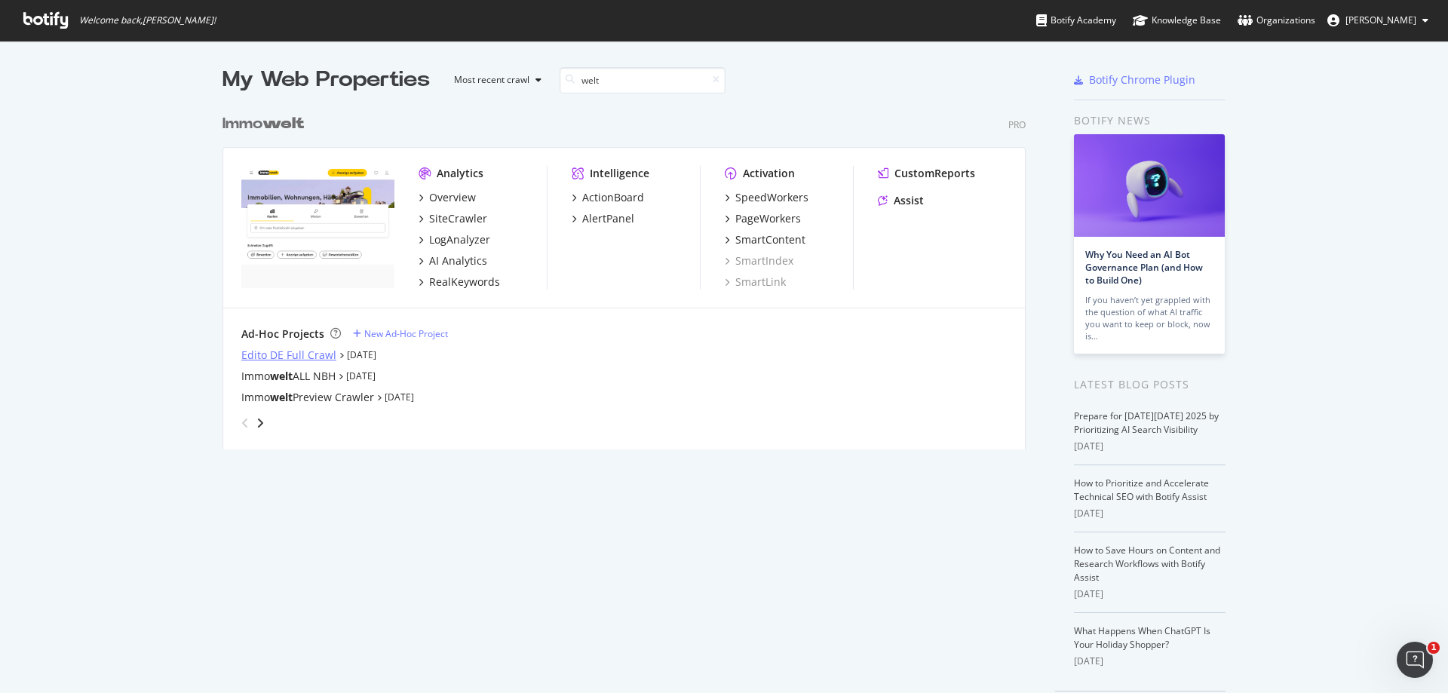
type input "welt"
click at [299, 351] on div "Edito DE Full Crawl" at bounding box center [288, 355] width 95 height 15
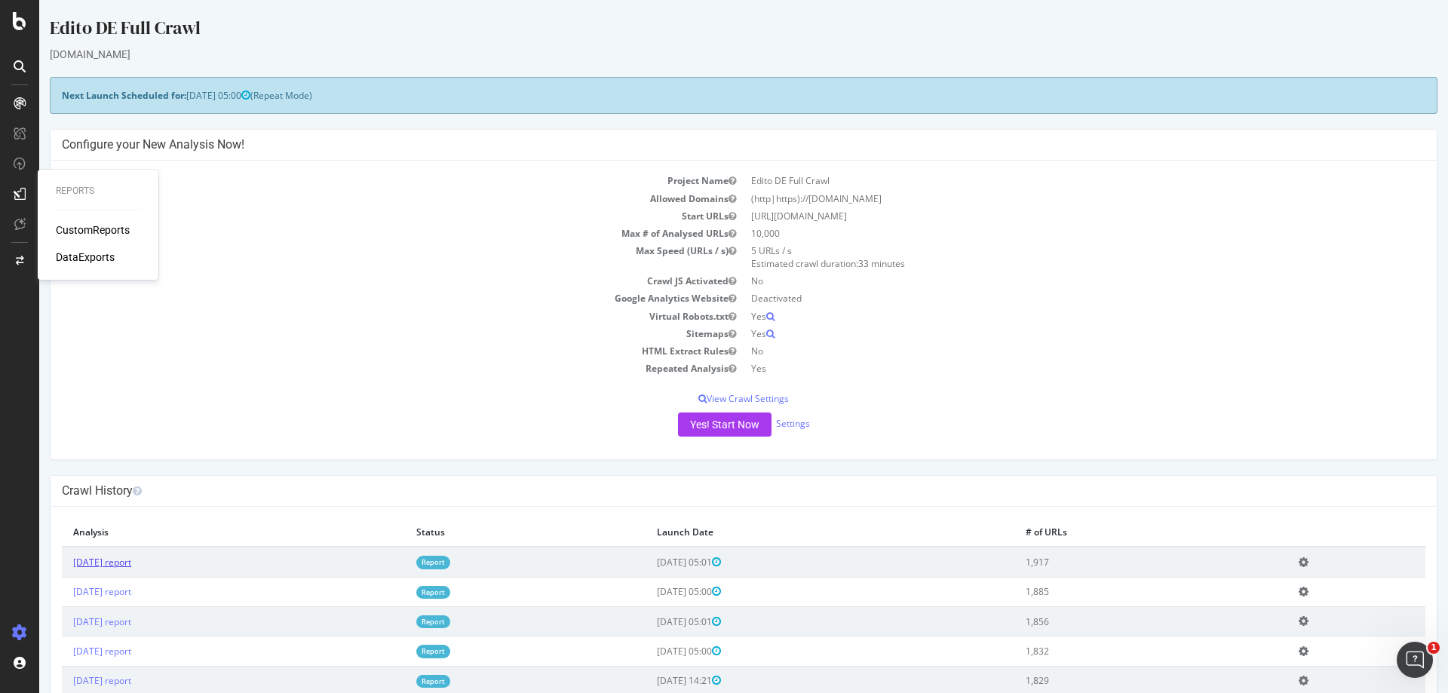
click at [131, 565] on link "2025 Oct. 12th report" at bounding box center [102, 562] width 58 height 13
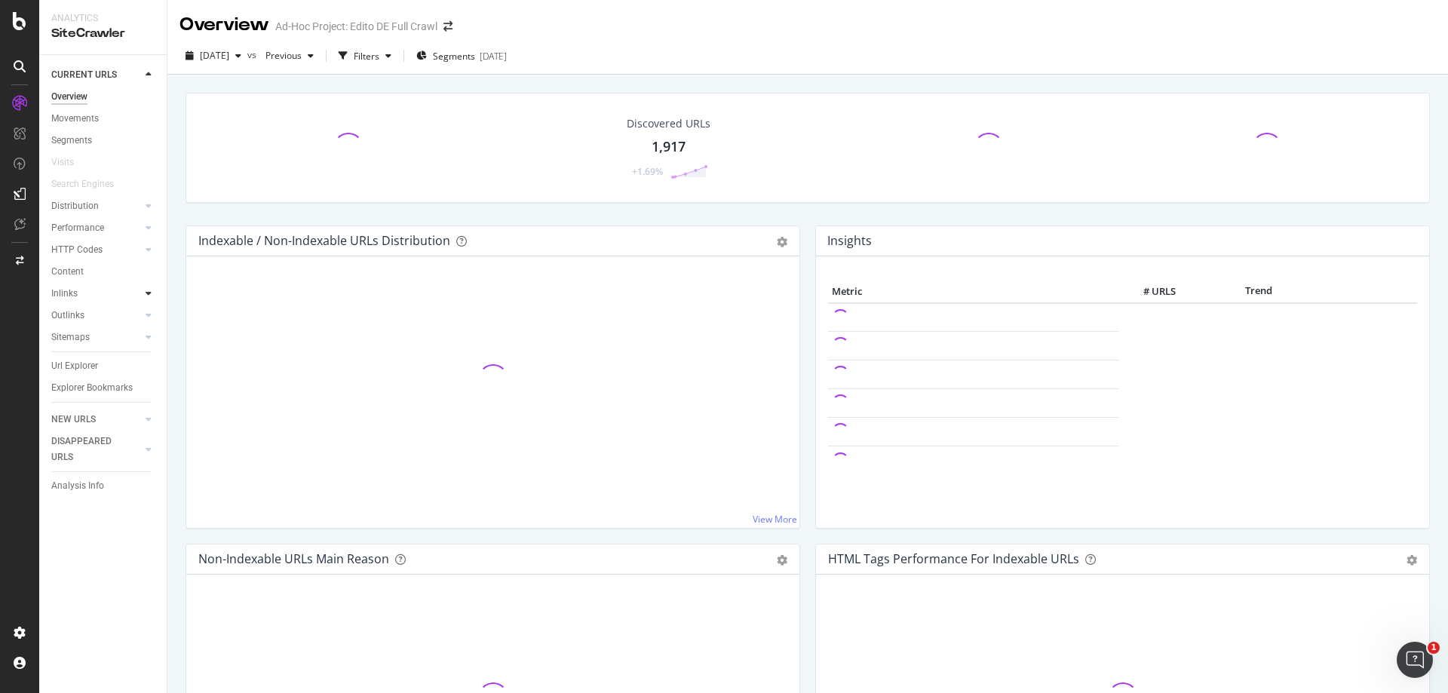
click at [149, 293] on icon at bounding box center [149, 293] width 6 height 9
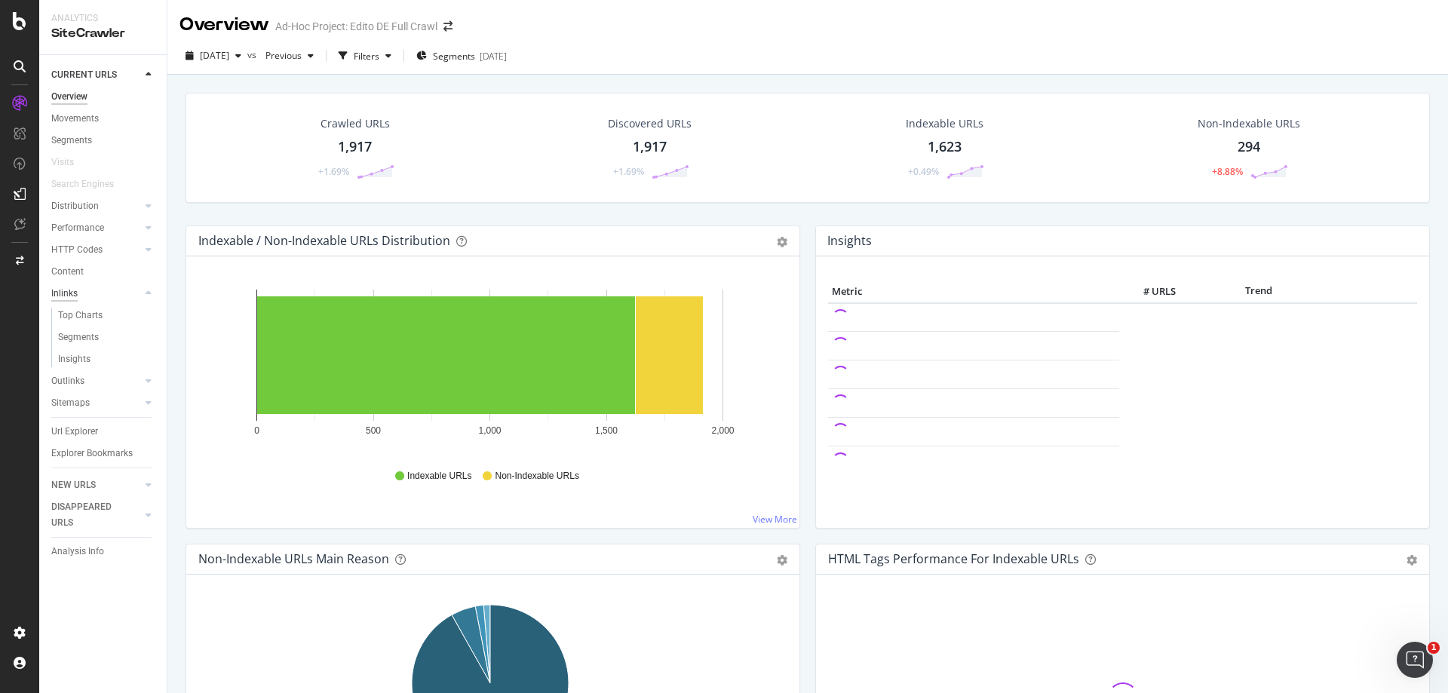
click at [74, 294] on div "Inlinks" at bounding box center [64, 294] width 26 height 16
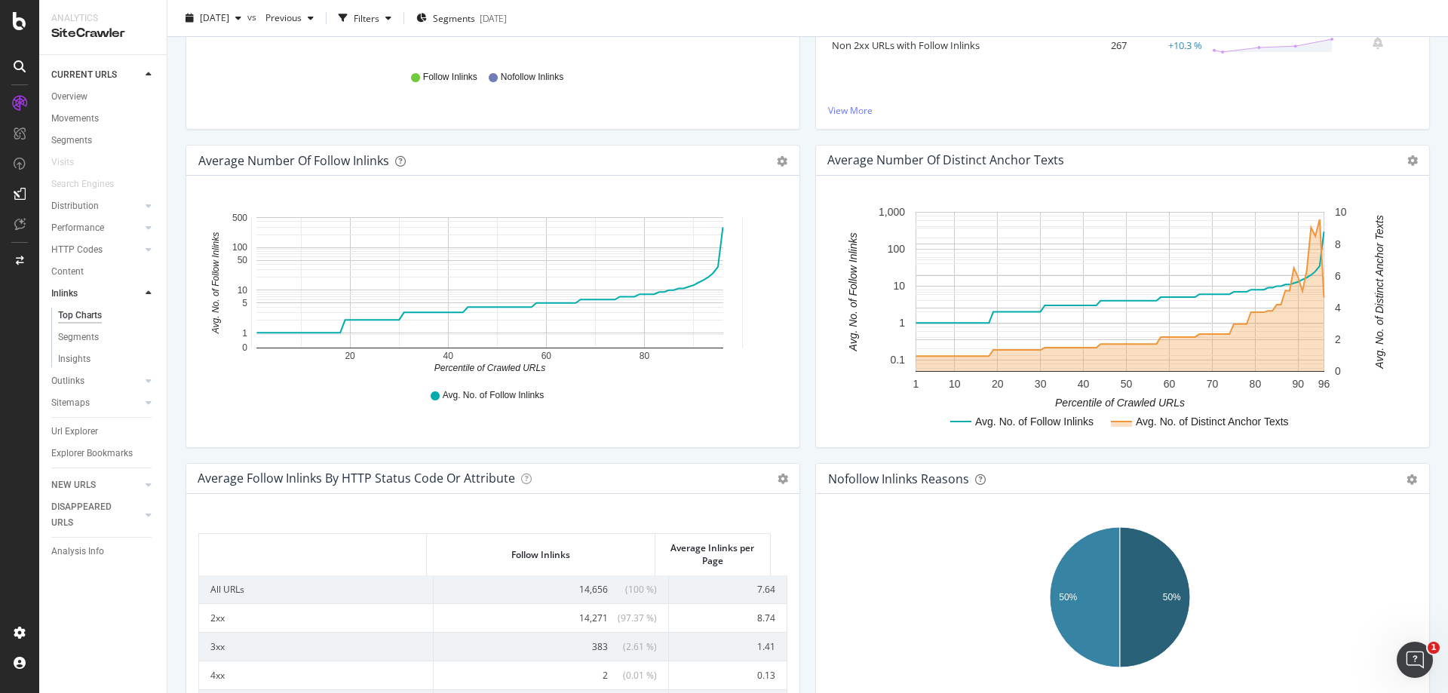
scroll to position [518, 0]
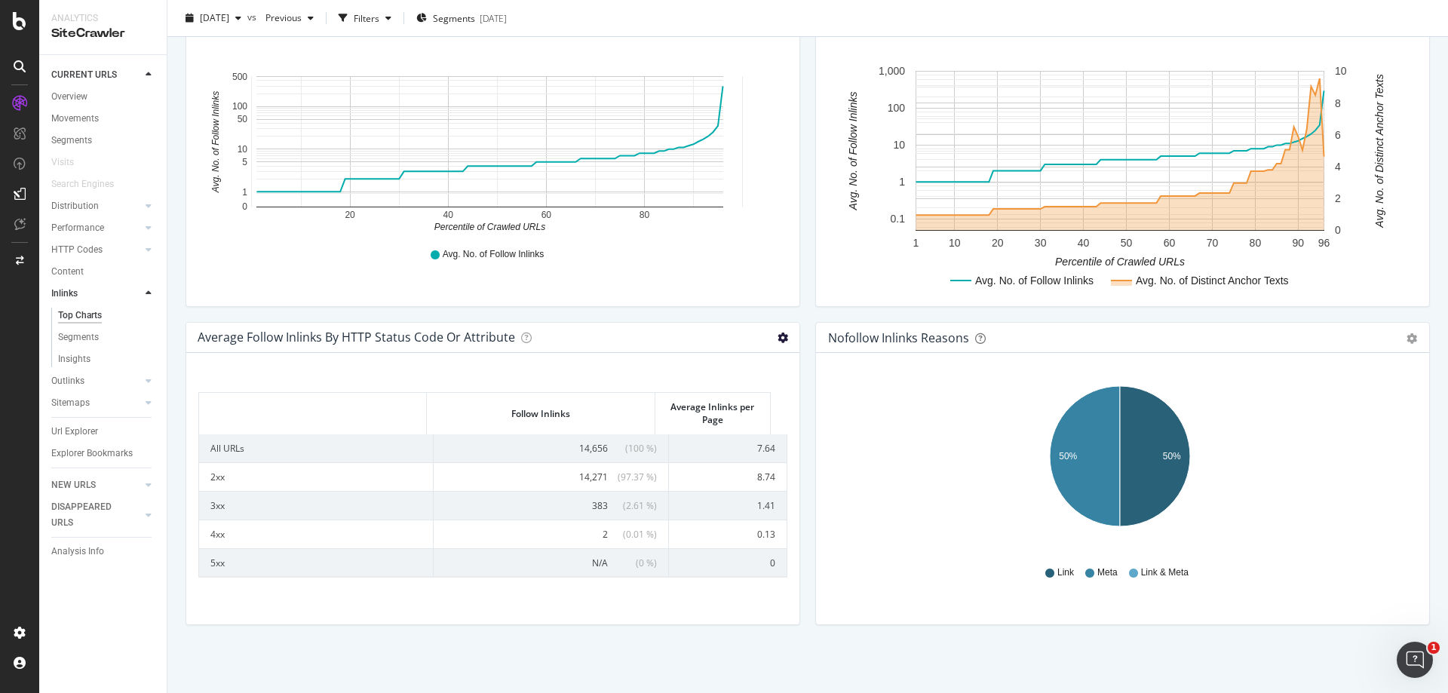
click at [777, 338] on icon at bounding box center [782, 338] width 11 height 11
click at [749, 319] on div "Average Number of Follow Inlinks Chart (by Value) Table Export as CSV Add to Cu…" at bounding box center [493, 163] width 630 height 318
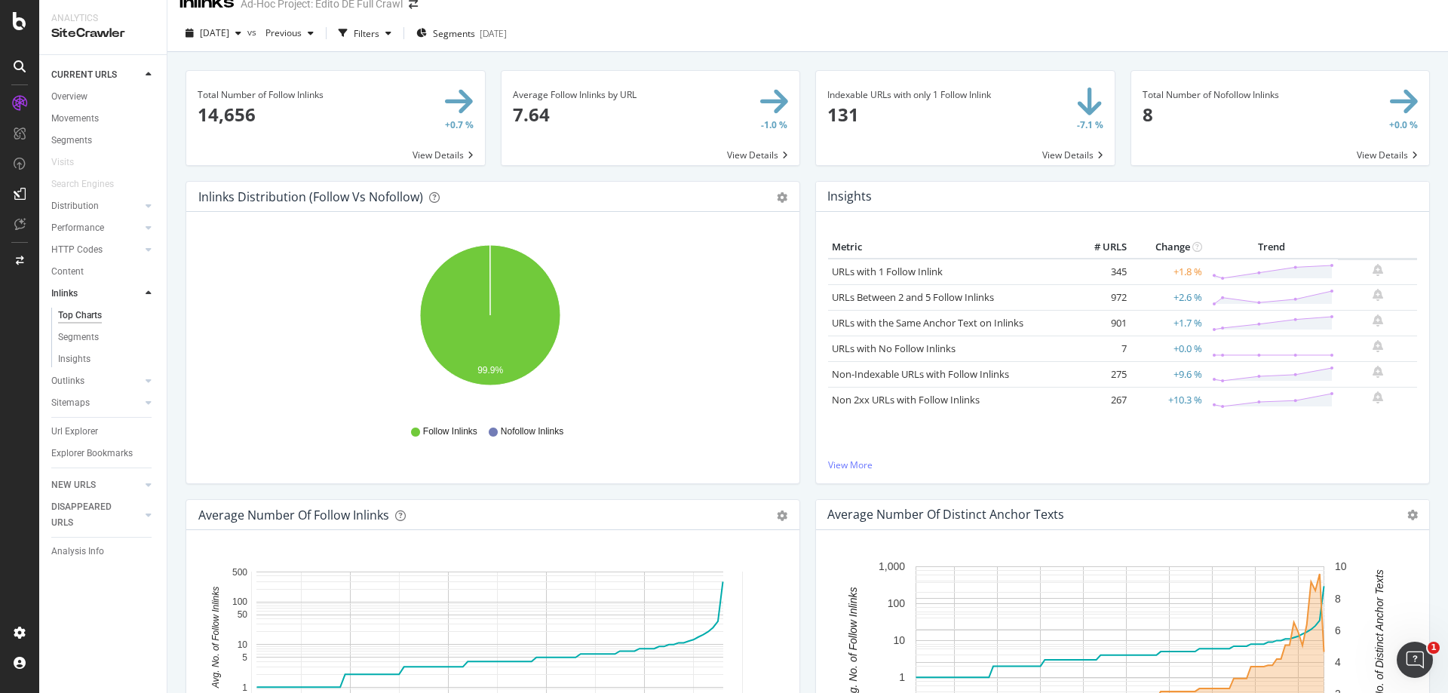
scroll to position [0, 0]
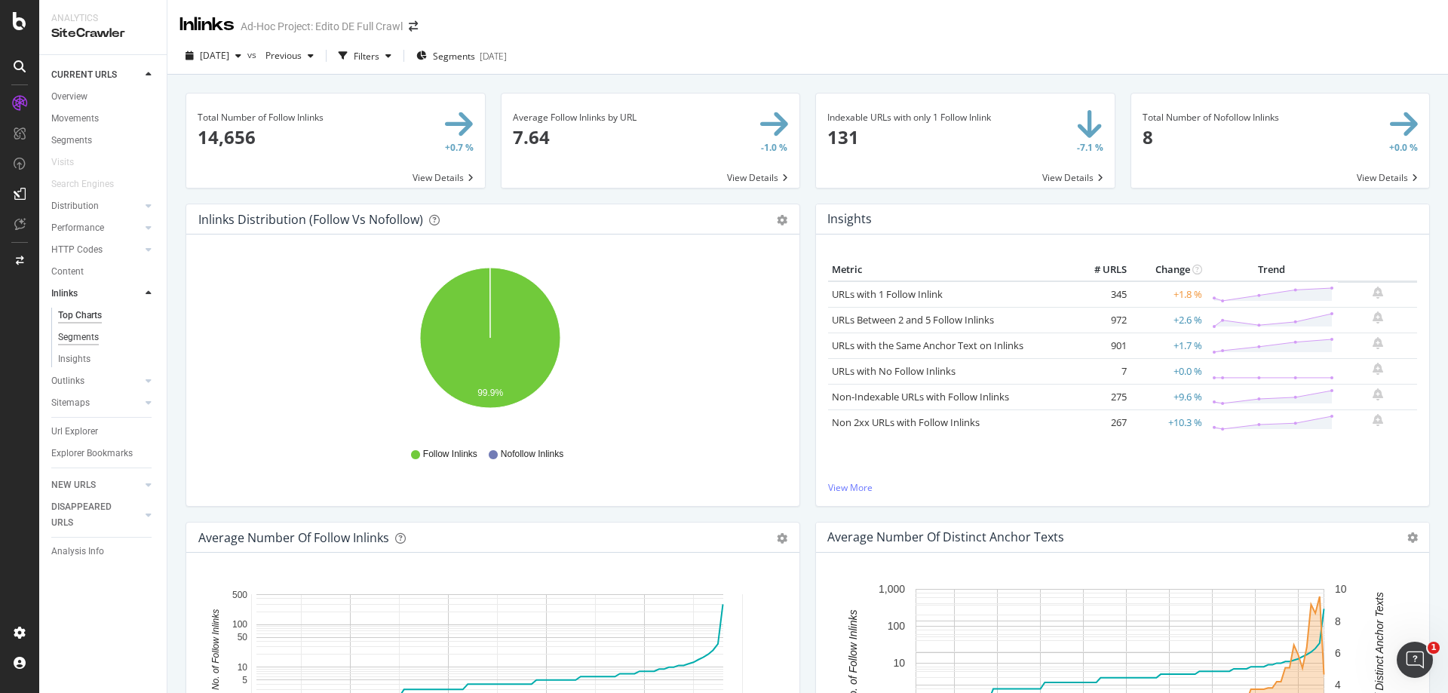
click at [81, 340] on div "Segments" at bounding box center [78, 337] width 41 height 16
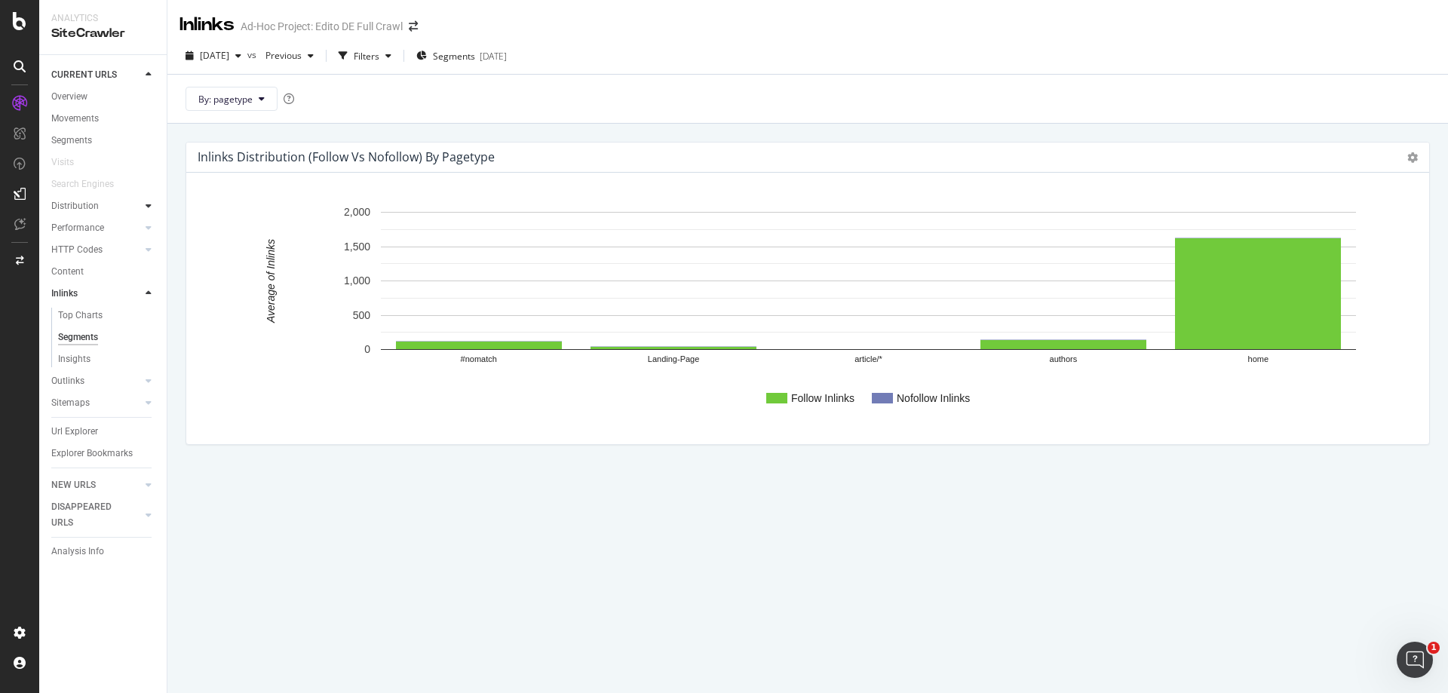
click at [146, 212] on div at bounding box center [148, 205] width 15 height 15
click at [88, 266] on div "Insights" at bounding box center [74, 272] width 32 height 16
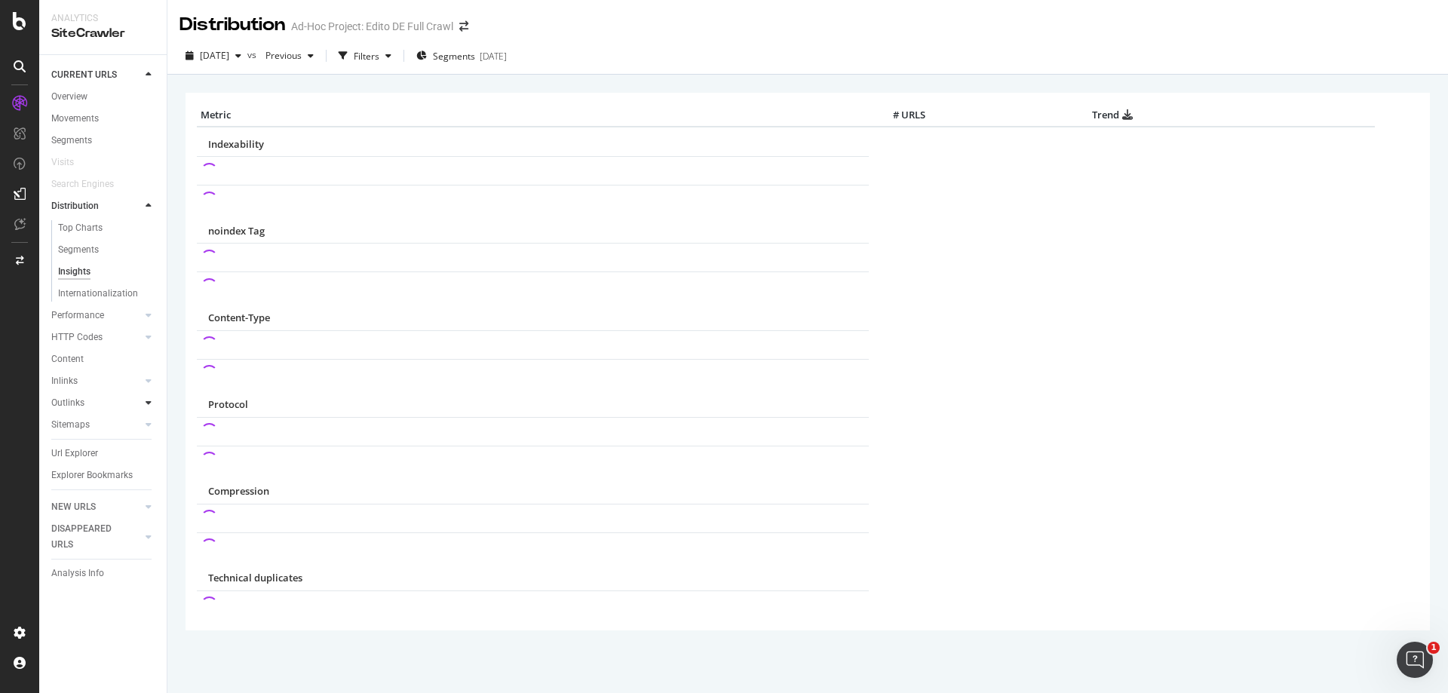
click at [146, 399] on icon at bounding box center [149, 402] width 6 height 9
click at [78, 352] on div "Segments" at bounding box center [78, 359] width 41 height 16
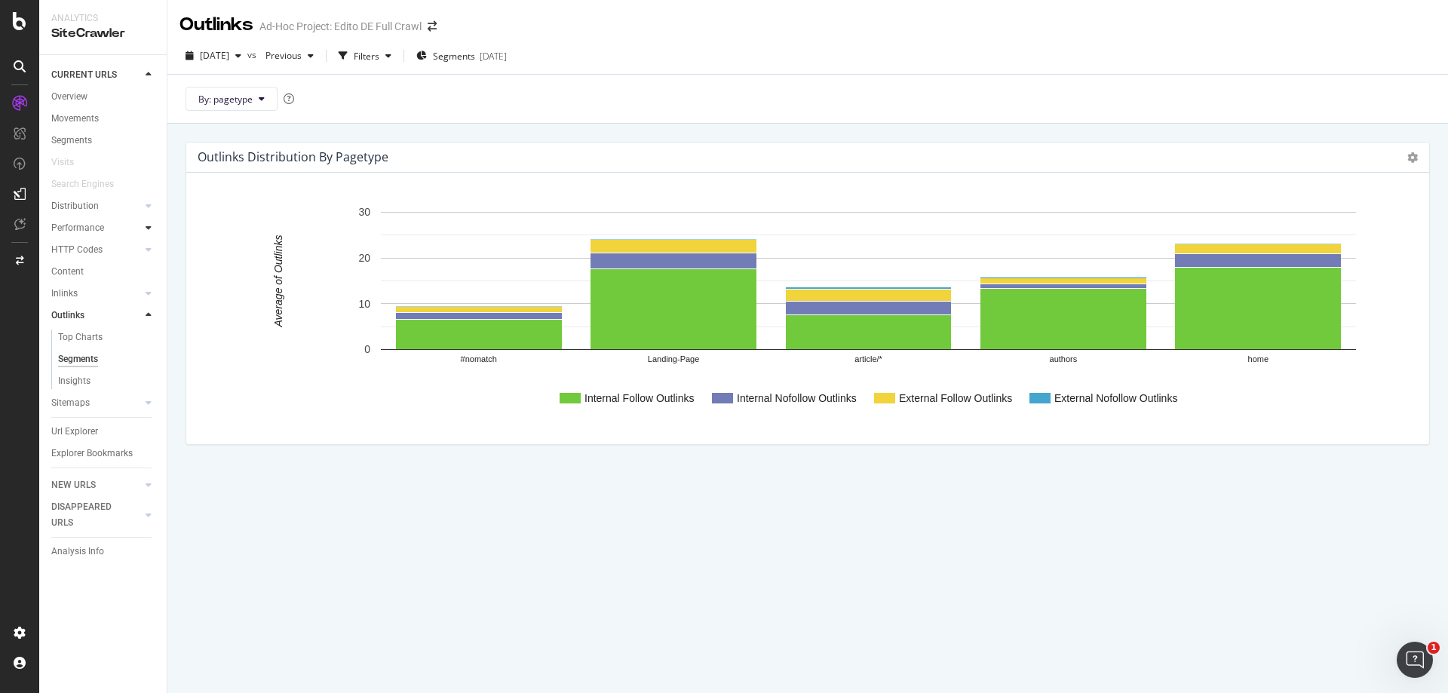
click at [146, 228] on icon at bounding box center [149, 227] width 6 height 9
click at [94, 232] on div "Performance" at bounding box center [77, 228] width 53 height 16
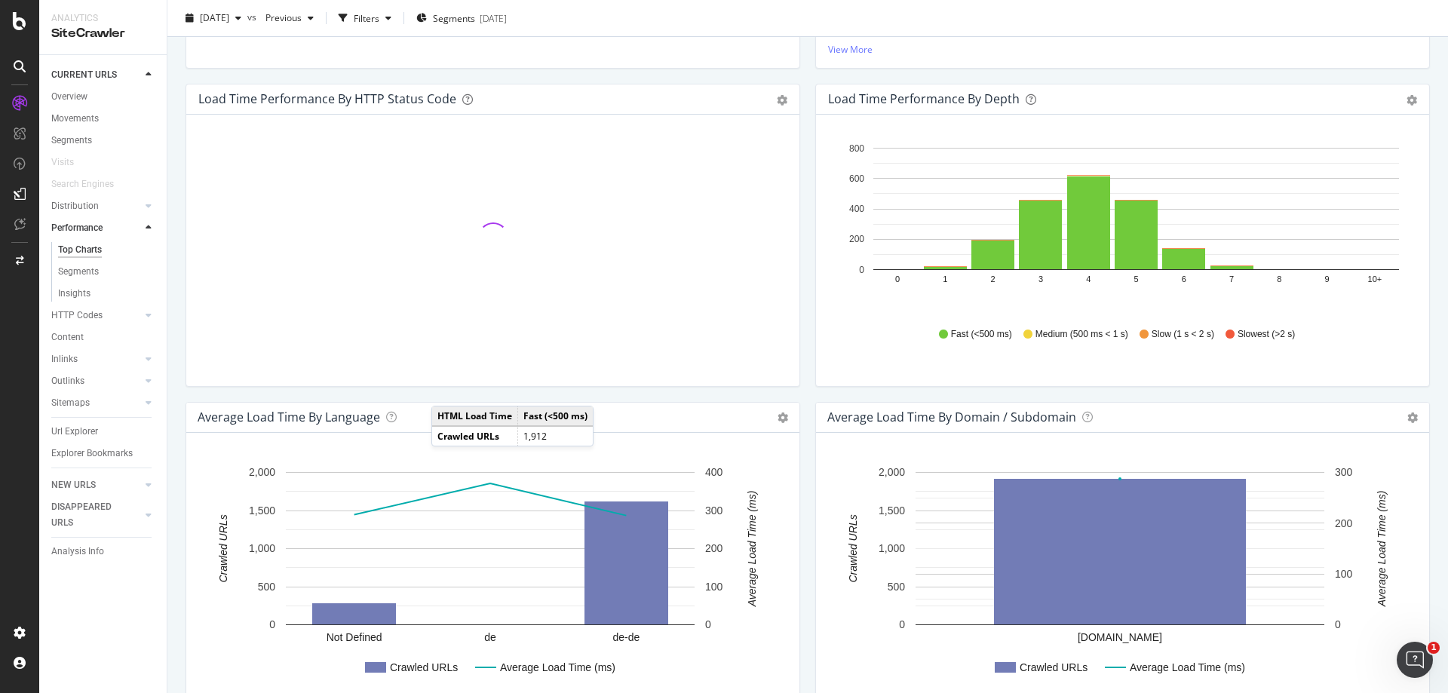
scroll to position [528, 0]
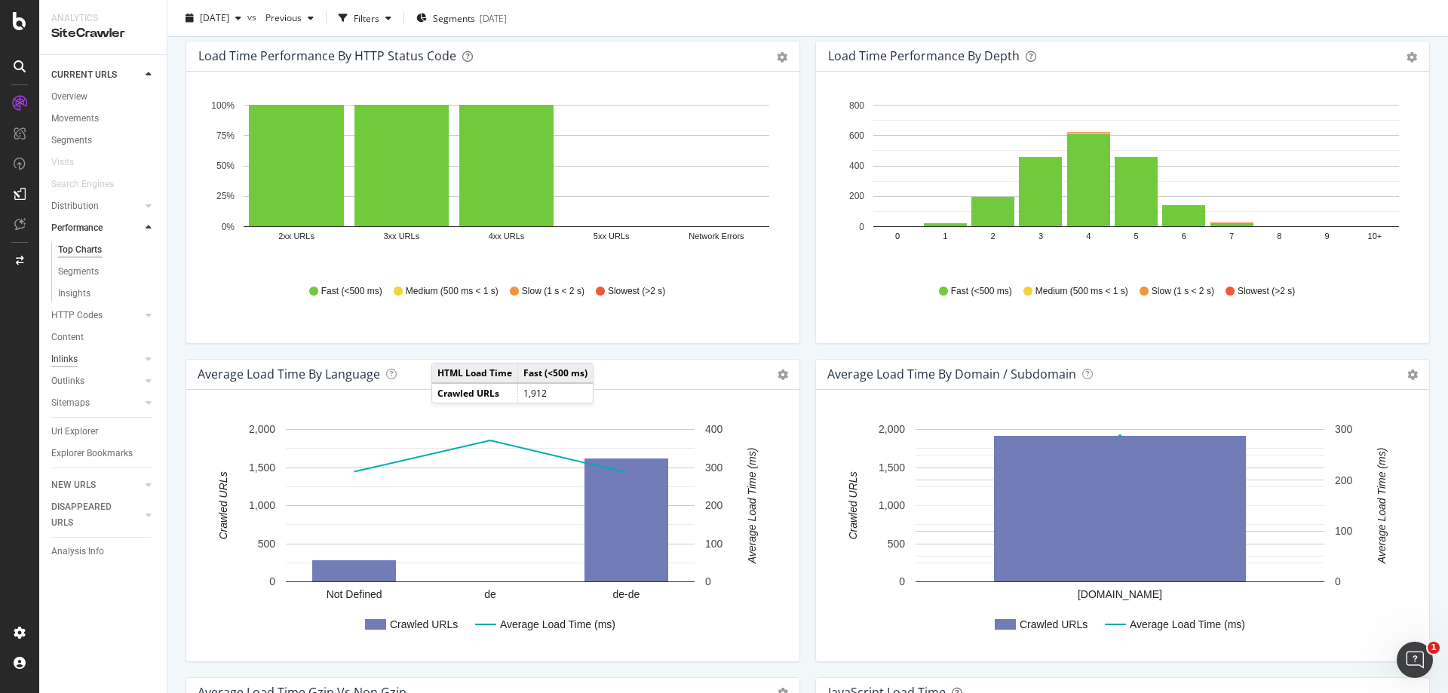
click at [71, 357] on div "Inlinks" at bounding box center [64, 359] width 26 height 16
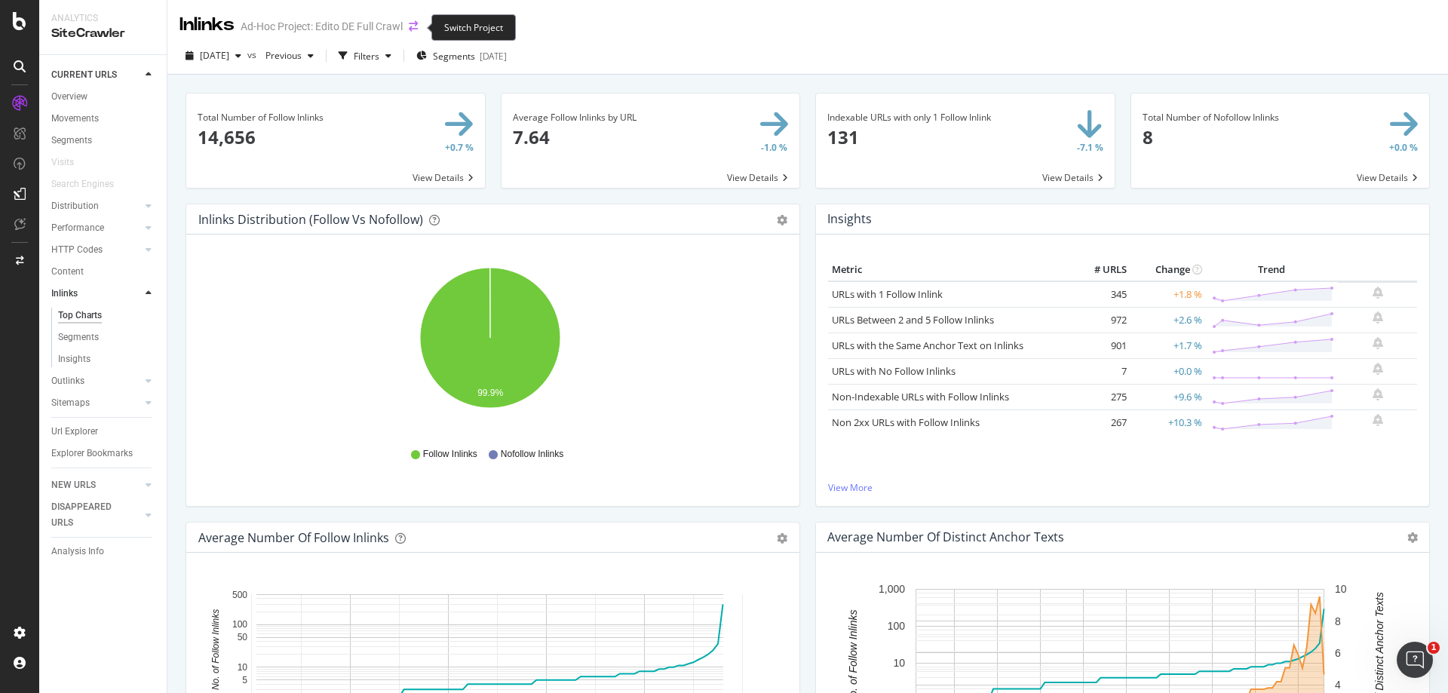
click at [413, 30] on icon "arrow-right-arrow-left" at bounding box center [413, 26] width 9 height 11
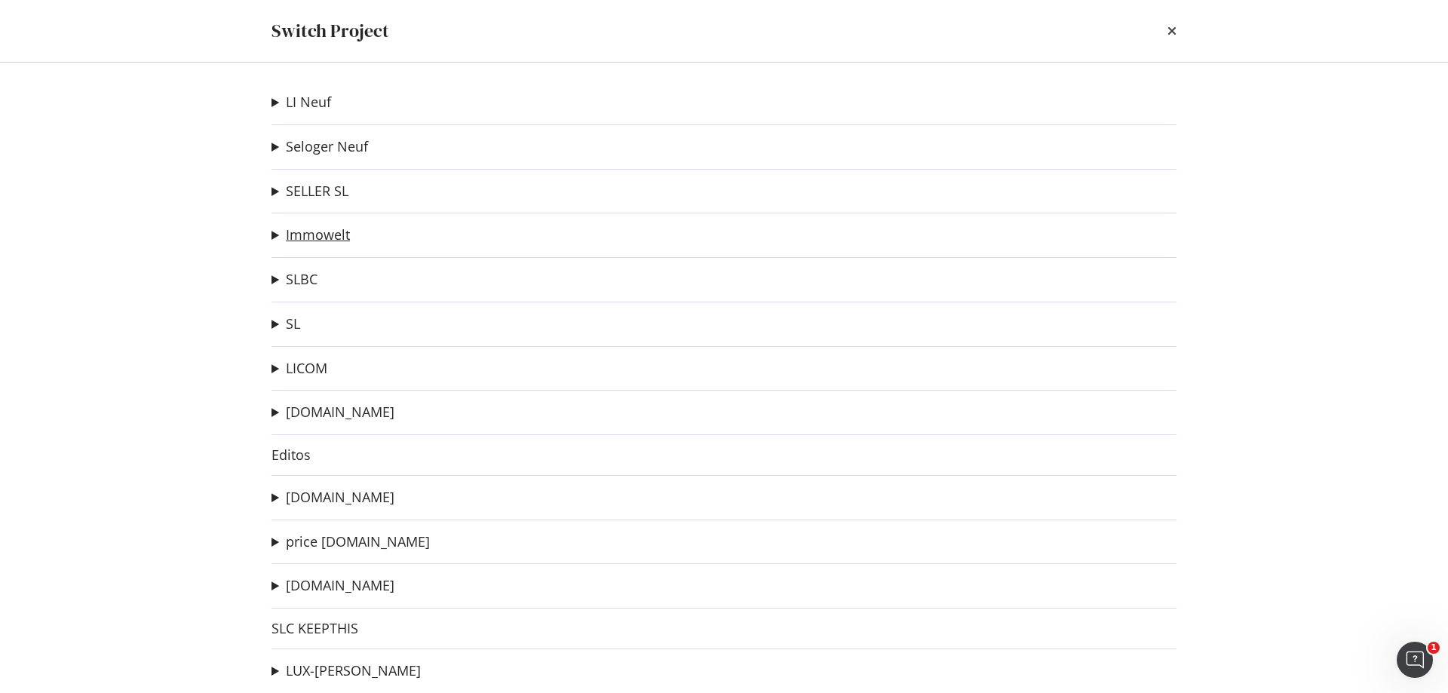
click at [315, 231] on link "Immowelt" at bounding box center [318, 235] width 64 height 16
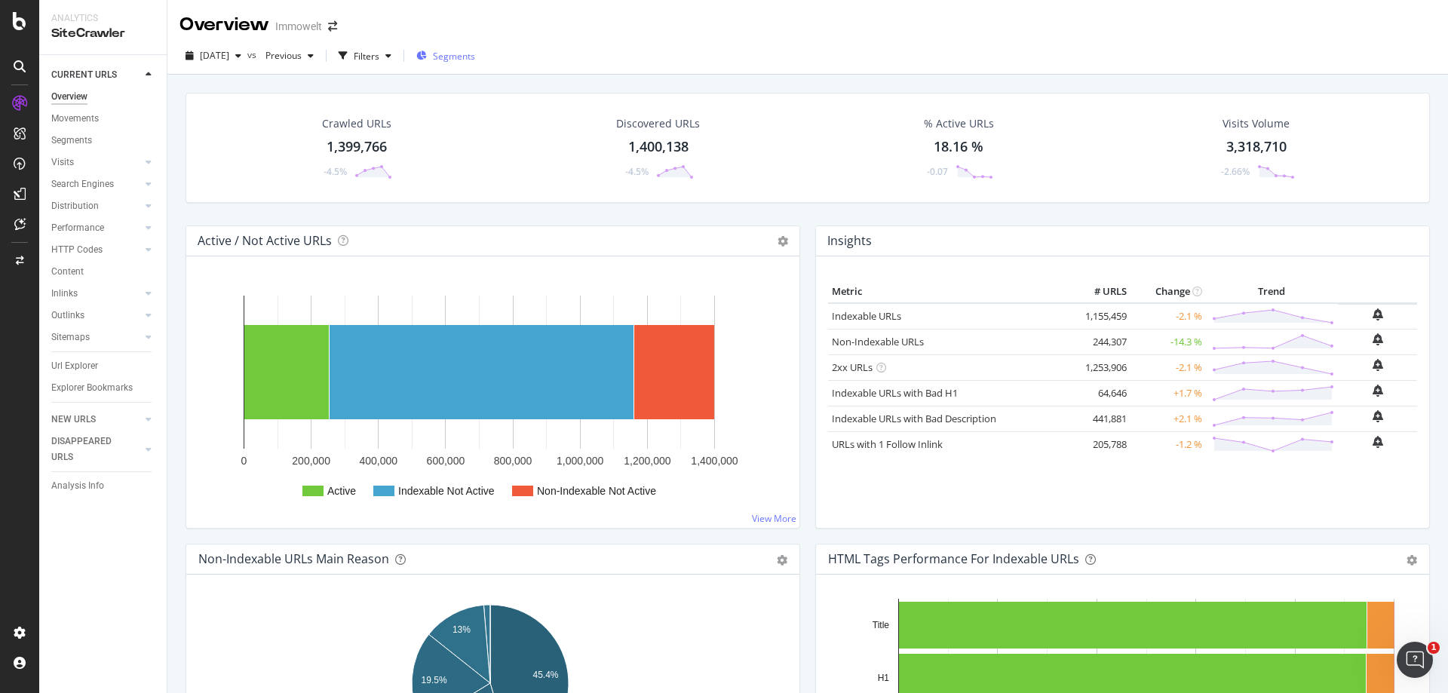
click at [468, 61] on span "Segments" at bounding box center [454, 56] width 42 height 13
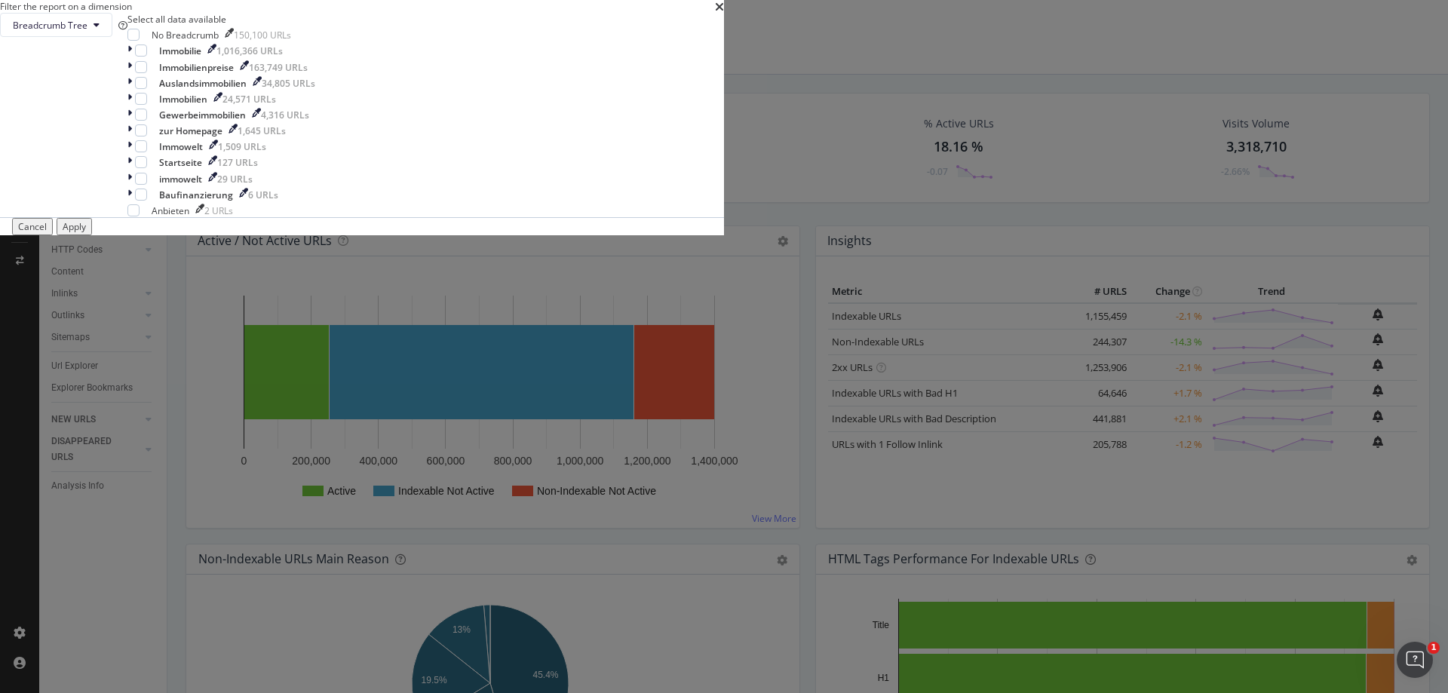
click at [883, 41] on div "Filter the report on a dimension Breadcrumb Tree Select all data available No B…" at bounding box center [724, 346] width 1448 height 693
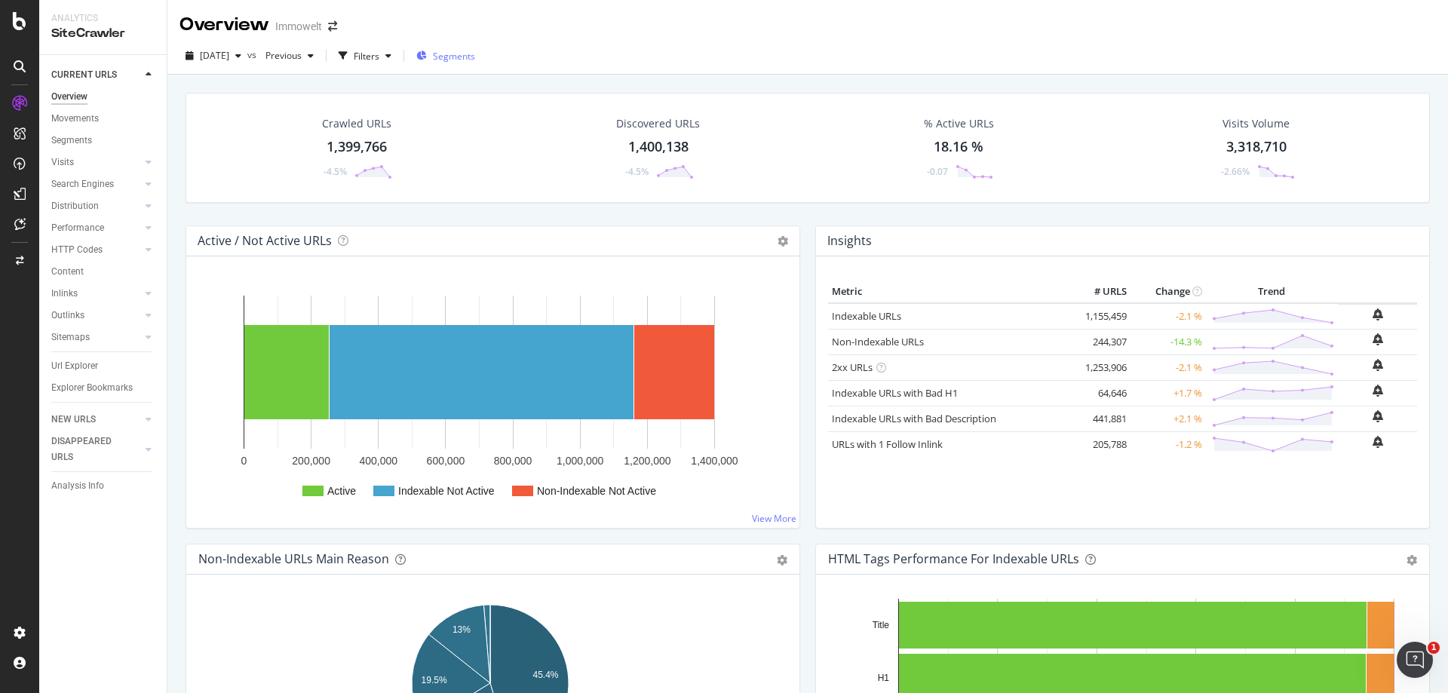
click at [475, 56] on span "Segments" at bounding box center [454, 56] width 42 height 13
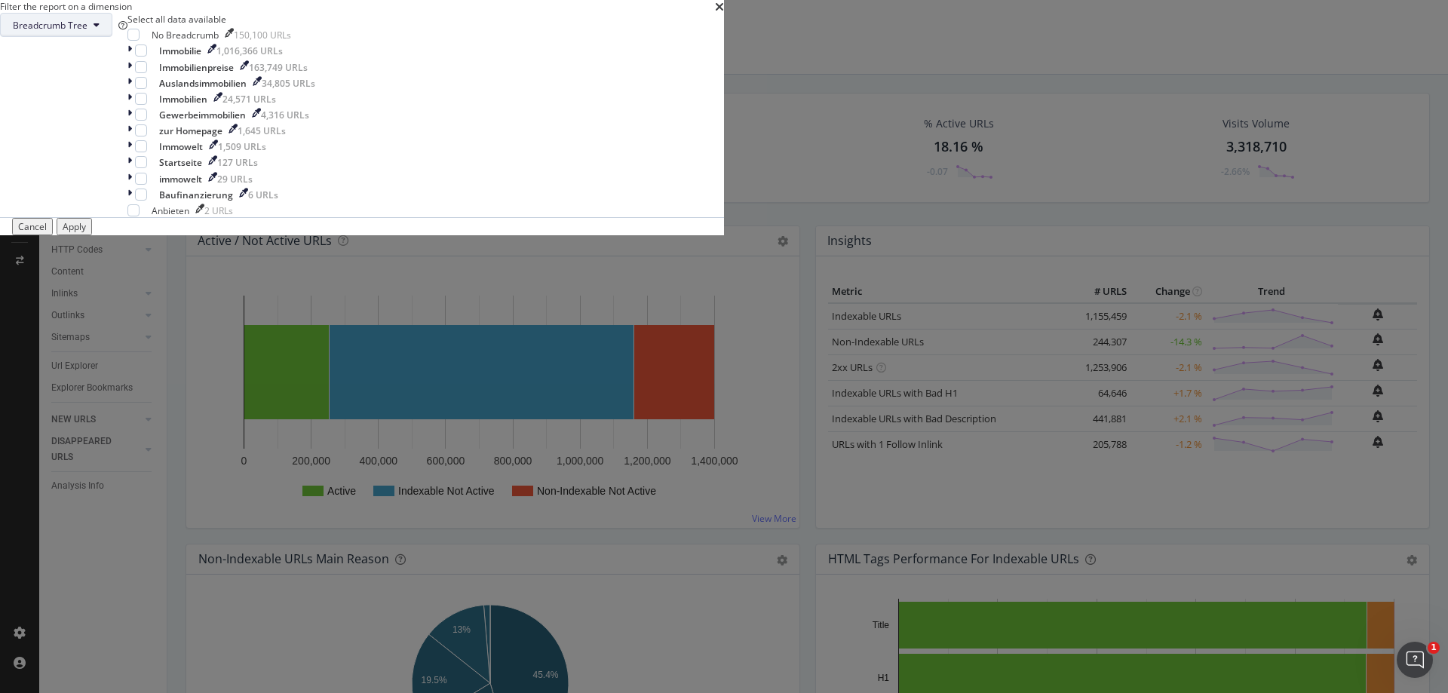
click at [112, 37] on button "Breadcrumb Tree" at bounding box center [56, 25] width 112 height 24
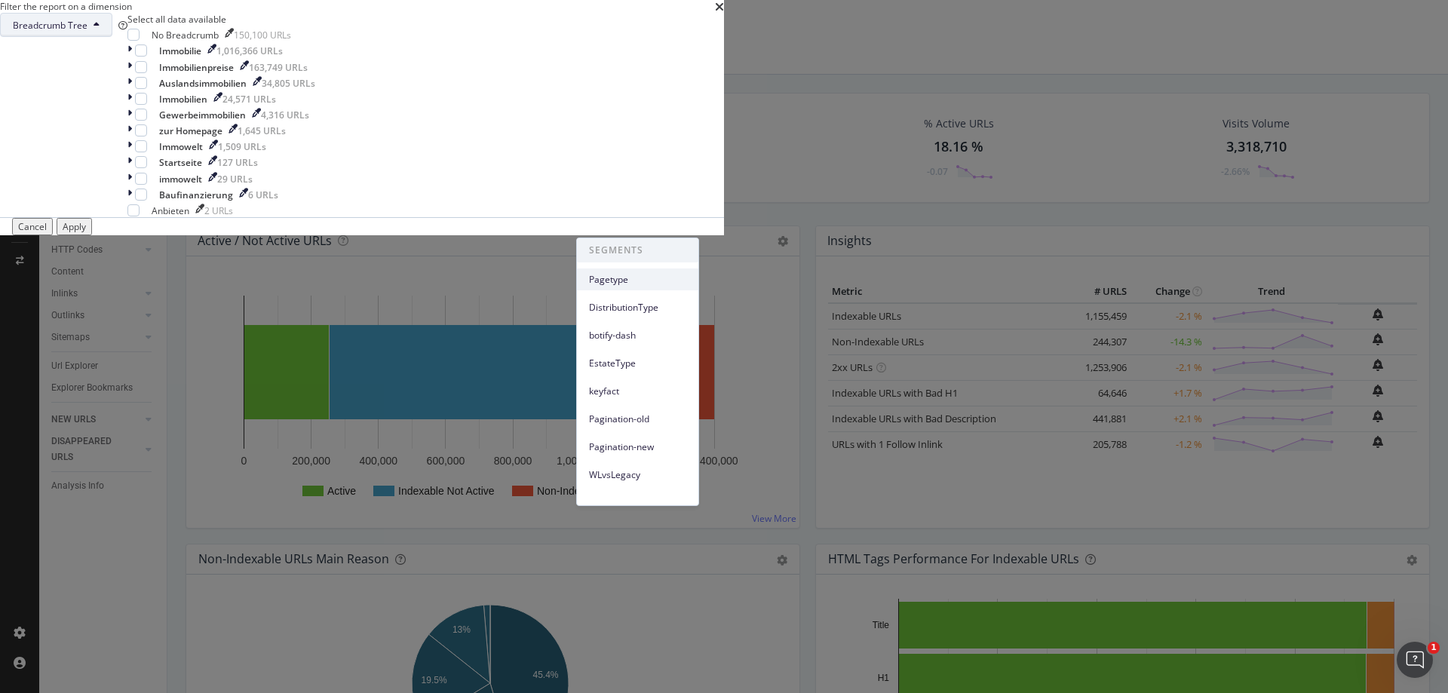
click at [649, 273] on span "Pagetype" at bounding box center [637, 280] width 97 height 14
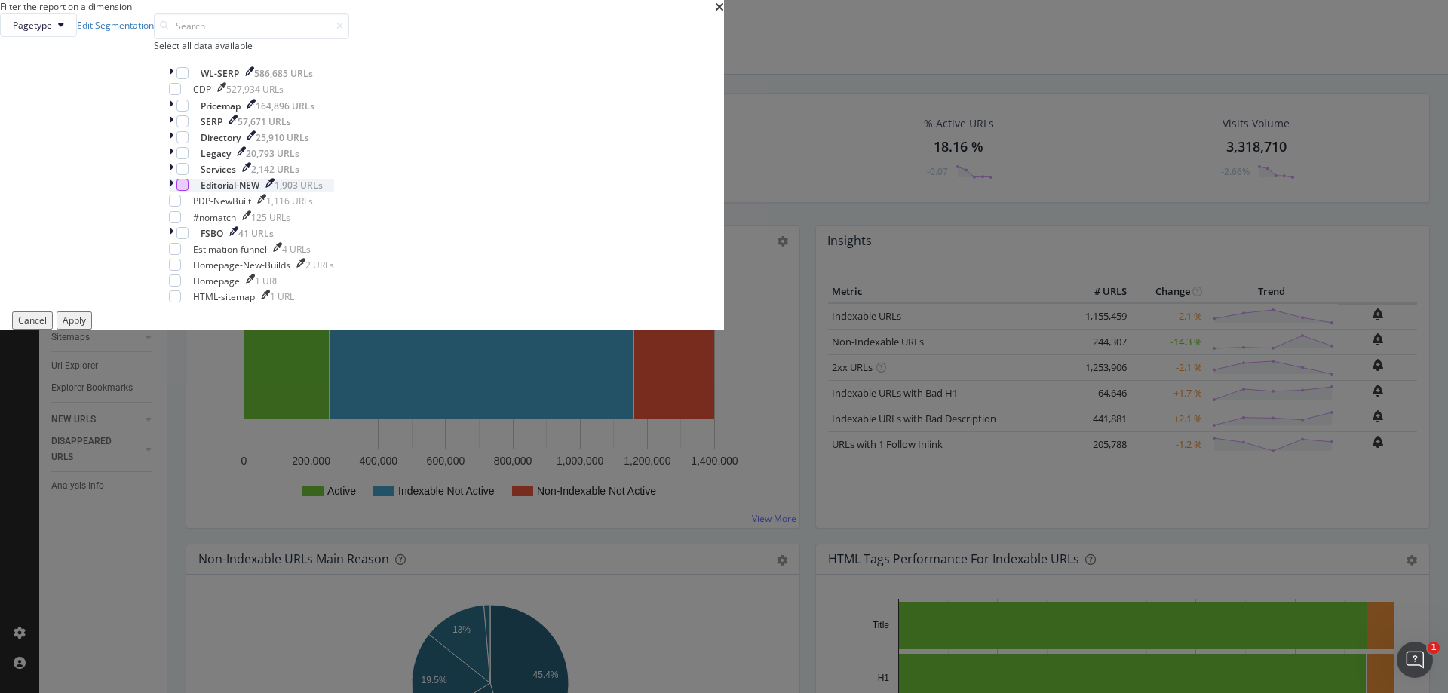
click at [188, 191] on div "modal" at bounding box center [182, 185] width 12 height 12
click at [86, 326] on div "Apply" at bounding box center [74, 320] width 23 height 13
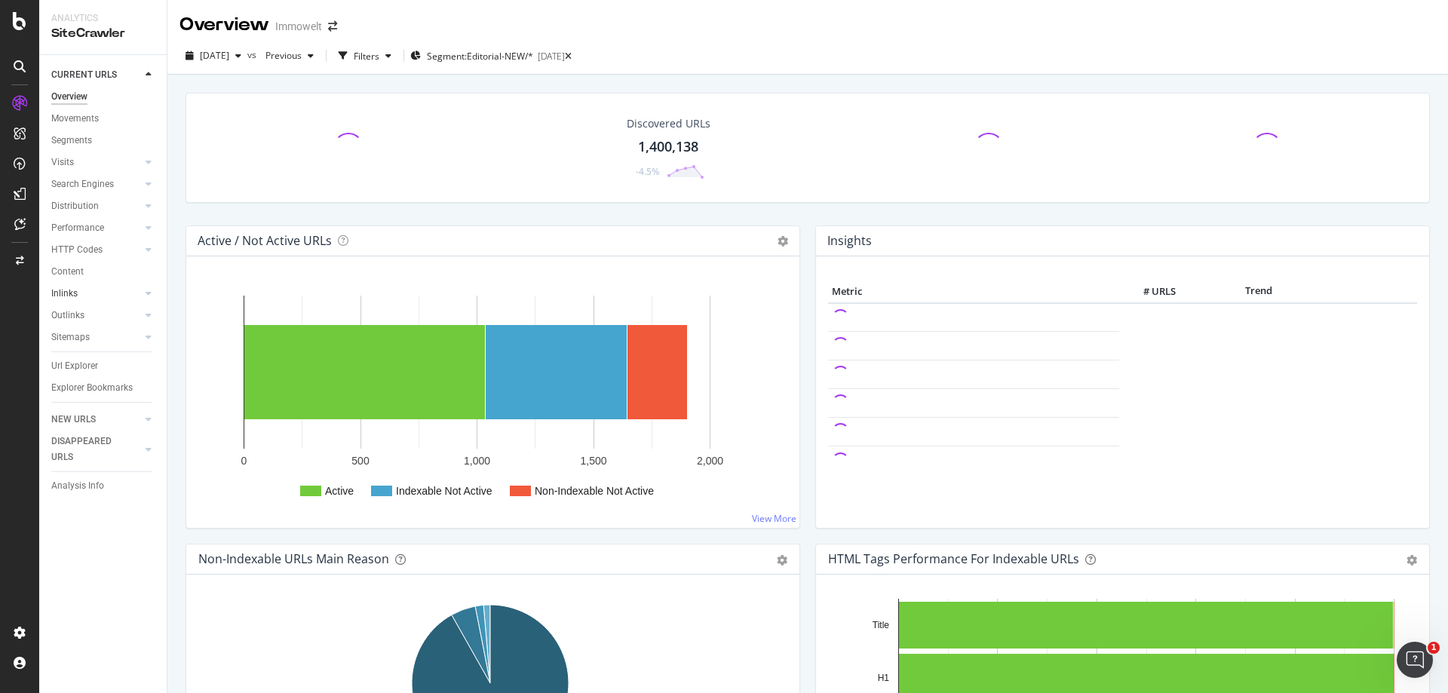
click at [78, 291] on link "Inlinks" at bounding box center [96, 294] width 90 height 16
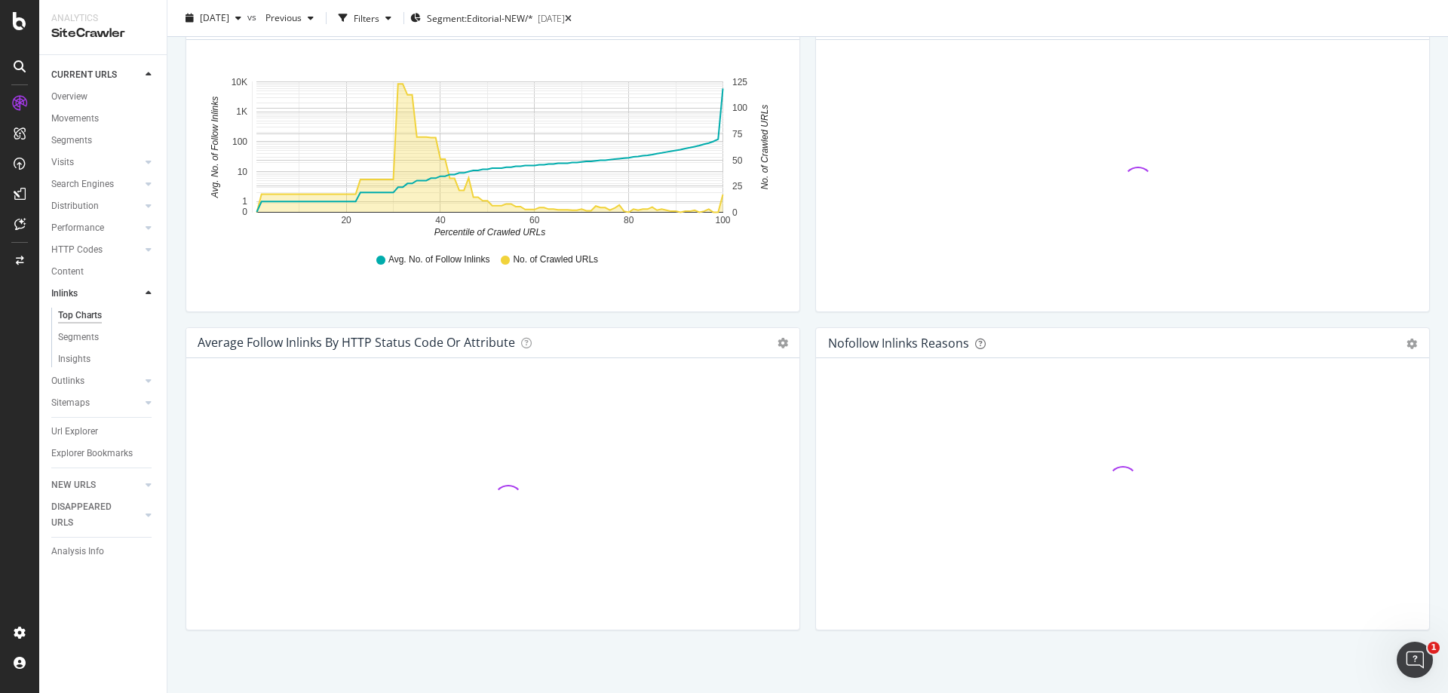
scroll to position [518, 0]
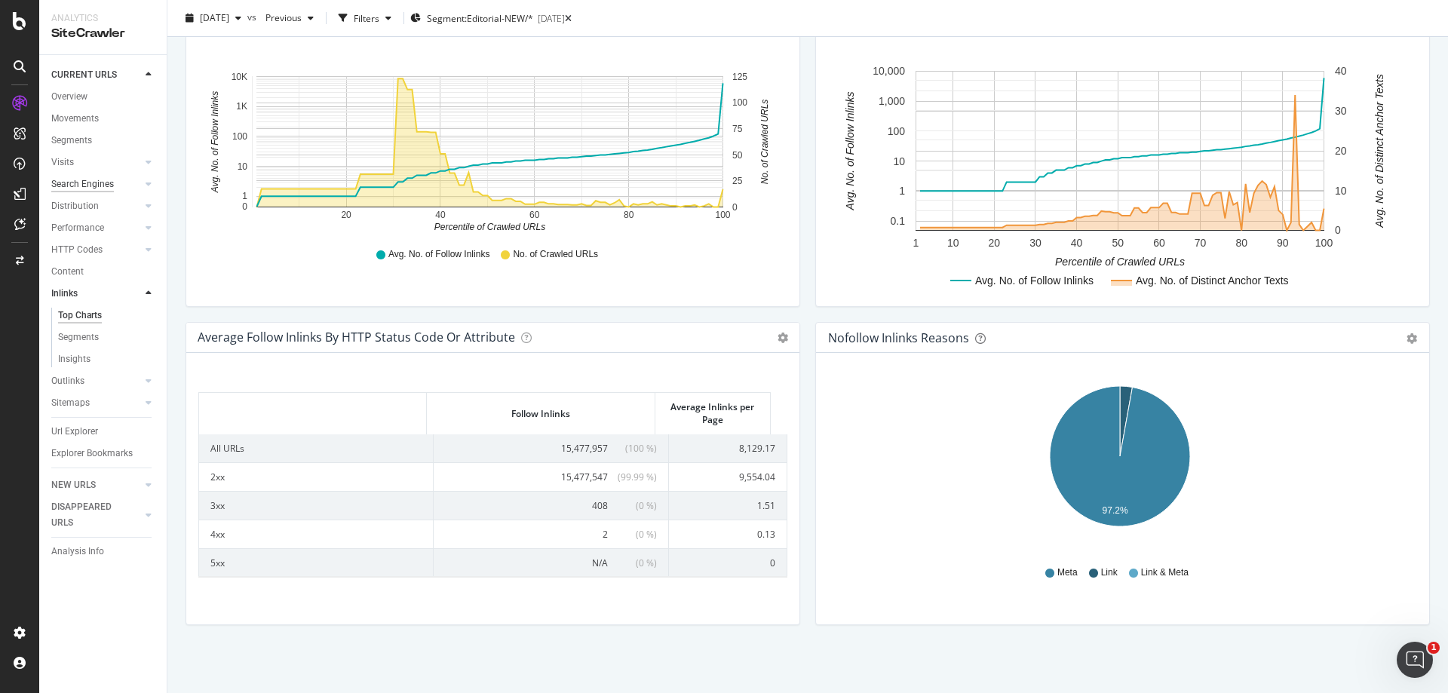
click at [96, 183] on div "Search Engines" at bounding box center [82, 184] width 63 height 16
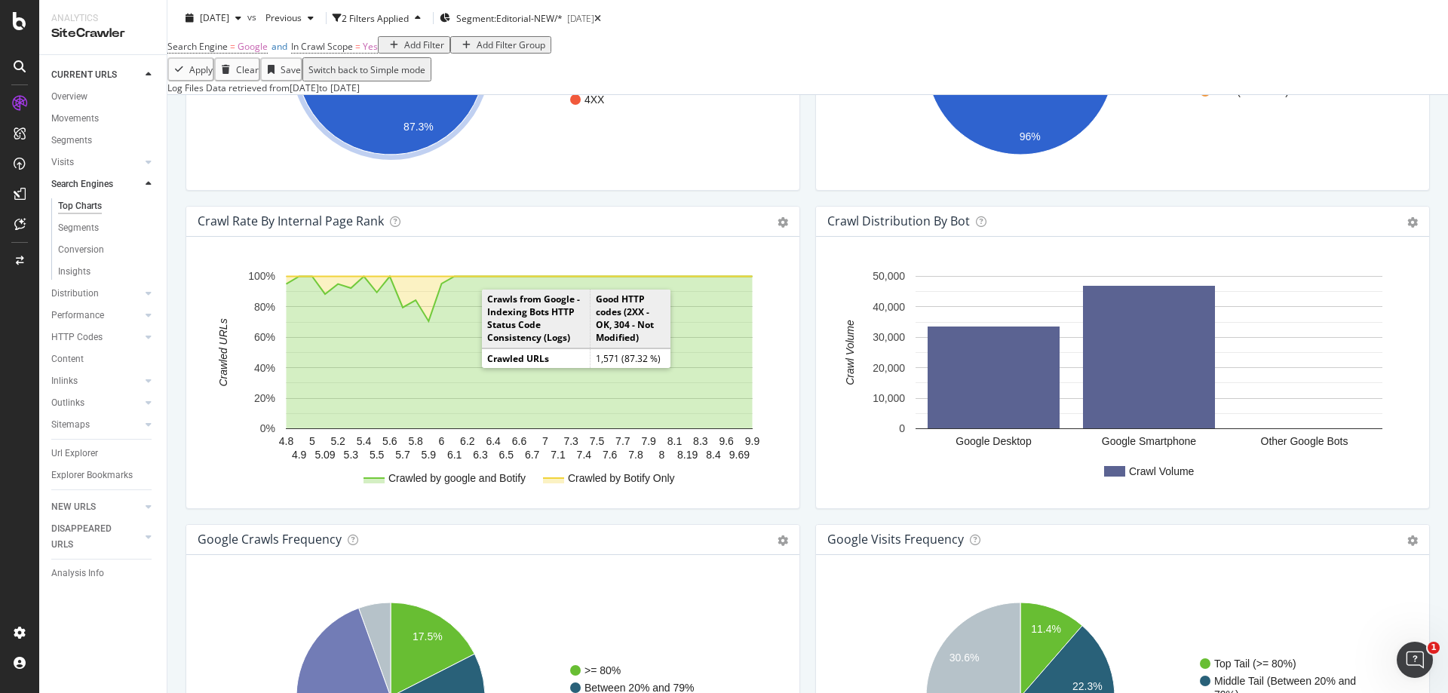
scroll to position [1386, 0]
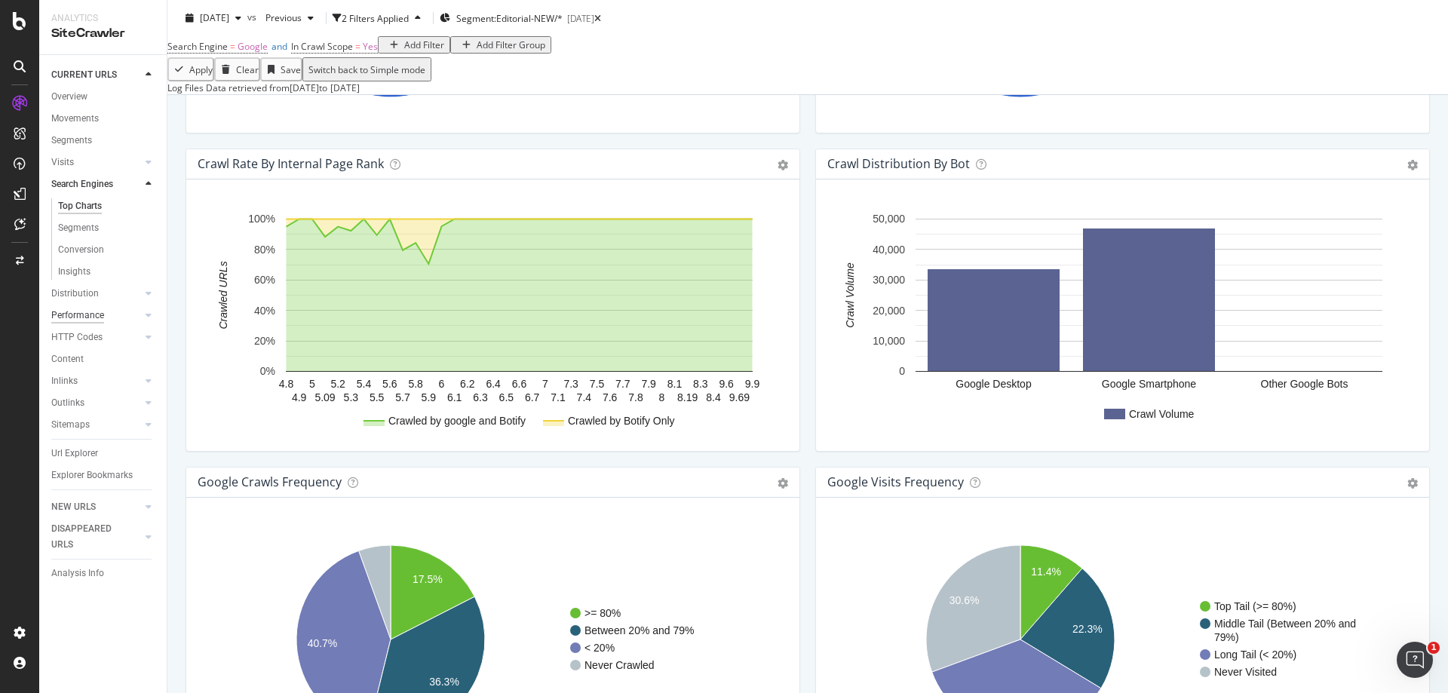
click at [97, 318] on div "Performance" at bounding box center [77, 316] width 53 height 16
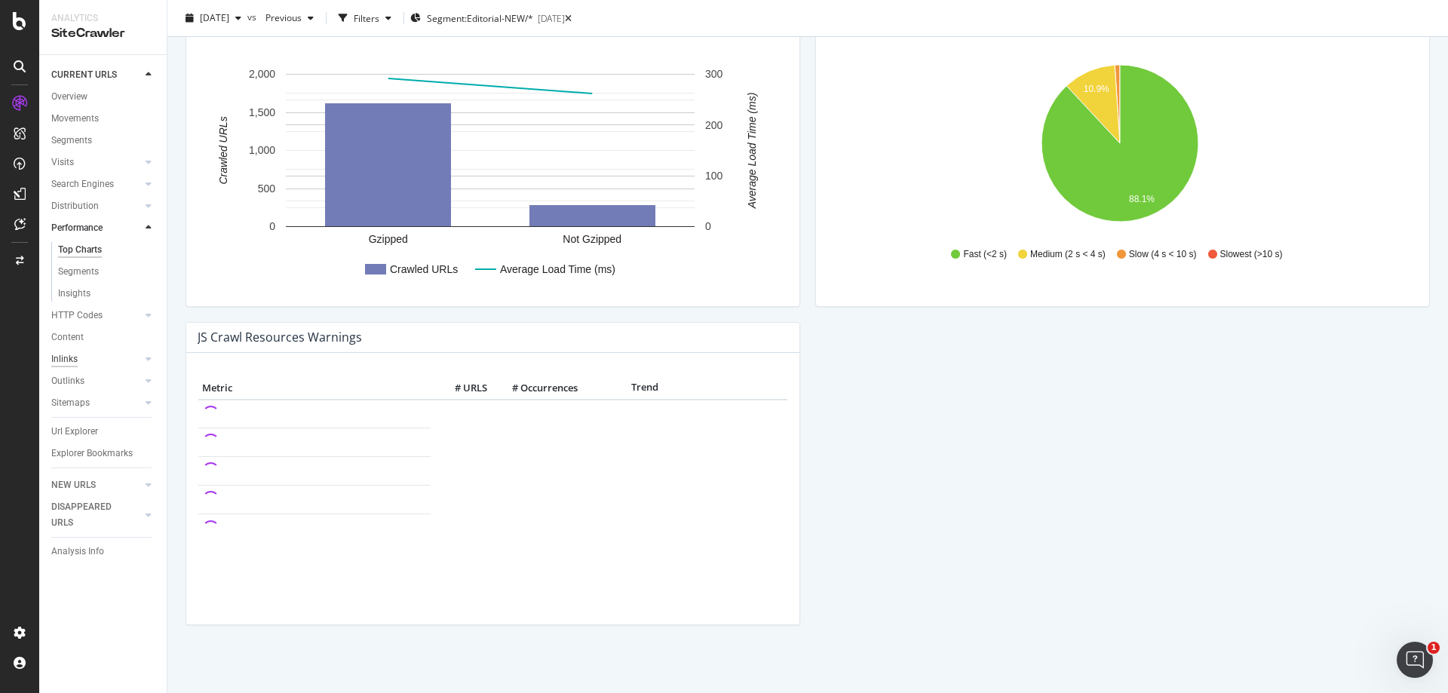
click at [66, 356] on div "Inlinks" at bounding box center [64, 359] width 26 height 16
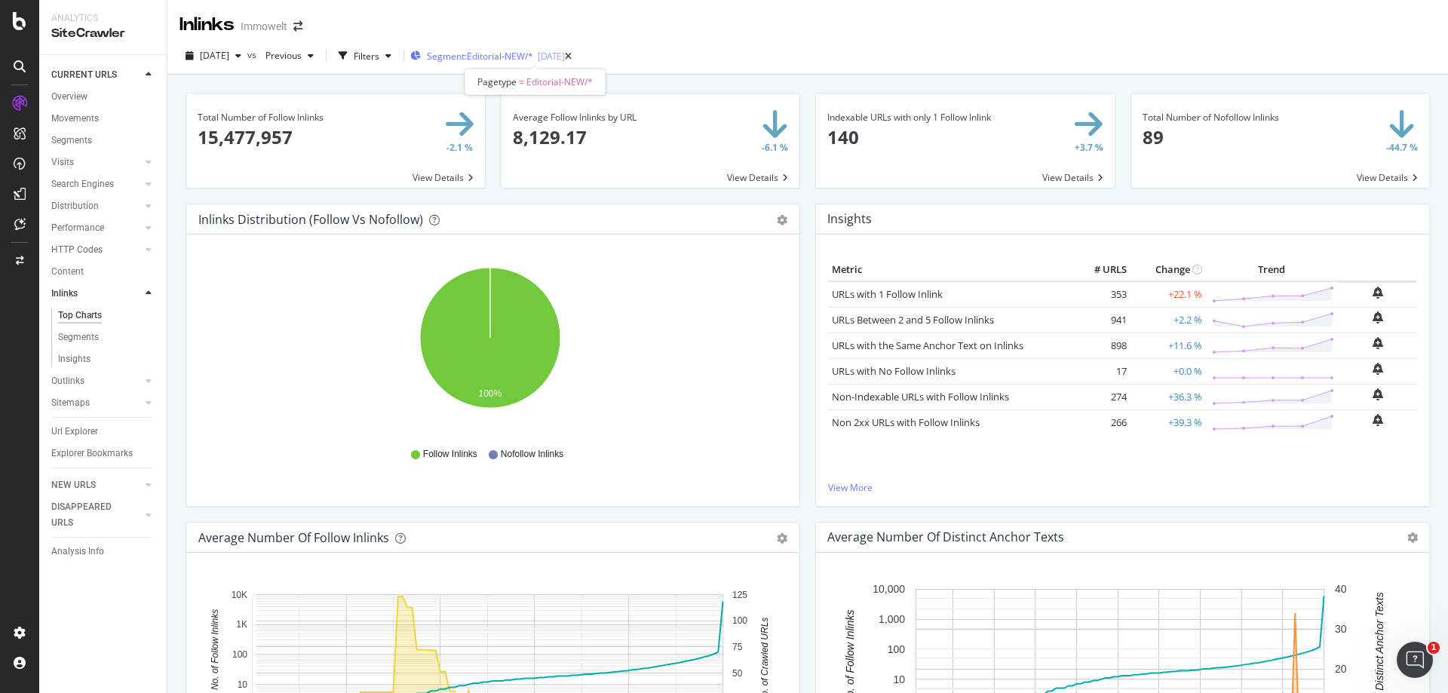
click at [529, 54] on span "Segment: Editorial-NEW/*" at bounding box center [480, 56] width 106 height 13
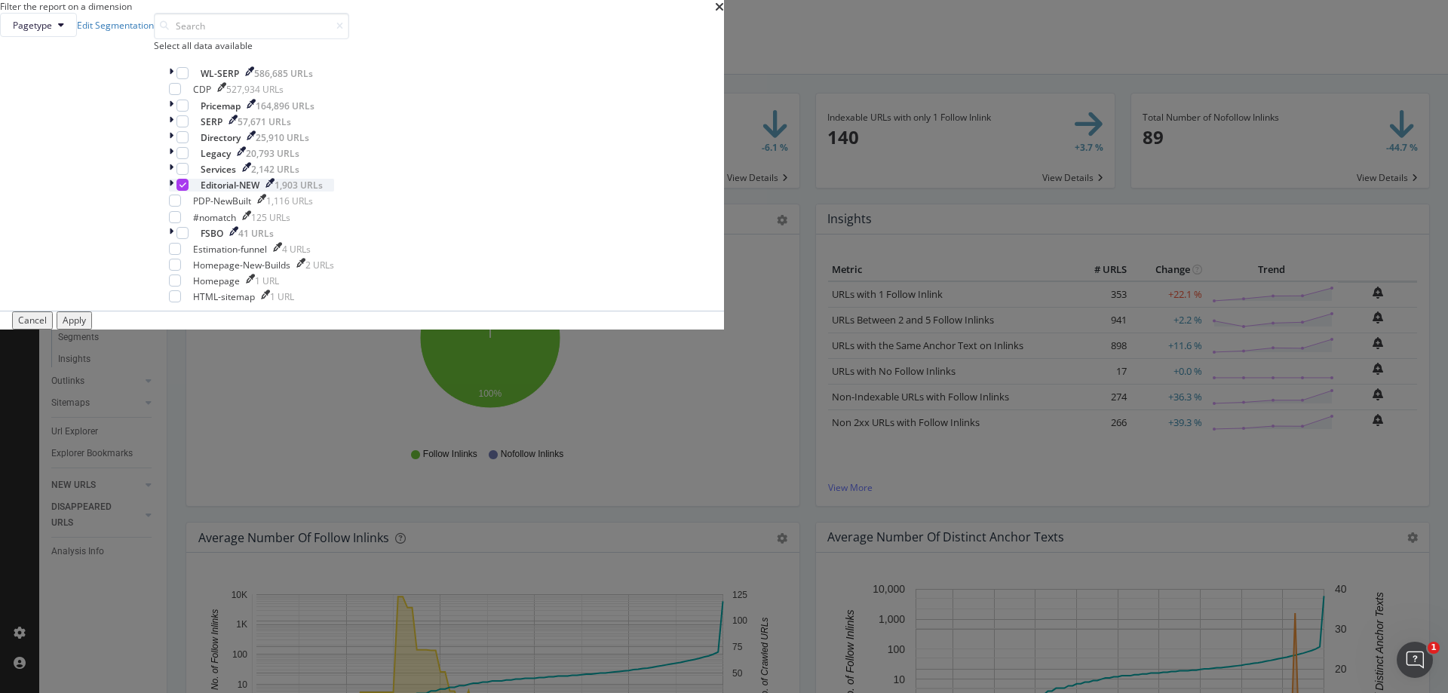
click at [186, 188] on icon "modal" at bounding box center [182, 185] width 7 height 8
click at [86, 326] on div "Apply" at bounding box center [74, 320] width 23 height 13
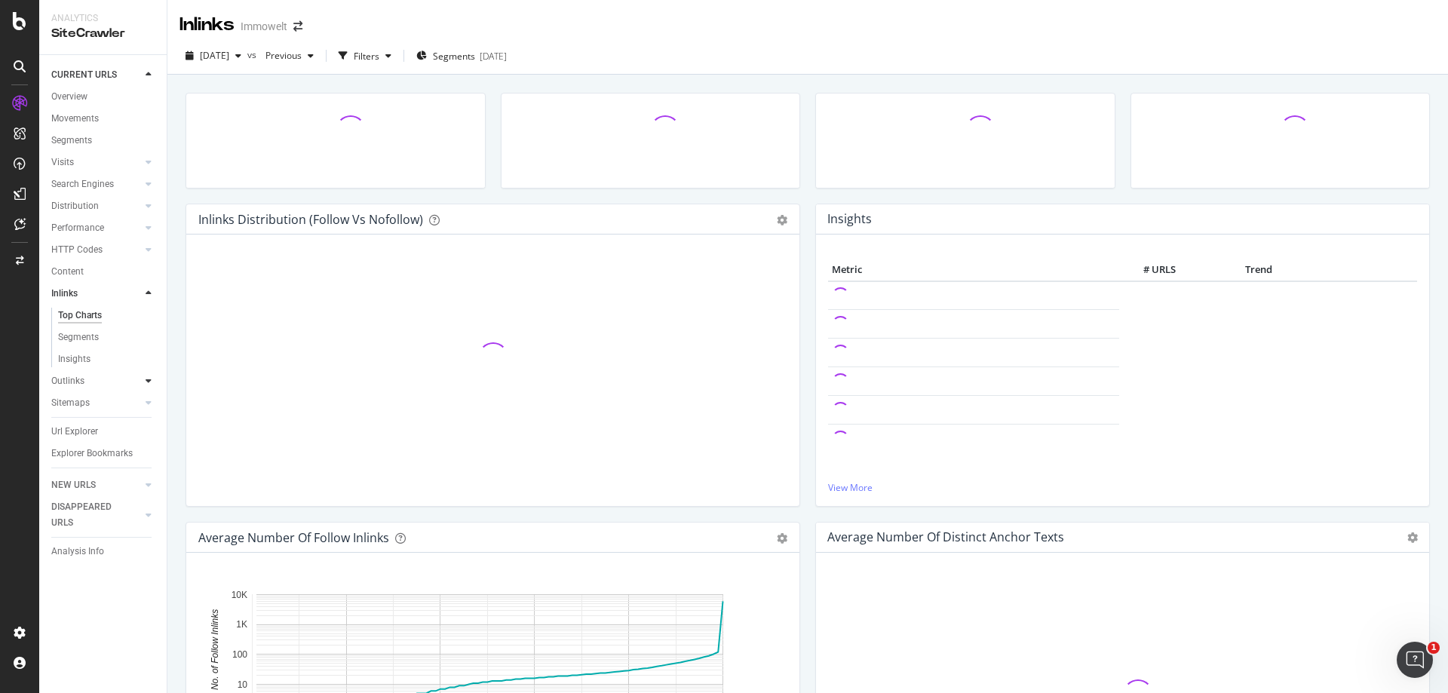
click at [149, 379] on icon at bounding box center [149, 380] width 6 height 9
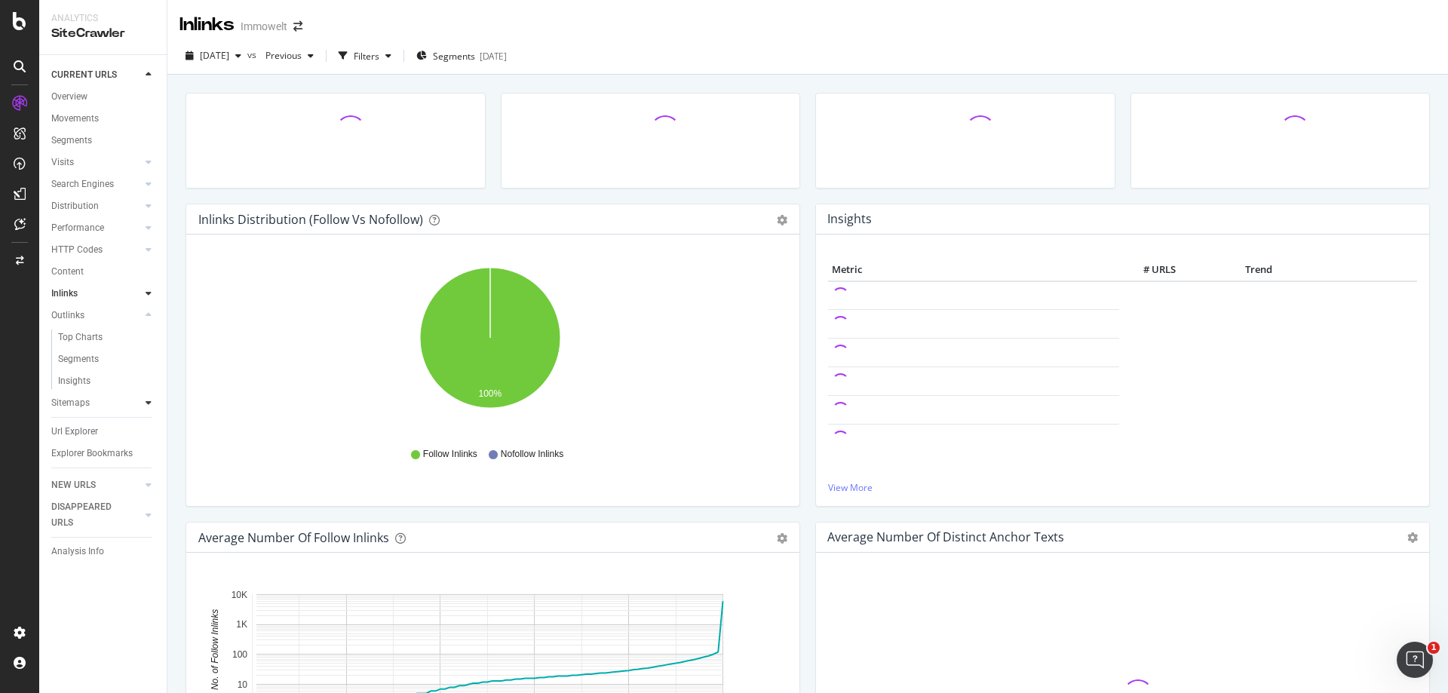
click at [149, 405] on icon at bounding box center [149, 402] width 6 height 9
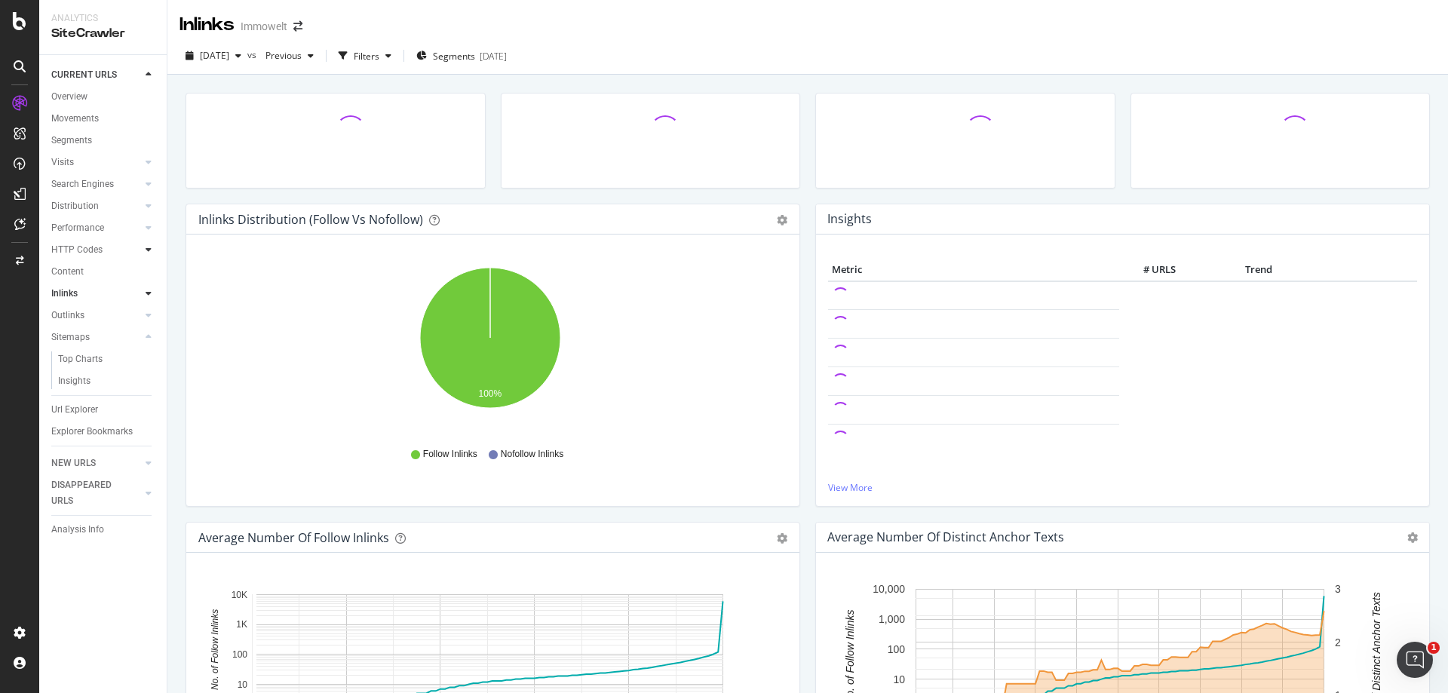
click at [145, 246] on div at bounding box center [148, 249] width 15 height 15
click at [151, 231] on icon at bounding box center [149, 227] width 6 height 9
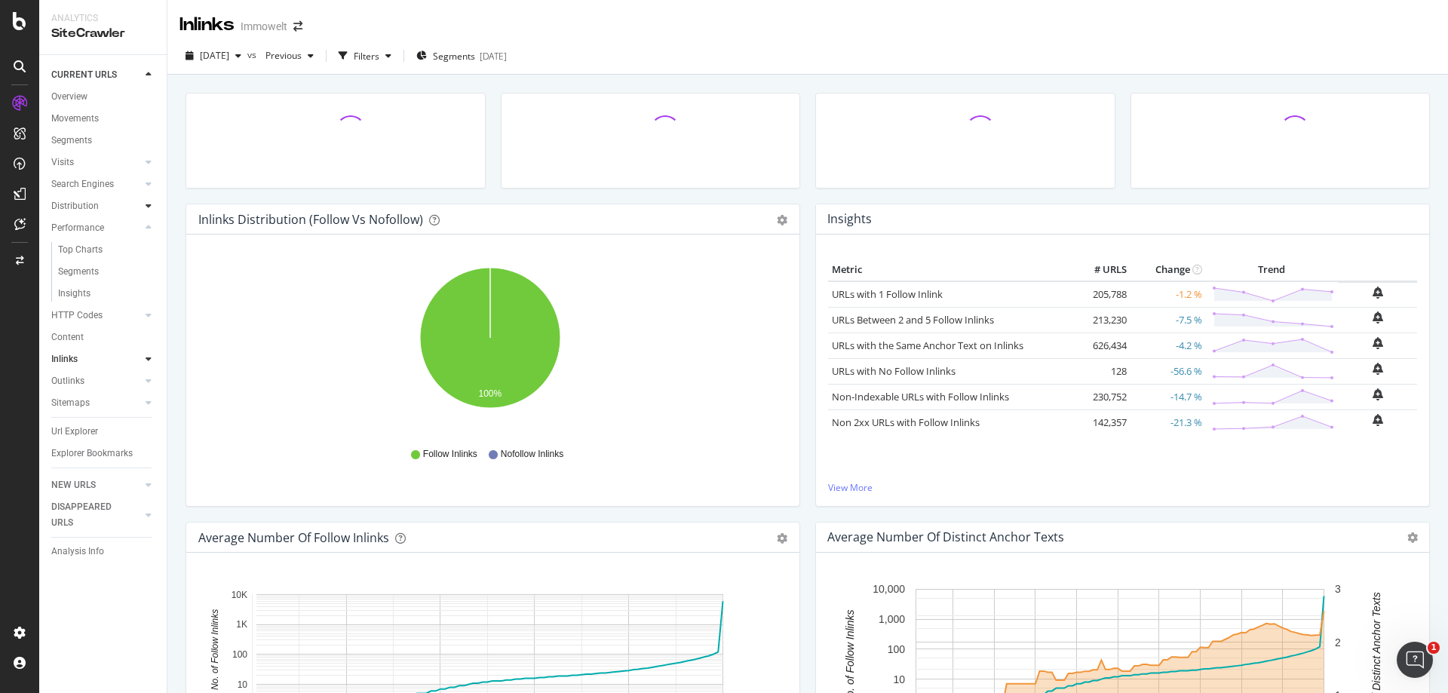
click at [146, 205] on icon at bounding box center [149, 205] width 6 height 9
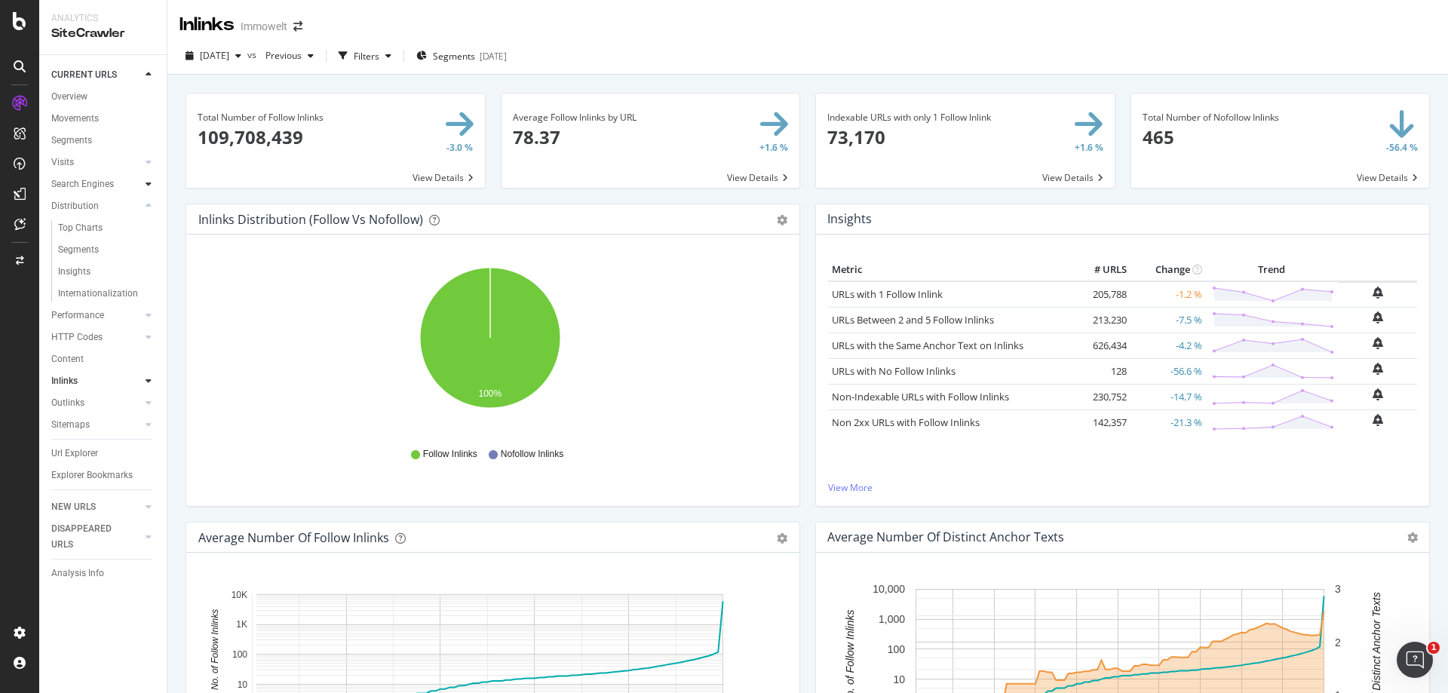
click at [149, 187] on icon at bounding box center [149, 183] width 6 height 9
click at [146, 161] on icon at bounding box center [149, 162] width 6 height 9
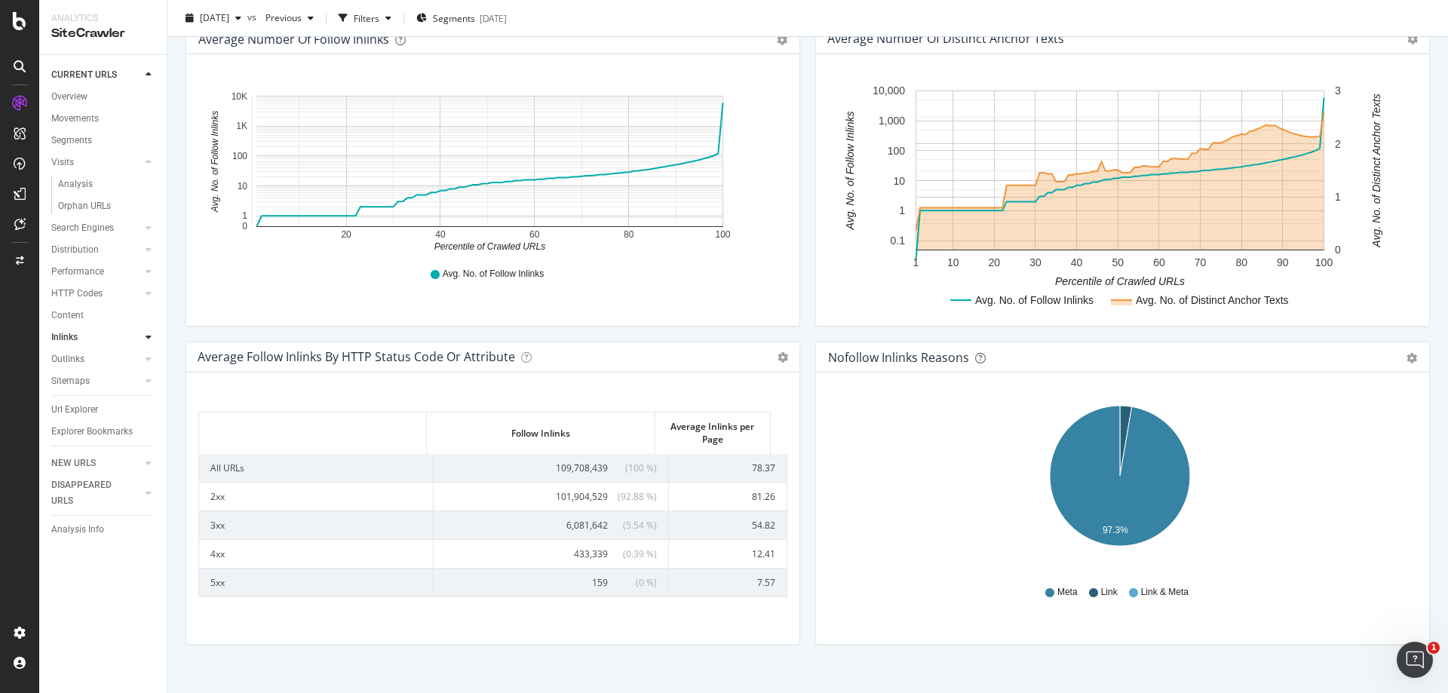
scroll to position [518, 0]
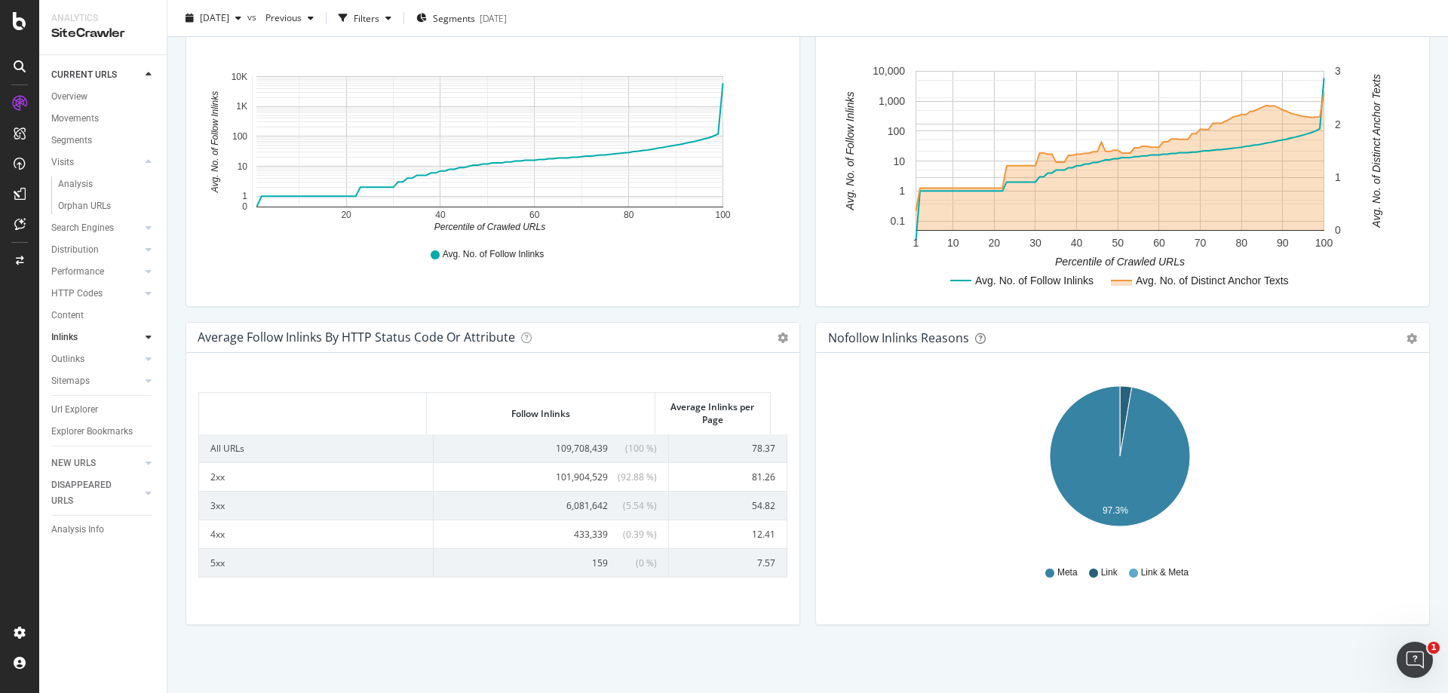
click at [146, 336] on icon at bounding box center [149, 337] width 6 height 9
click at [59, 358] on div "Insights" at bounding box center [74, 359] width 32 height 16
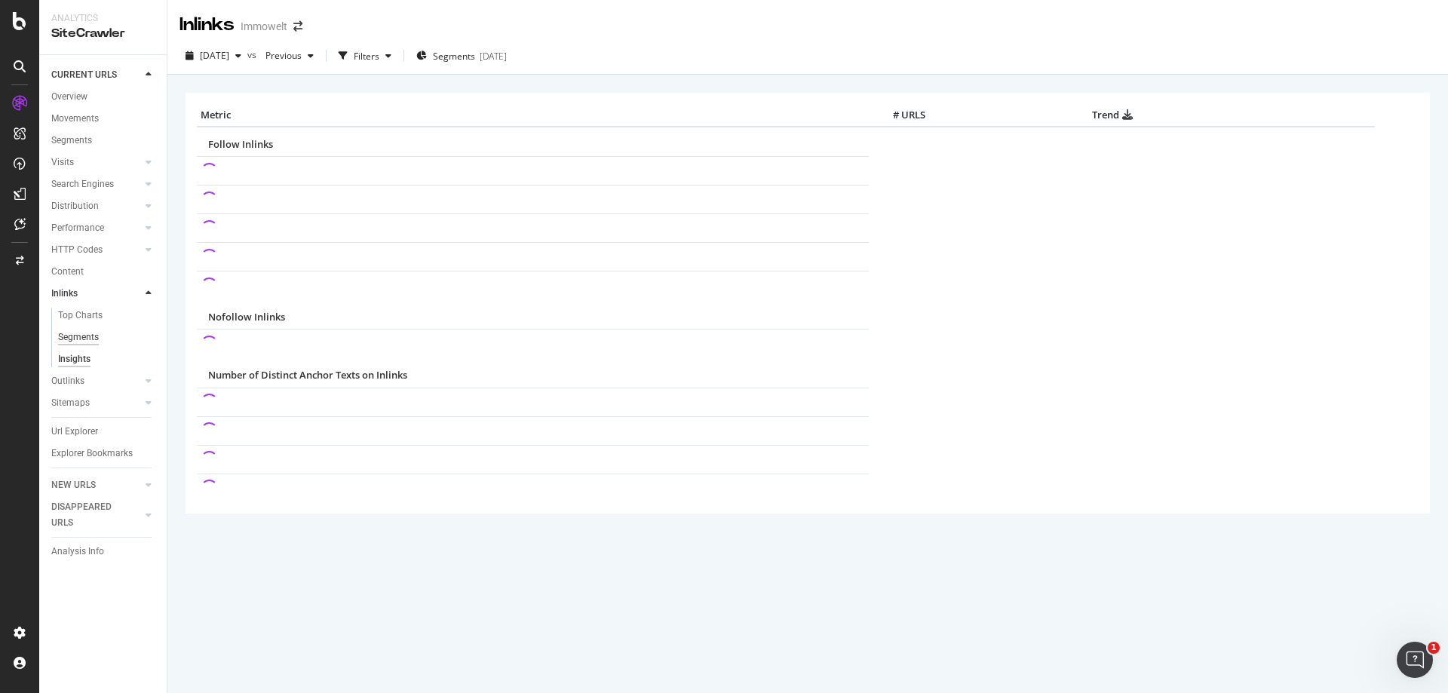
click at [85, 336] on div "Segments" at bounding box center [78, 337] width 41 height 16
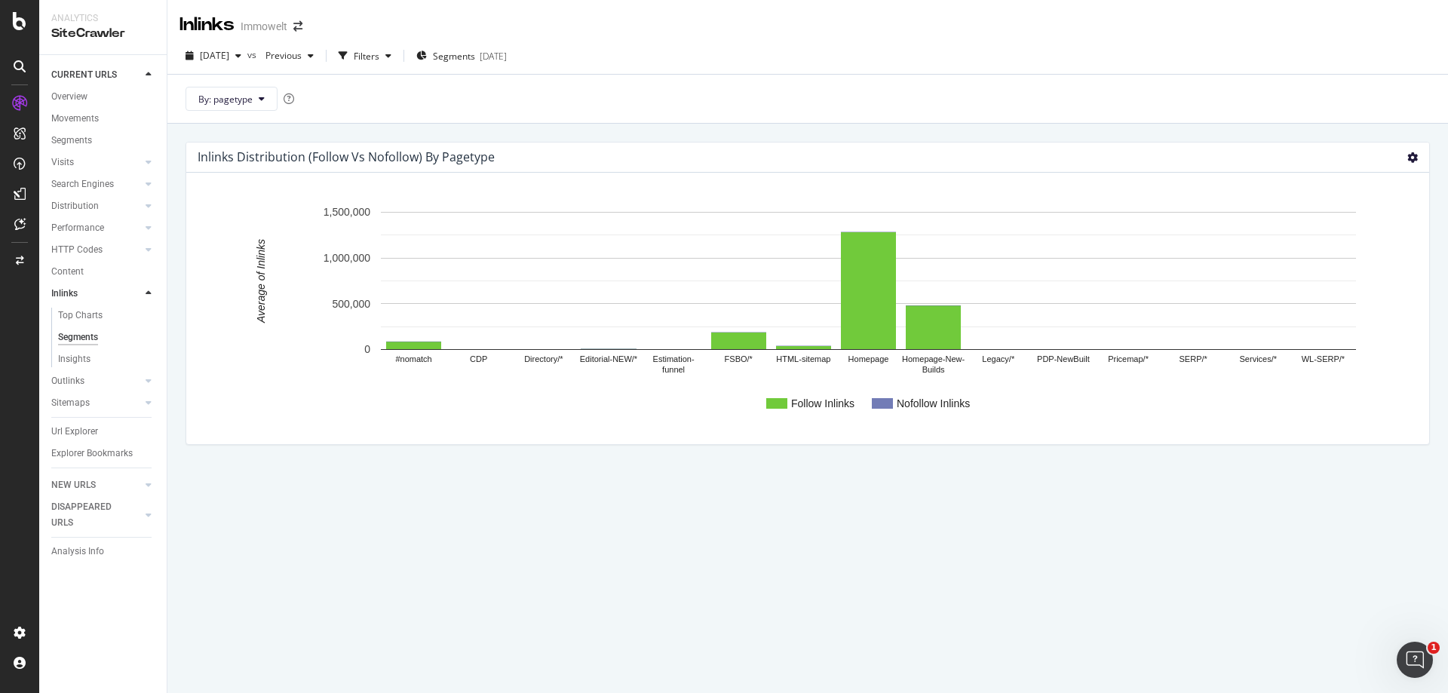
click at [1414, 155] on icon at bounding box center [1412, 157] width 11 height 11
click at [1389, 132] on div "Inlinks Distribution (Follow vs Nofollow) by pagetype Chart (by Value) Chart (b…" at bounding box center [807, 321] width 1244 height 382
click at [507, 61] on div "2025-09-08" at bounding box center [493, 56] width 27 height 13
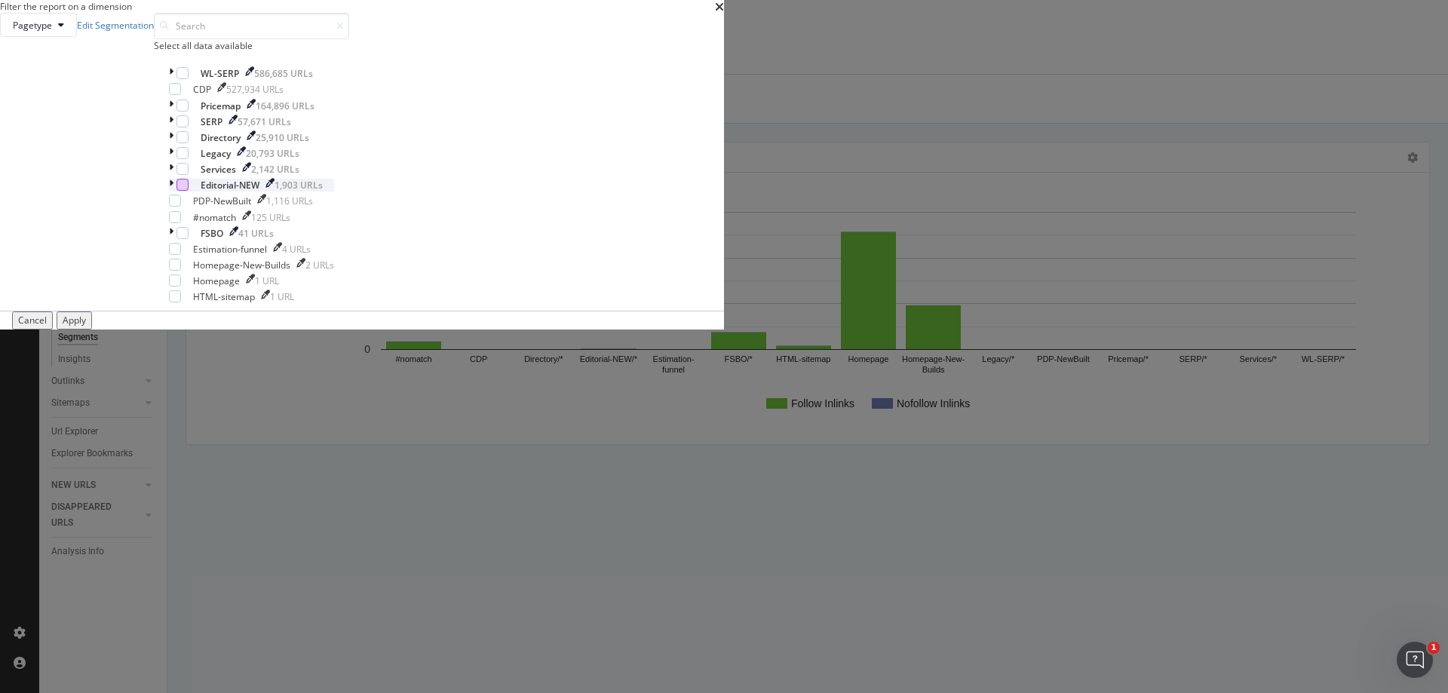
click at [188, 191] on div "modal" at bounding box center [182, 185] width 12 height 12
click at [86, 326] on div "Apply" at bounding box center [74, 320] width 23 height 13
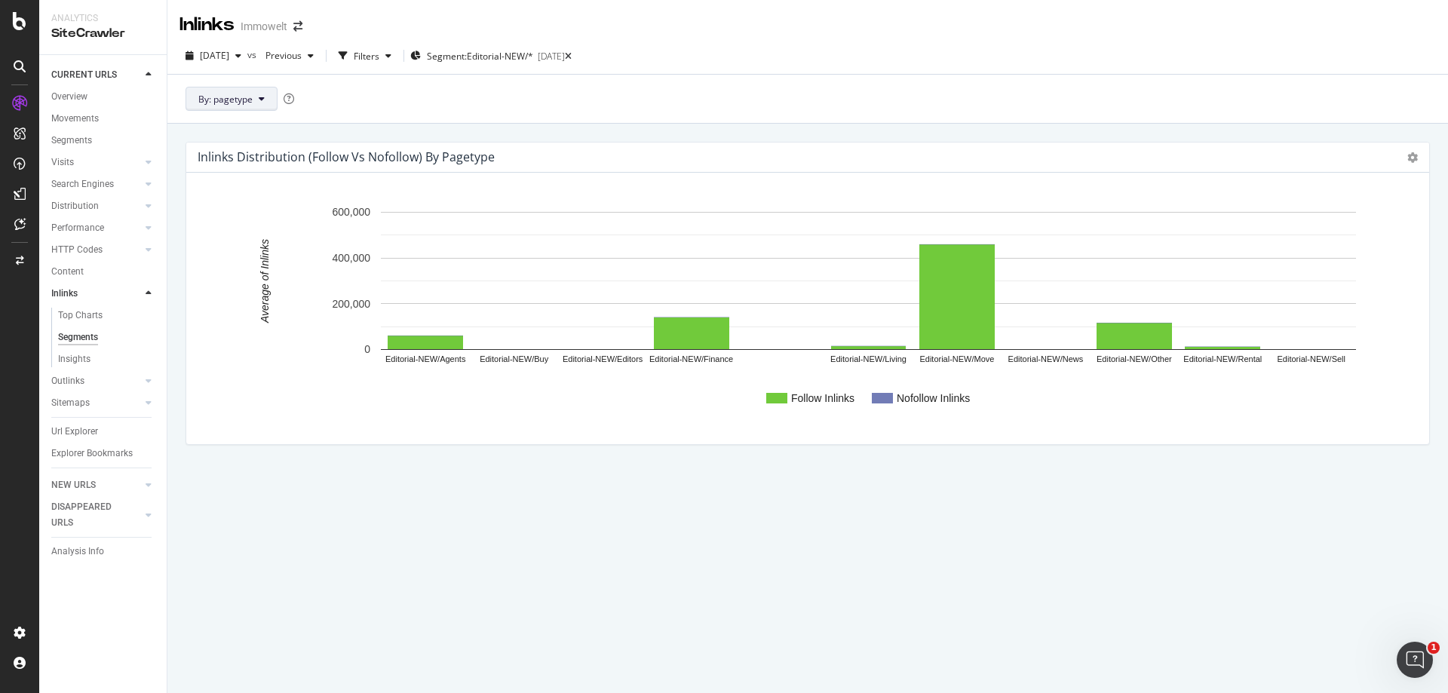
click at [253, 101] on button "By: pagetype" at bounding box center [231, 99] width 92 height 24
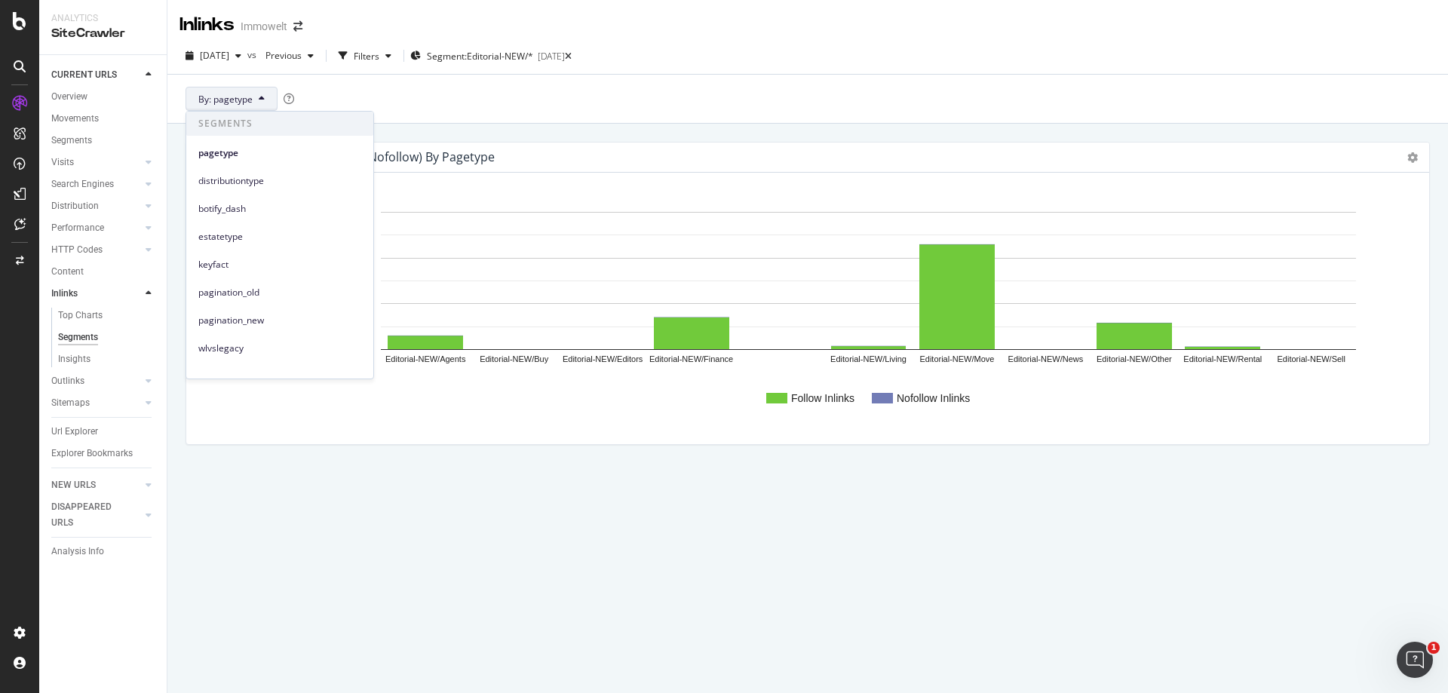
click at [579, 99] on div "By: pagetype" at bounding box center [807, 98] width 1280 height 49
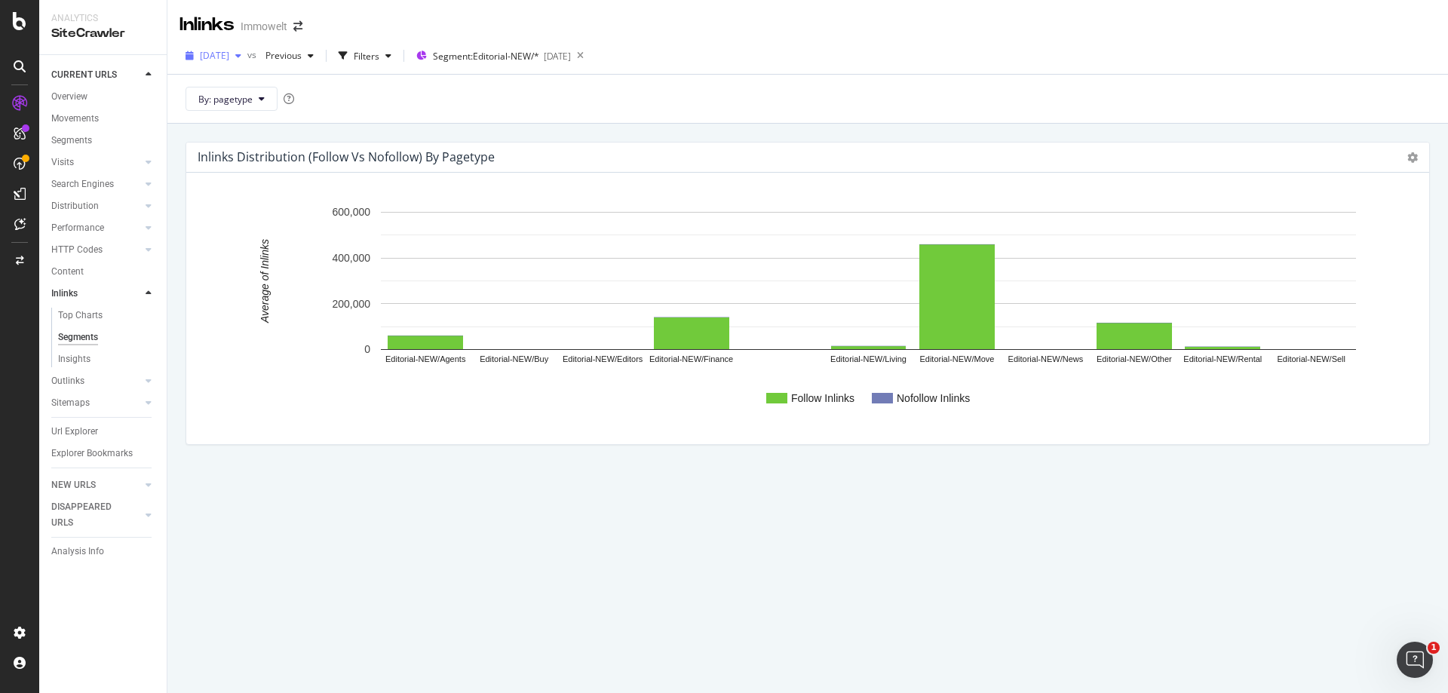
click at [229, 59] on span "2025 Oct. 10th" at bounding box center [214, 55] width 29 height 13
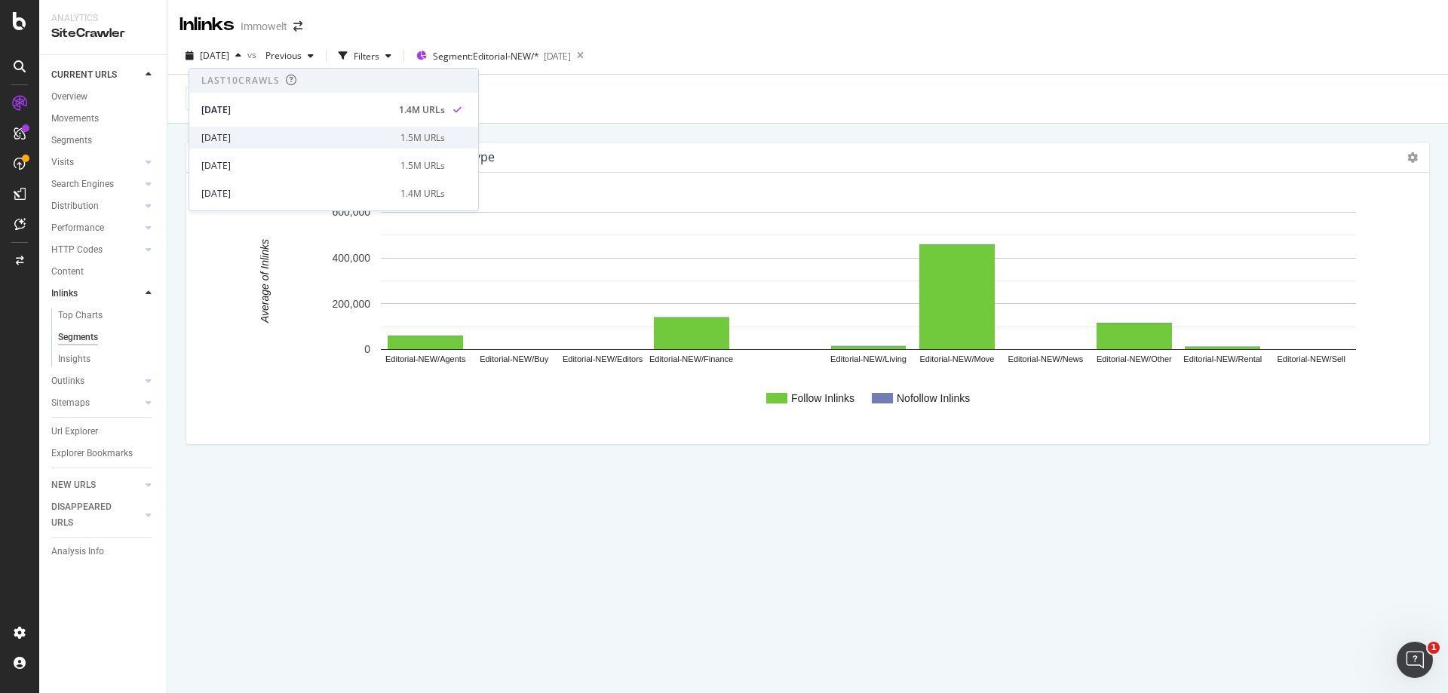
click at [287, 138] on div "2025 Oct. 3rd" at bounding box center [296, 138] width 190 height 14
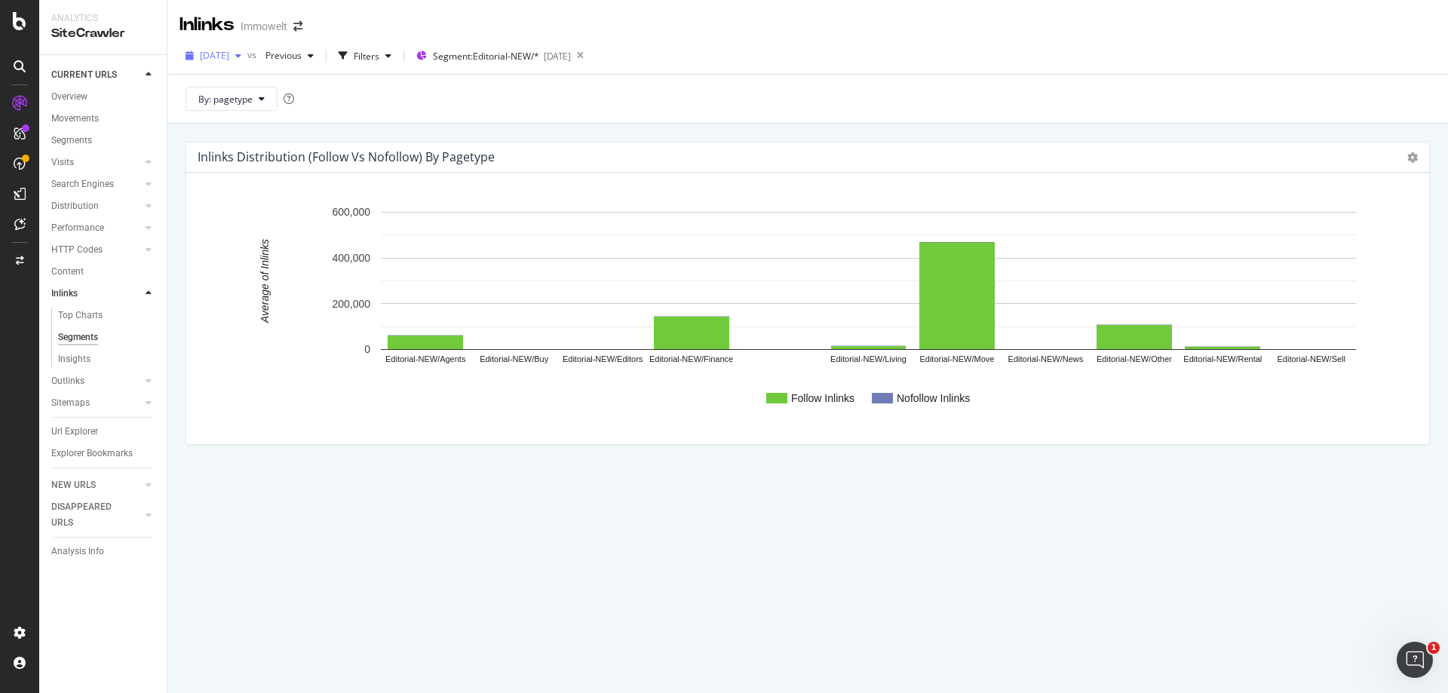
click at [229, 55] on span "2025 Oct. 3rd" at bounding box center [214, 55] width 29 height 13
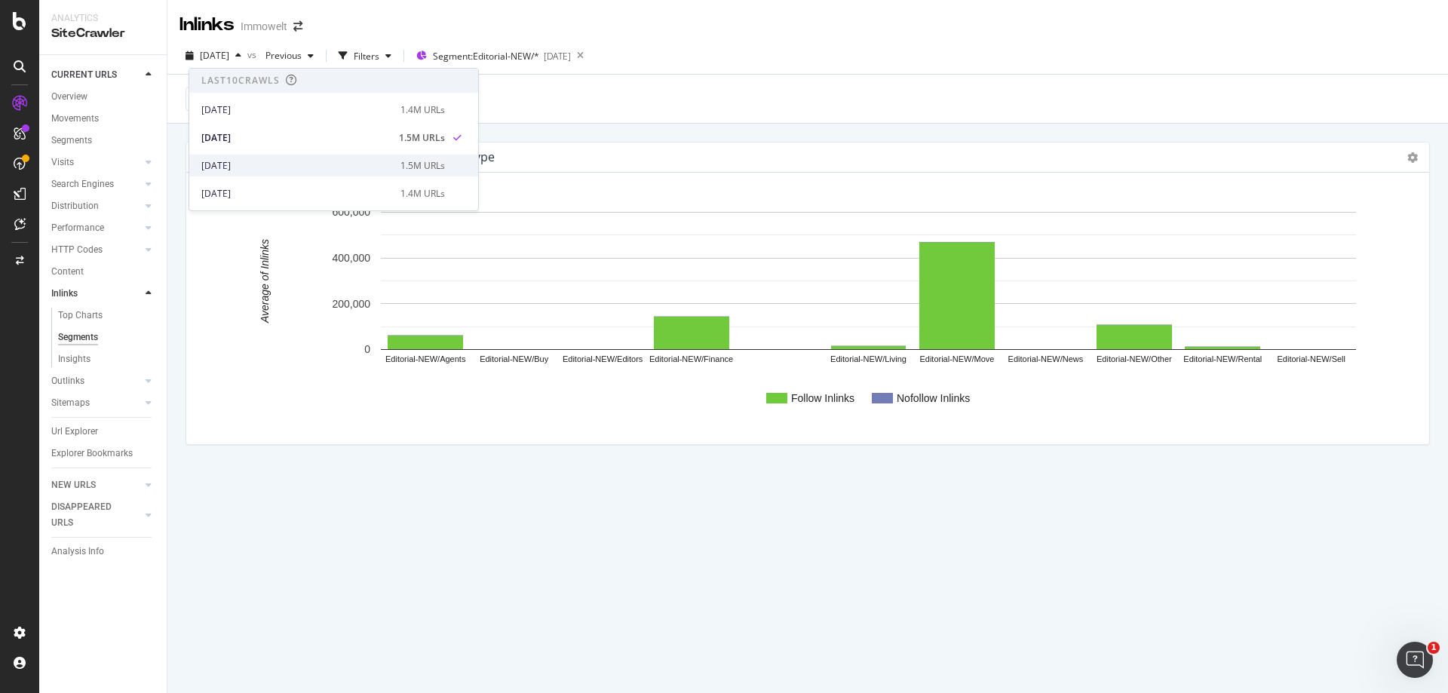
click at [286, 163] on div "2025 Sep. 26th" at bounding box center [296, 166] width 190 height 14
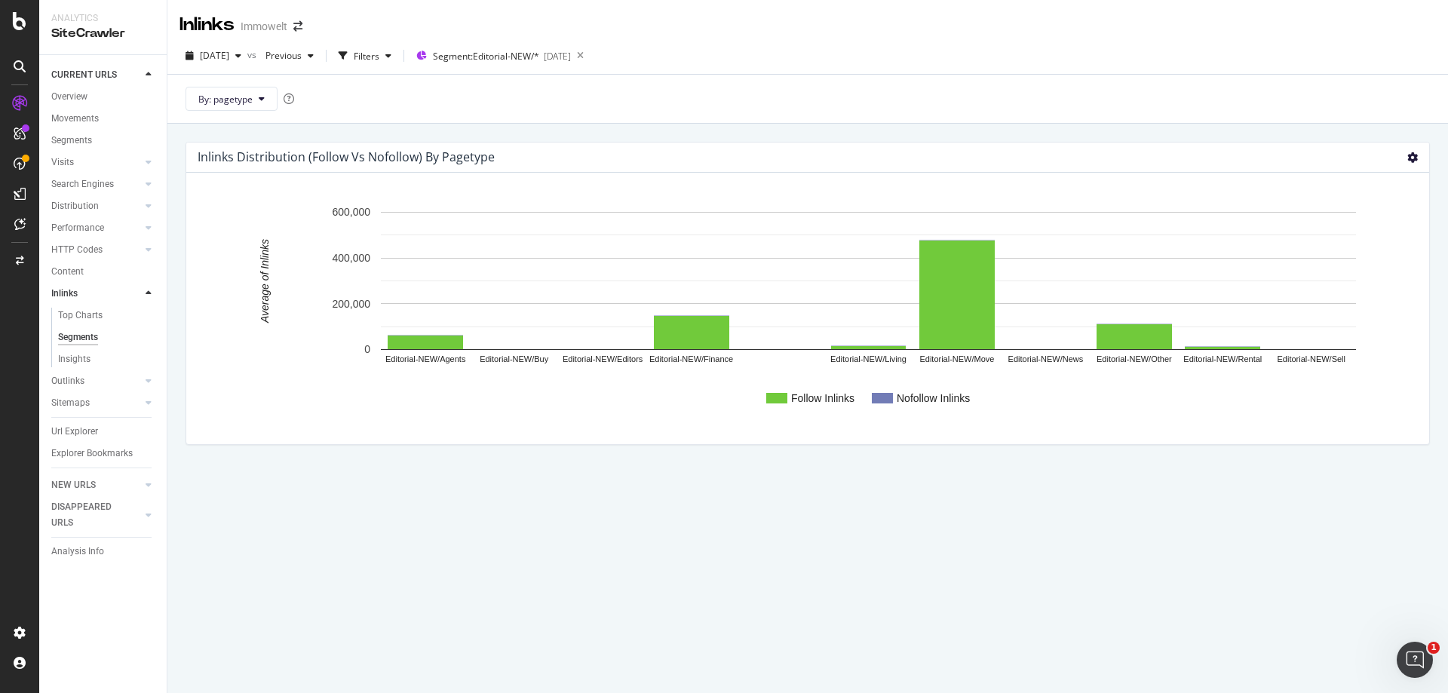
click at [1411, 158] on icon at bounding box center [1412, 157] width 11 height 11
click at [1371, 243] on span "Table" at bounding box center [1361, 239] width 136 height 20
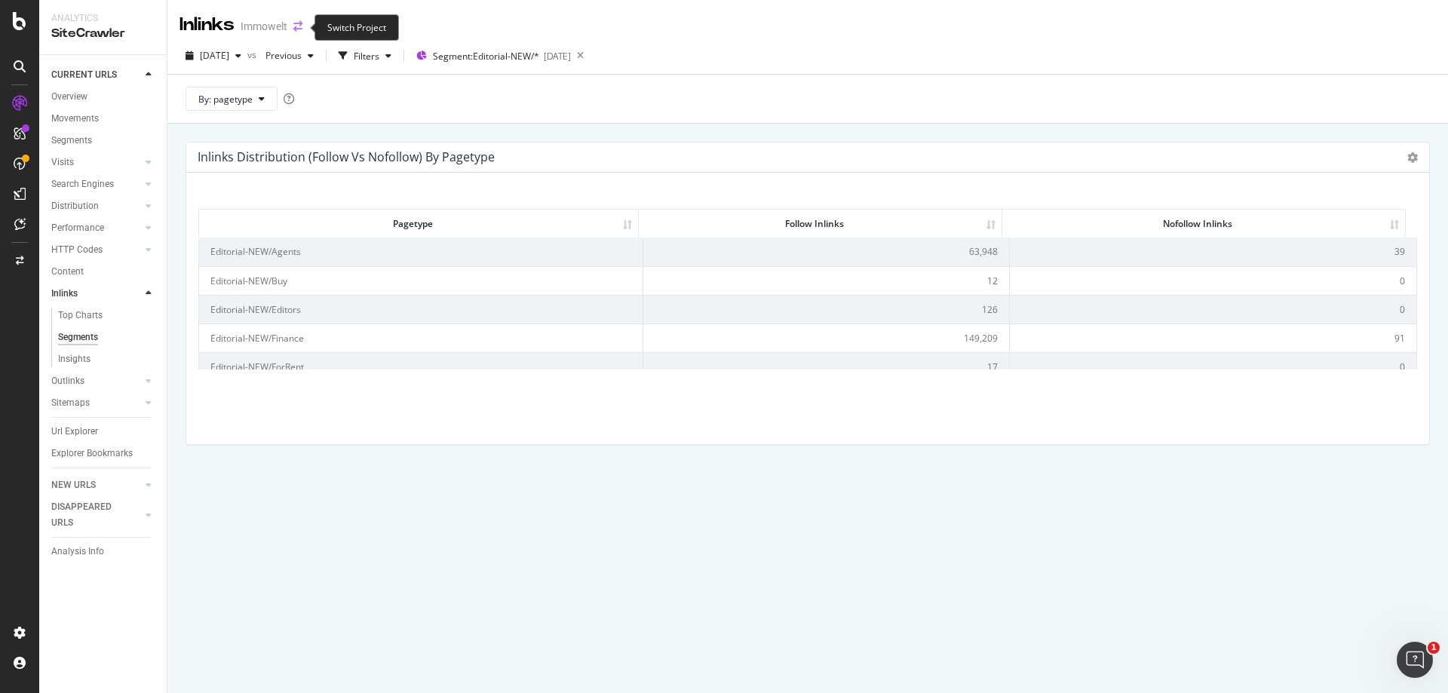
click at [298, 27] on icon "arrow-right-arrow-left" at bounding box center [297, 26] width 9 height 11
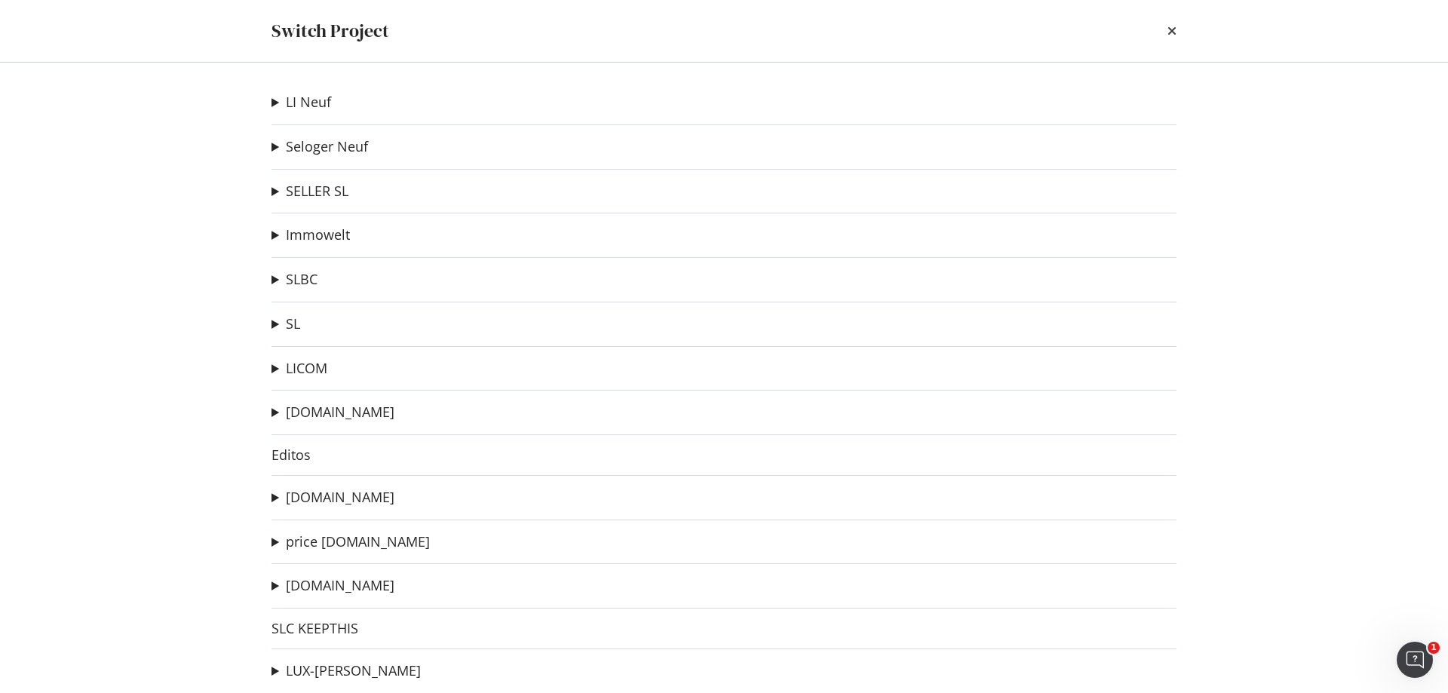
click at [273, 234] on summary "Immowelt" at bounding box center [310, 235] width 78 height 20
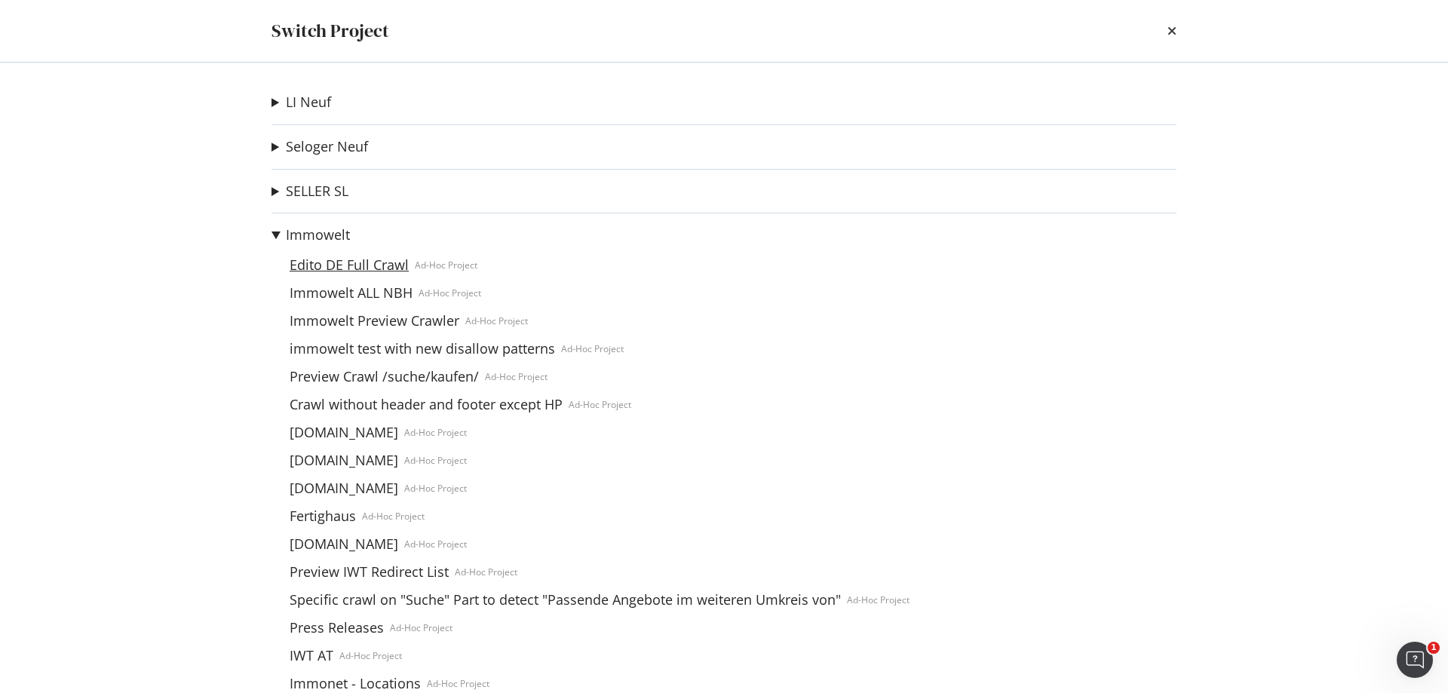
click at [324, 267] on link "Edito DE Full Crawl" at bounding box center [348, 265] width 131 height 16
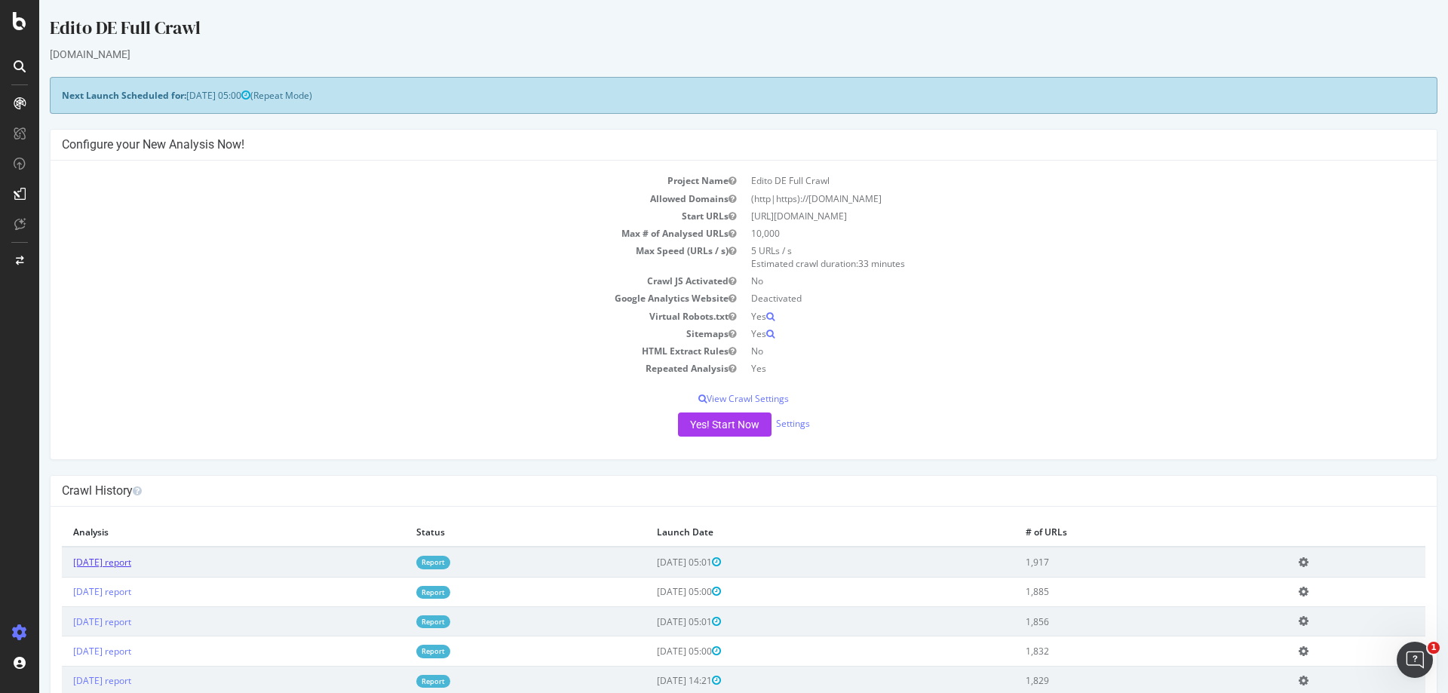
click at [131, 566] on link "2025 Oct. 12th report" at bounding box center [102, 562] width 58 height 13
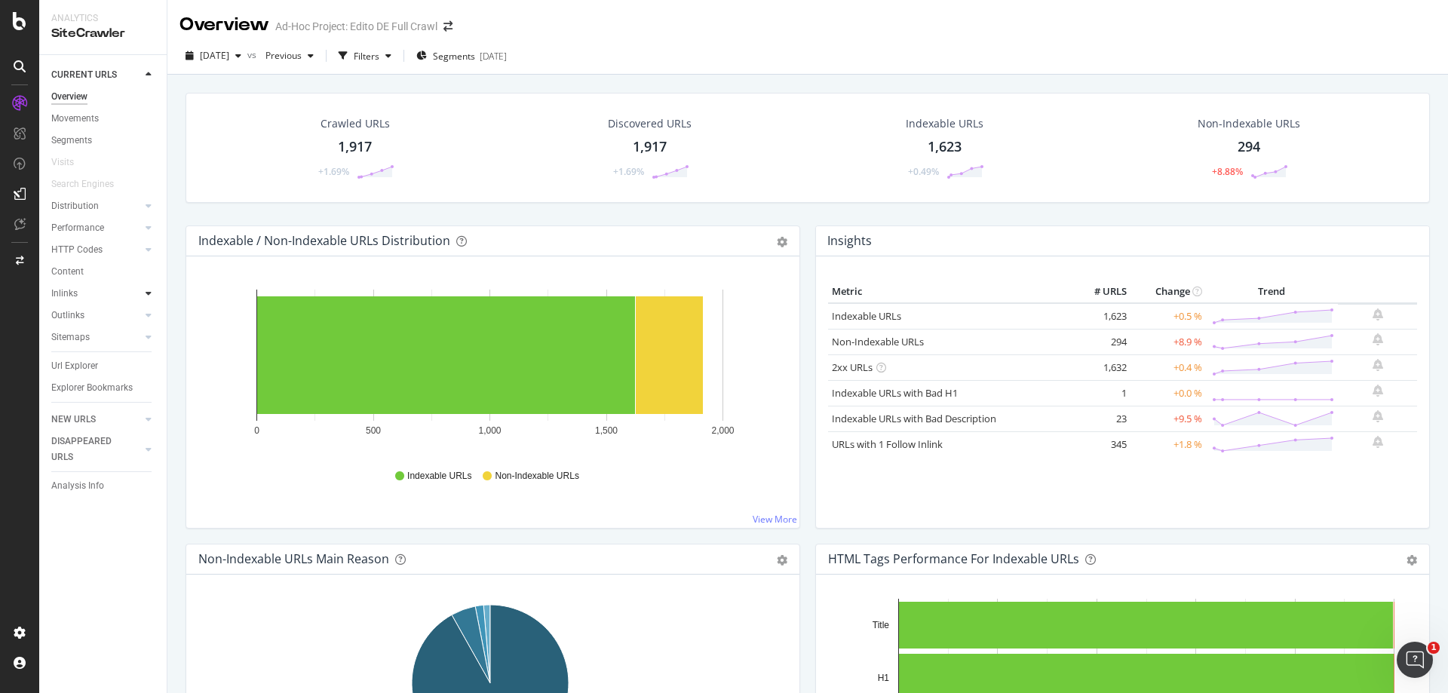
click at [145, 288] on div at bounding box center [148, 293] width 15 height 15
click at [89, 336] on div "Segments" at bounding box center [78, 337] width 41 height 16
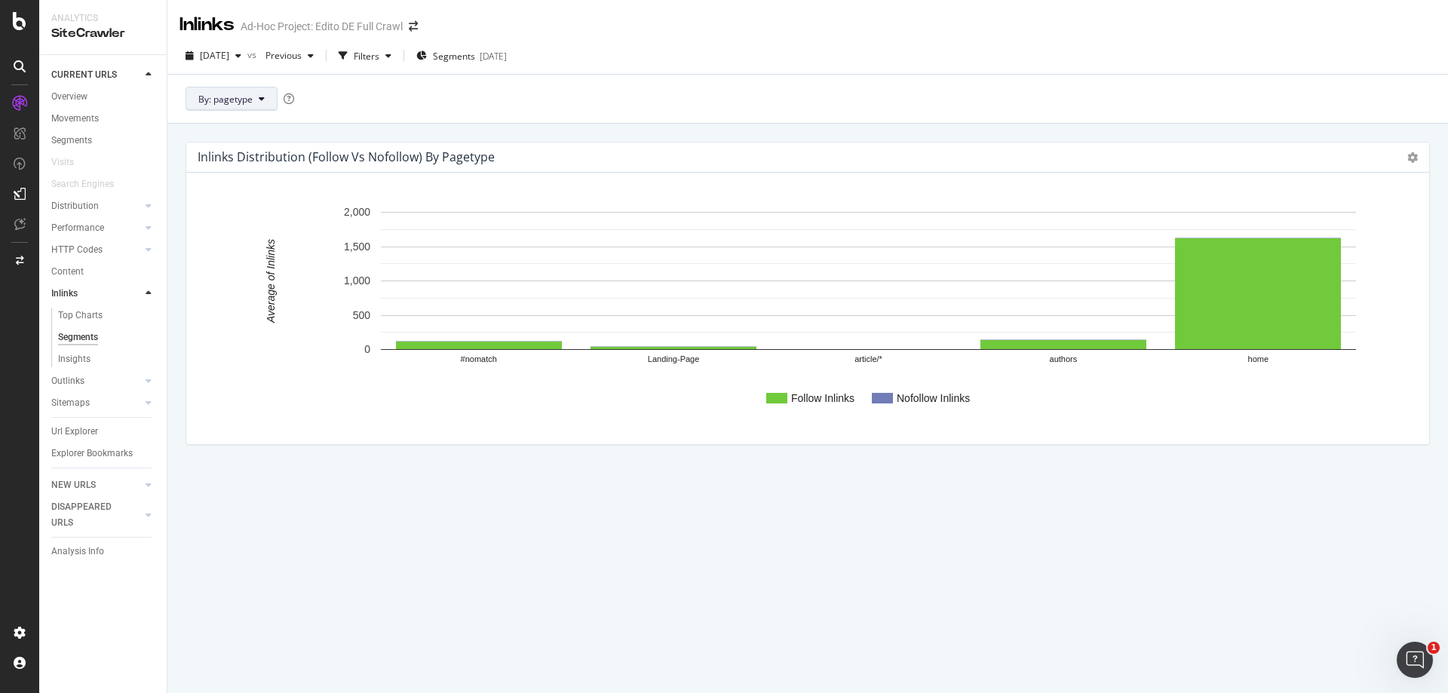
click at [260, 103] on icon at bounding box center [262, 98] width 6 height 9
click at [623, 103] on div "By: pagetype" at bounding box center [807, 98] width 1280 height 49
click at [1414, 158] on icon at bounding box center [1412, 157] width 11 height 11
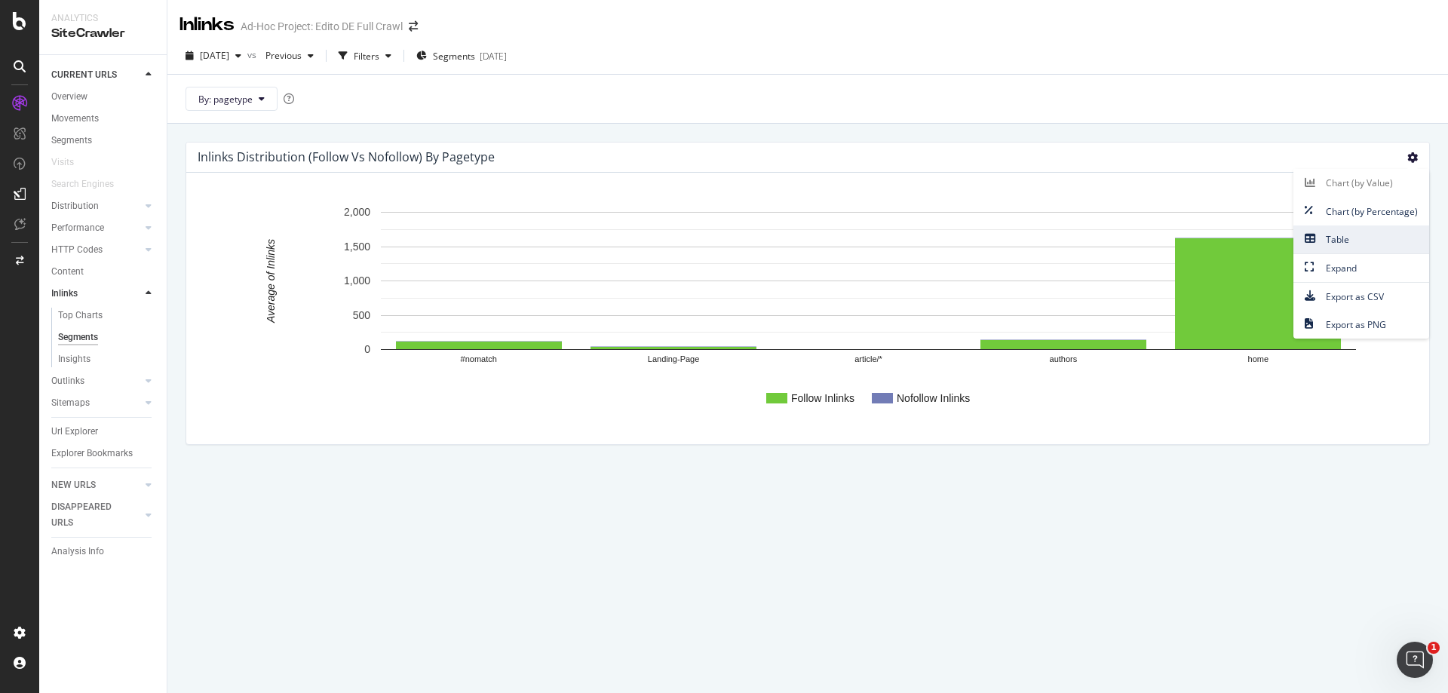
click at [1350, 236] on span "Table" at bounding box center [1361, 239] width 136 height 20
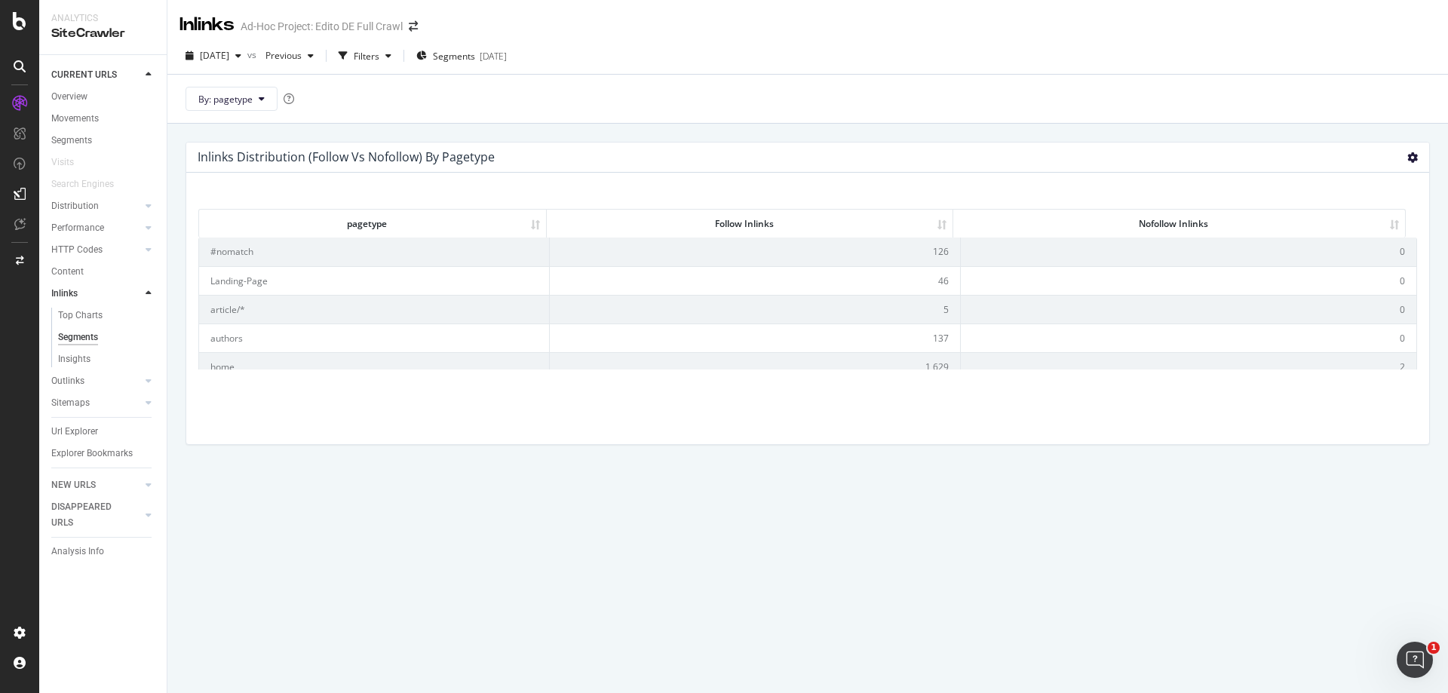
click at [1411, 155] on icon at bounding box center [1412, 157] width 11 height 11
click at [1387, 216] on span "Chart (by Percentage)" at bounding box center [1361, 211] width 136 height 20
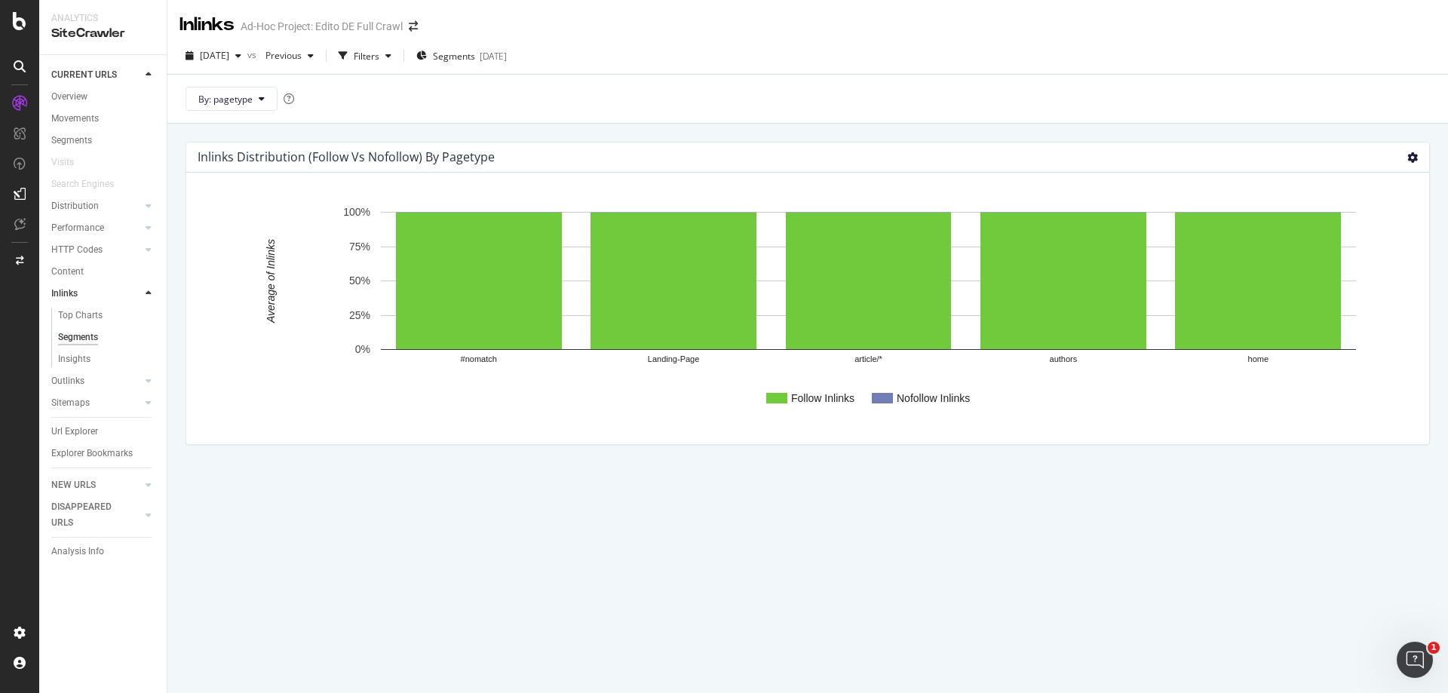
click at [1408, 158] on icon at bounding box center [1412, 157] width 11 height 11
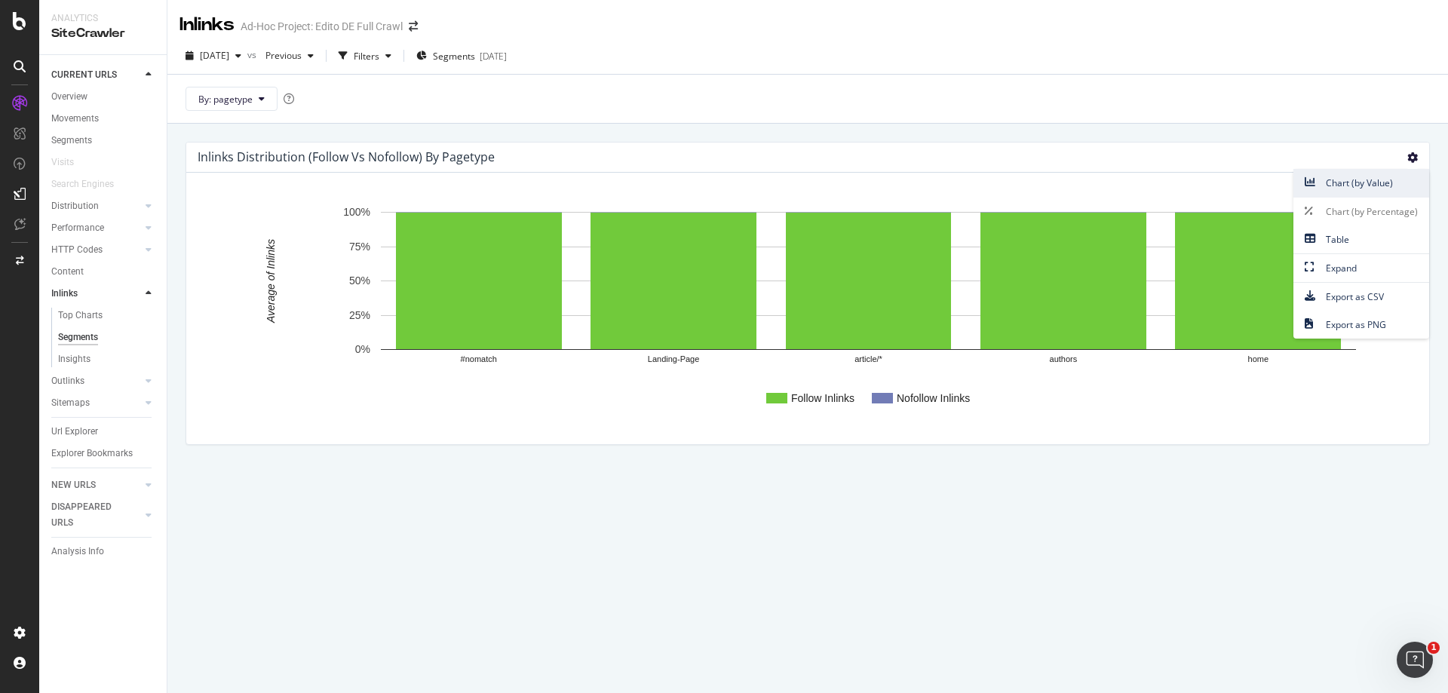
click at [1390, 192] on span "Chart (by Value)" at bounding box center [1361, 183] width 136 height 20
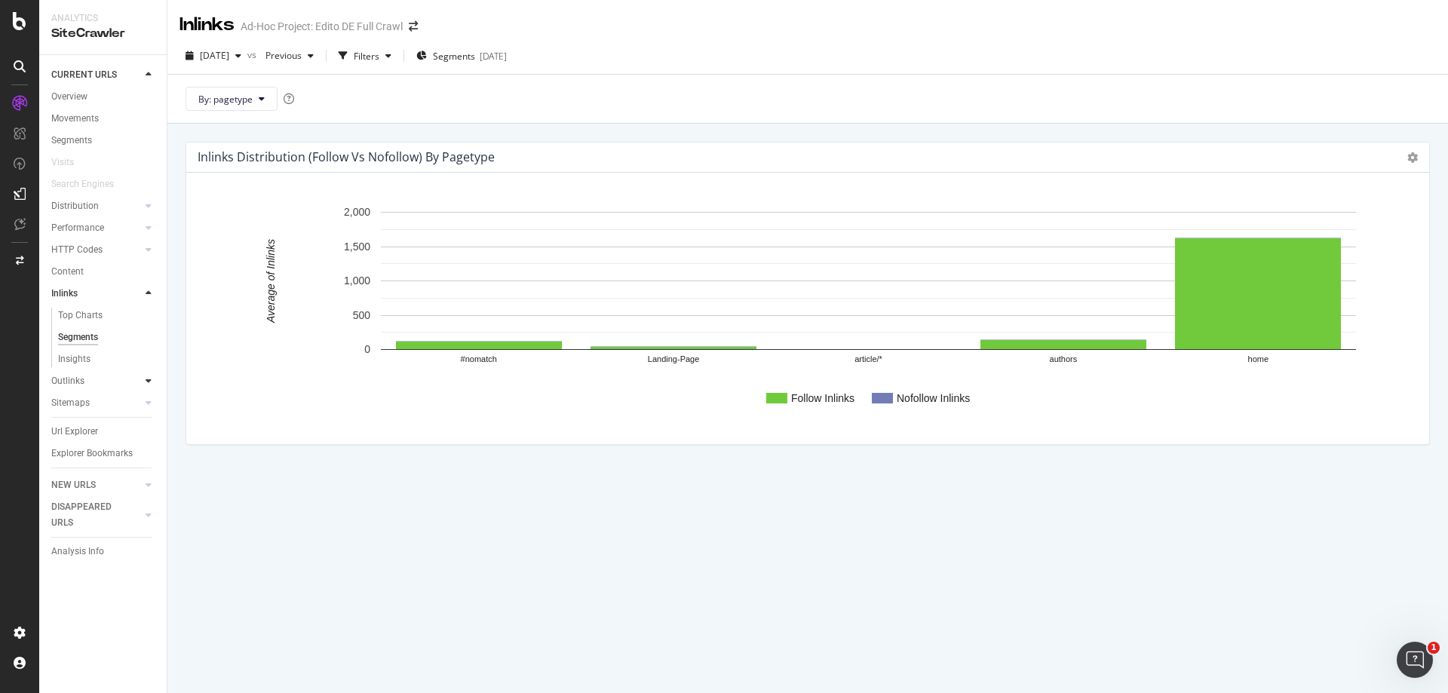
click at [149, 383] on icon at bounding box center [149, 380] width 6 height 9
click at [80, 356] on div "Segments" at bounding box center [78, 359] width 41 height 16
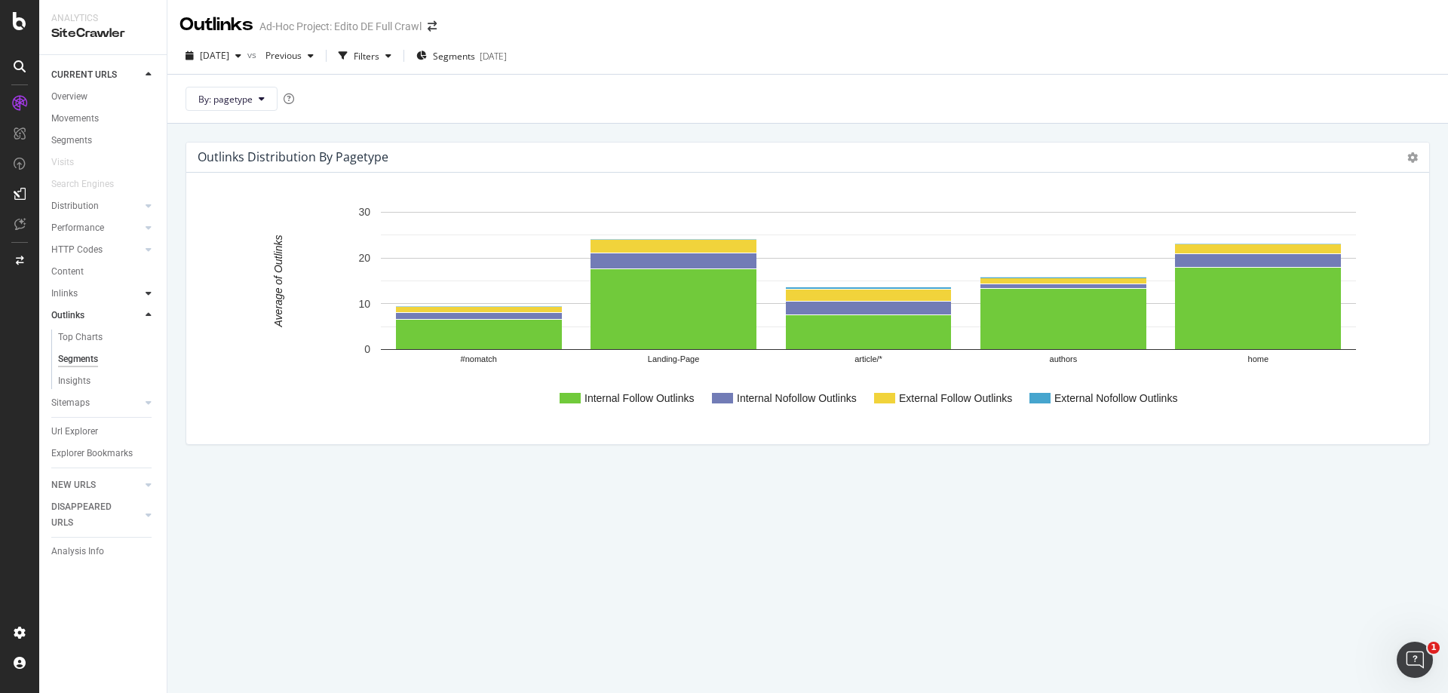
click at [152, 293] on div at bounding box center [148, 293] width 15 height 15
click at [73, 356] on div "Insights" at bounding box center [74, 359] width 32 height 16
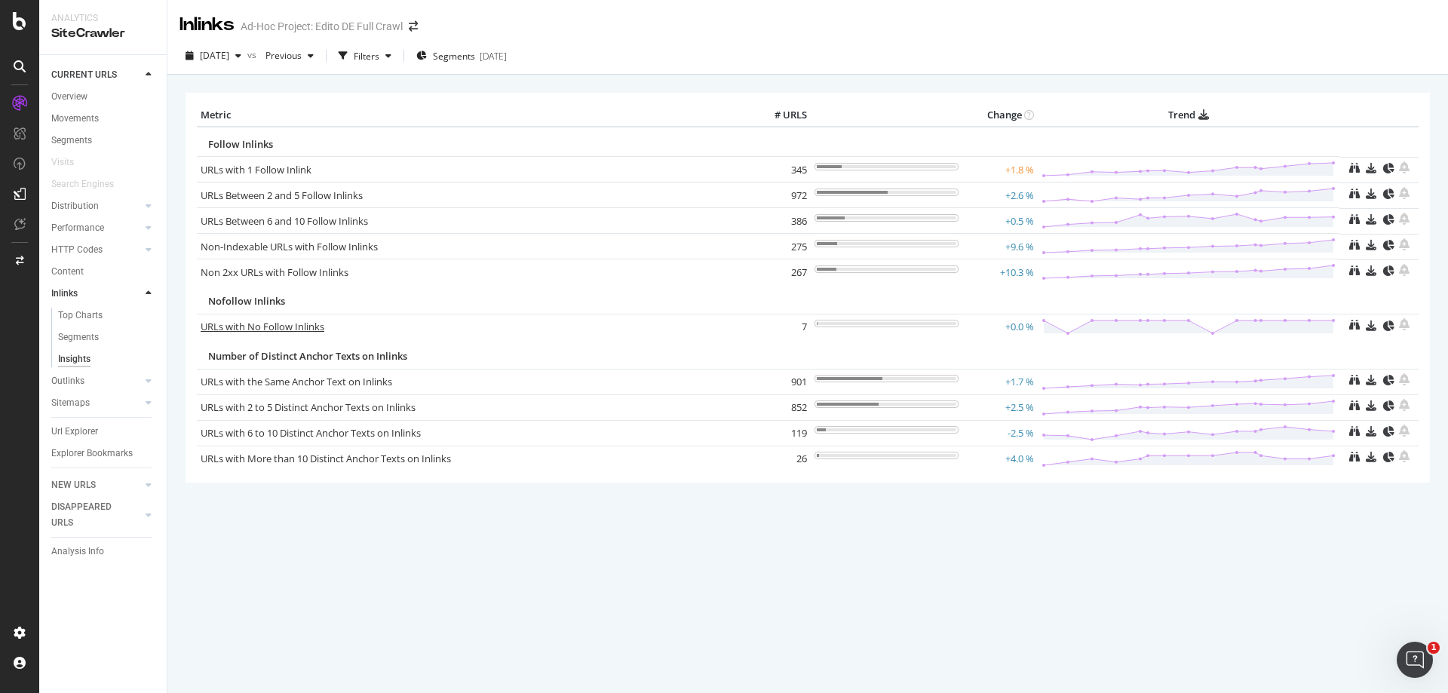
click at [302, 326] on link "URLs with No Follow Inlinks" at bounding box center [263, 327] width 124 height 14
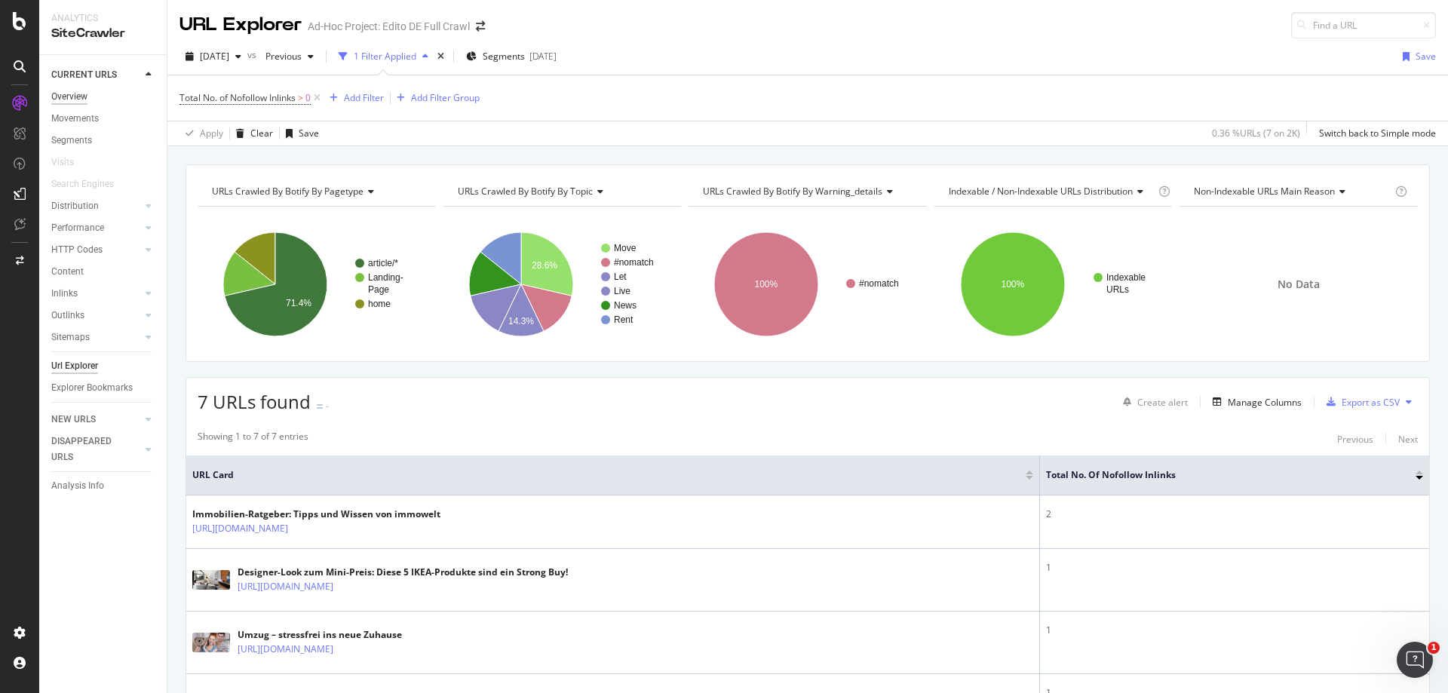
click at [81, 103] on div "Overview" at bounding box center [69, 97] width 36 height 16
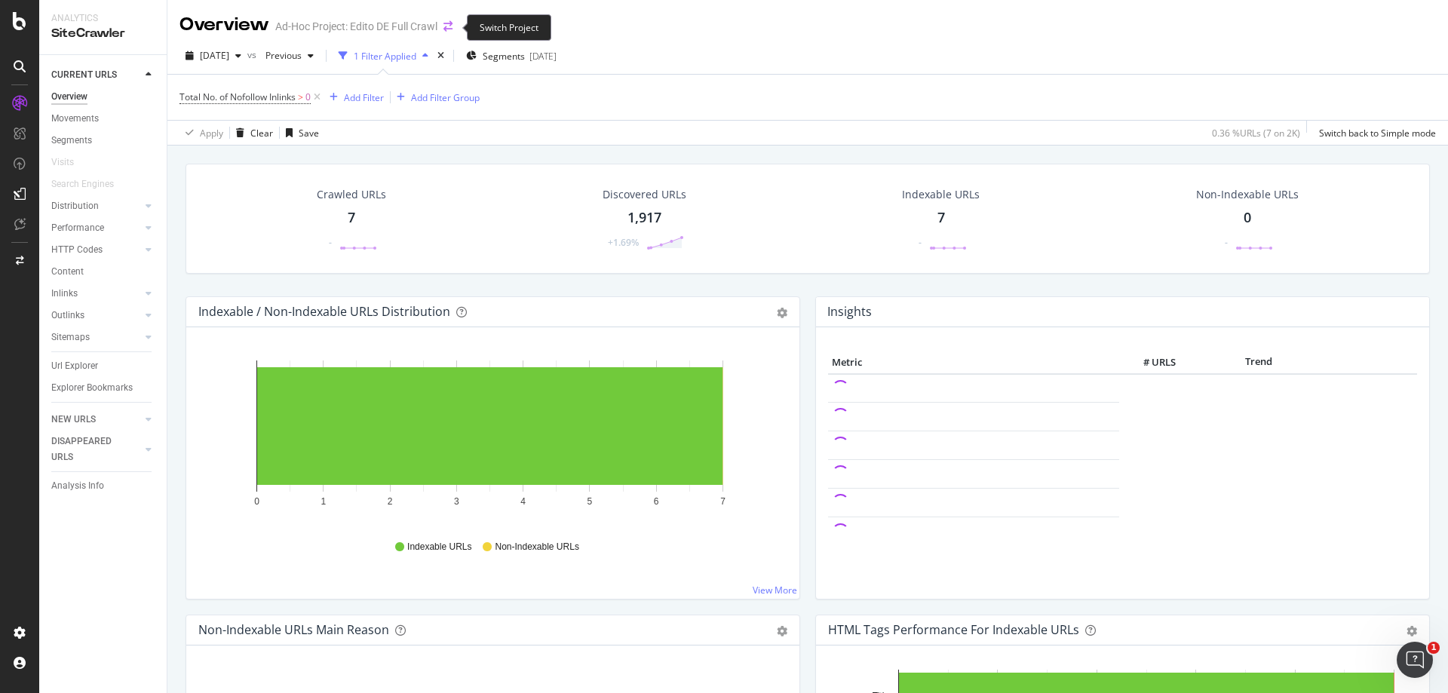
click at [452, 32] on icon "arrow-right-arrow-left" at bounding box center [447, 26] width 9 height 11
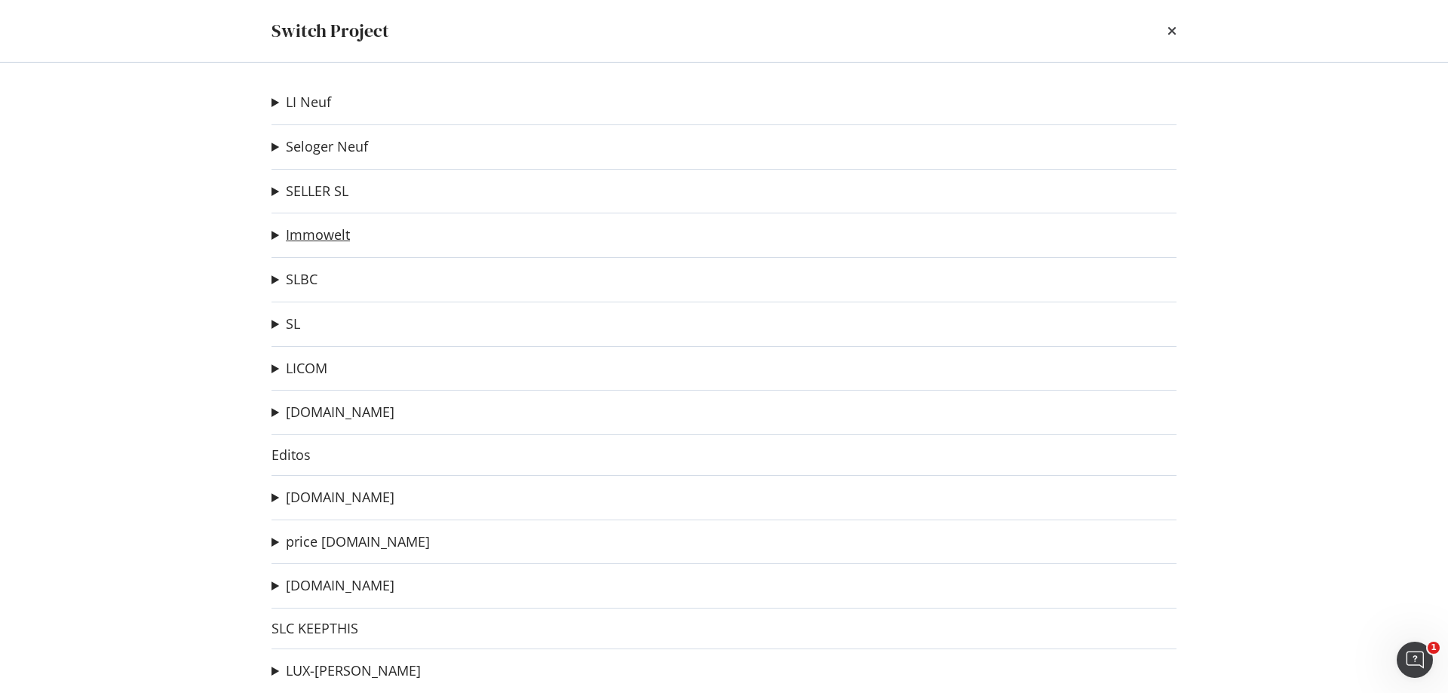
click at [322, 239] on link "Immowelt" at bounding box center [318, 235] width 64 height 16
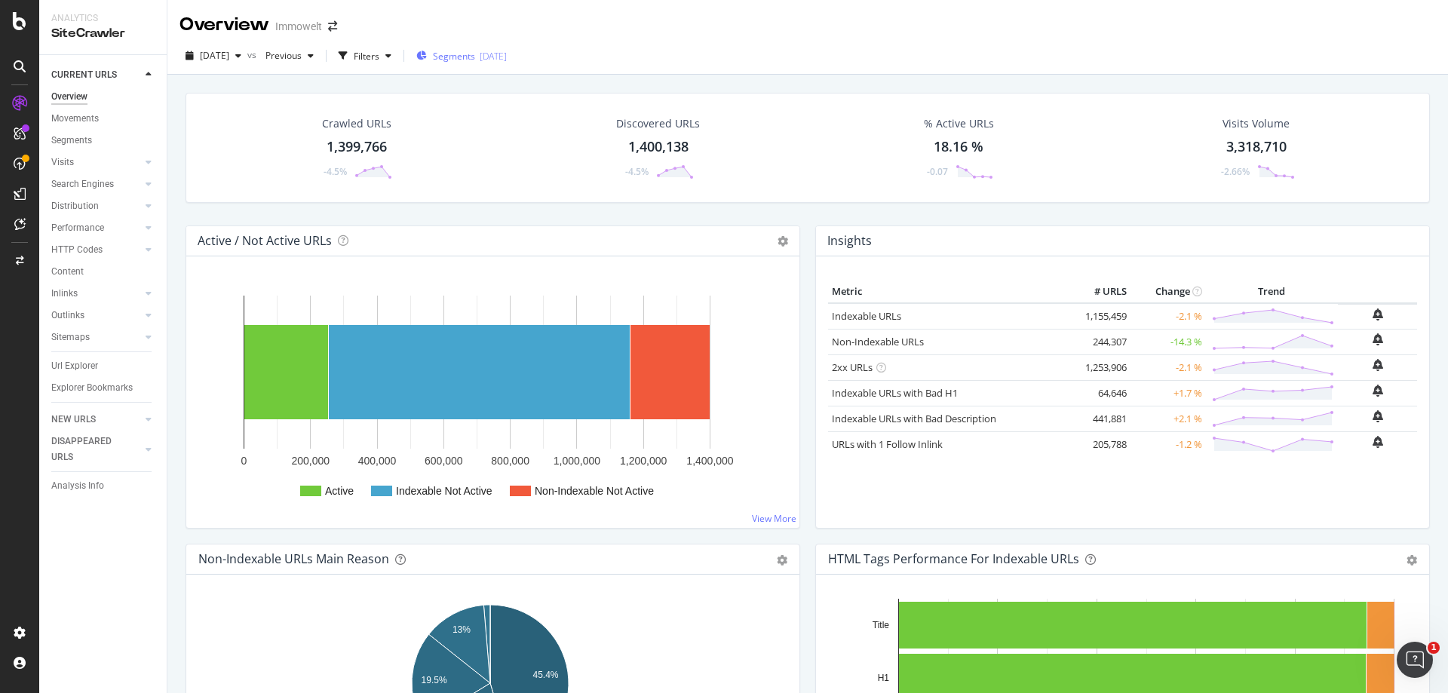
click at [507, 58] on div "2025-09-08" at bounding box center [493, 56] width 27 height 13
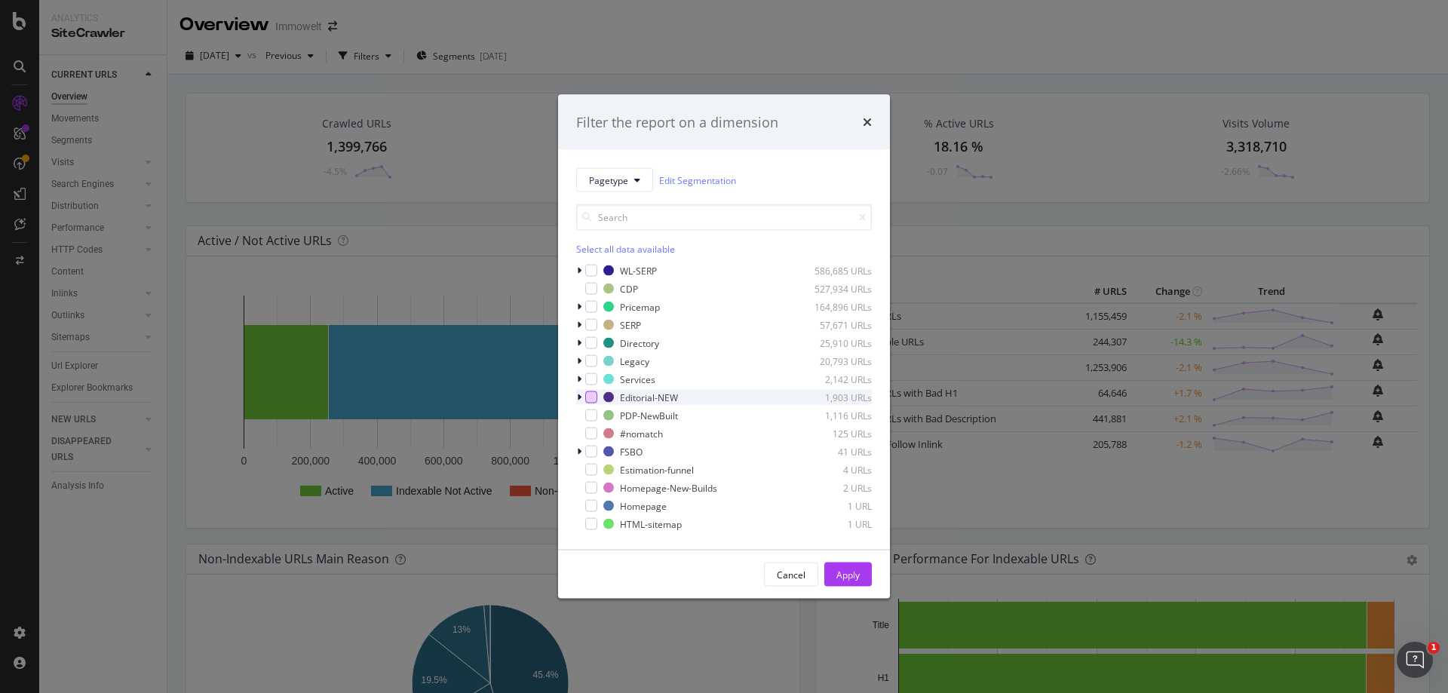
click at [596, 401] on div "modal" at bounding box center [591, 397] width 12 height 12
click at [857, 576] on div "Apply" at bounding box center [847, 574] width 23 height 13
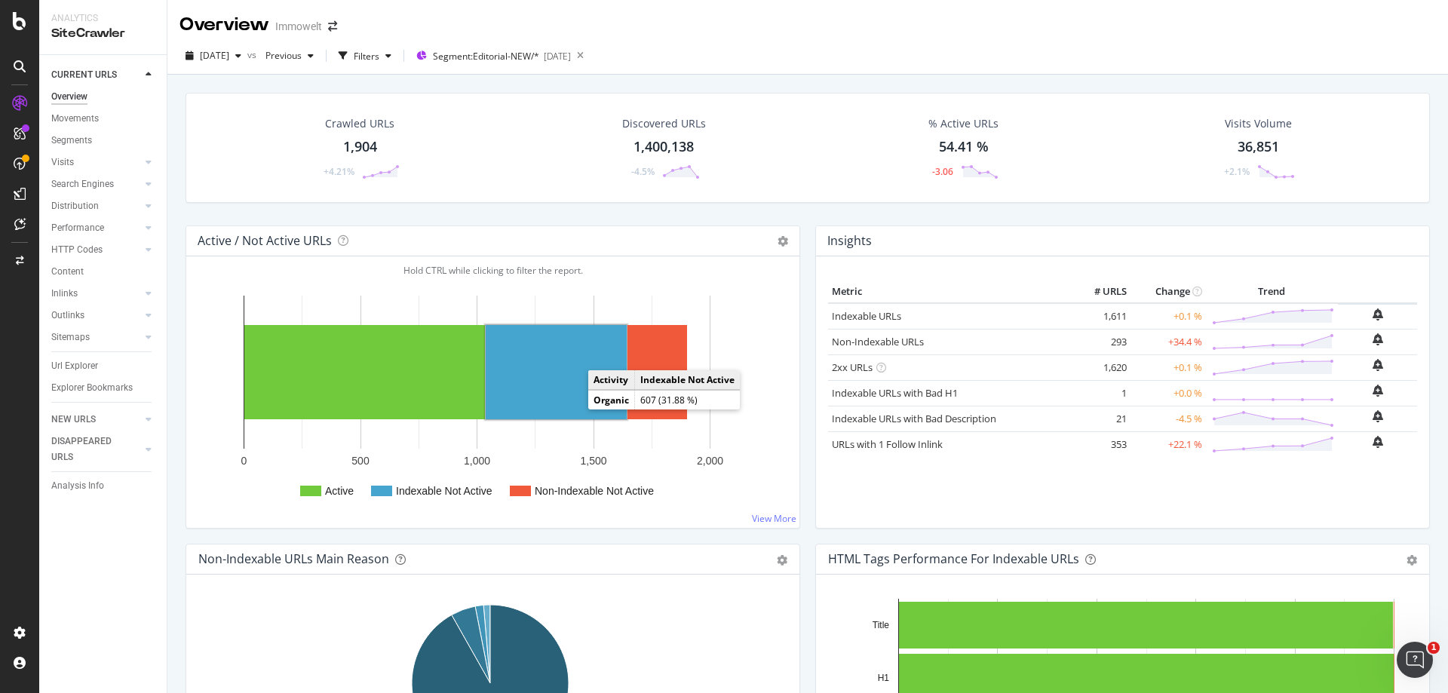
click at [572, 387] on rect "A chart." at bounding box center [556, 372] width 141 height 94
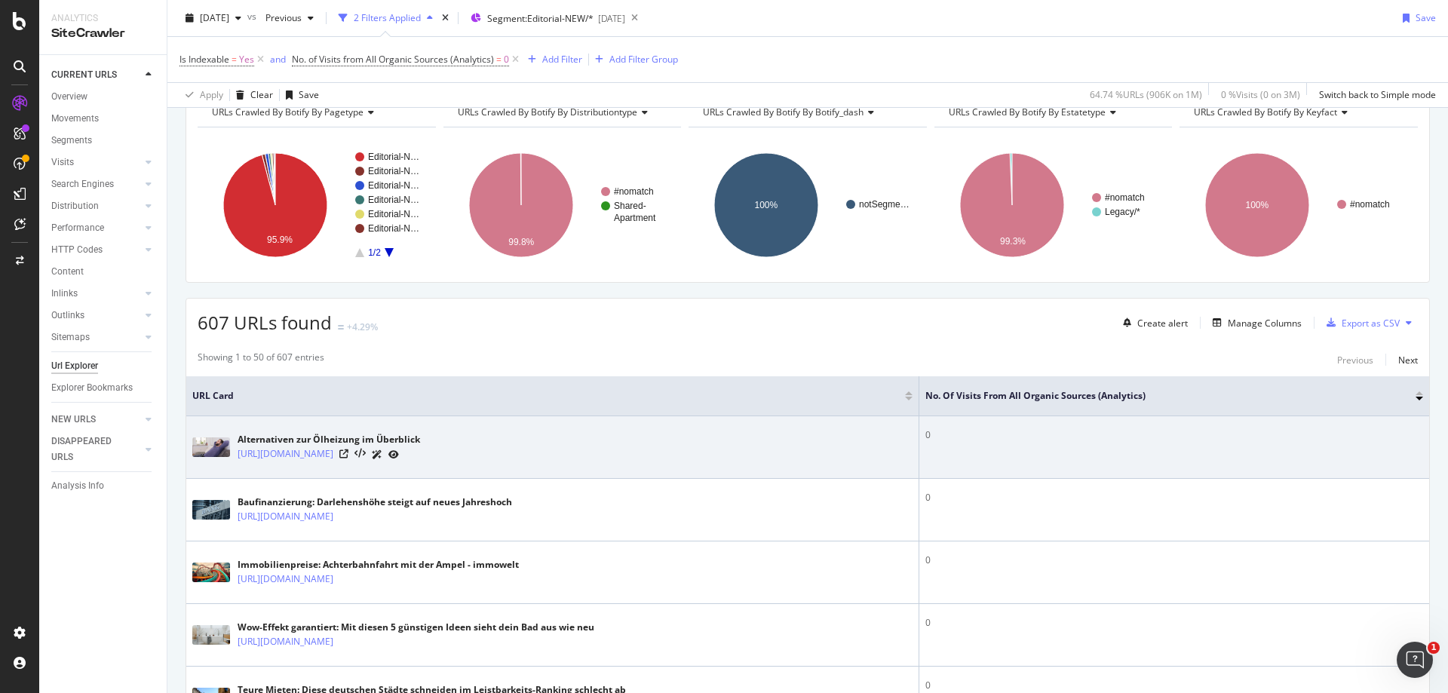
scroll to position [75, 0]
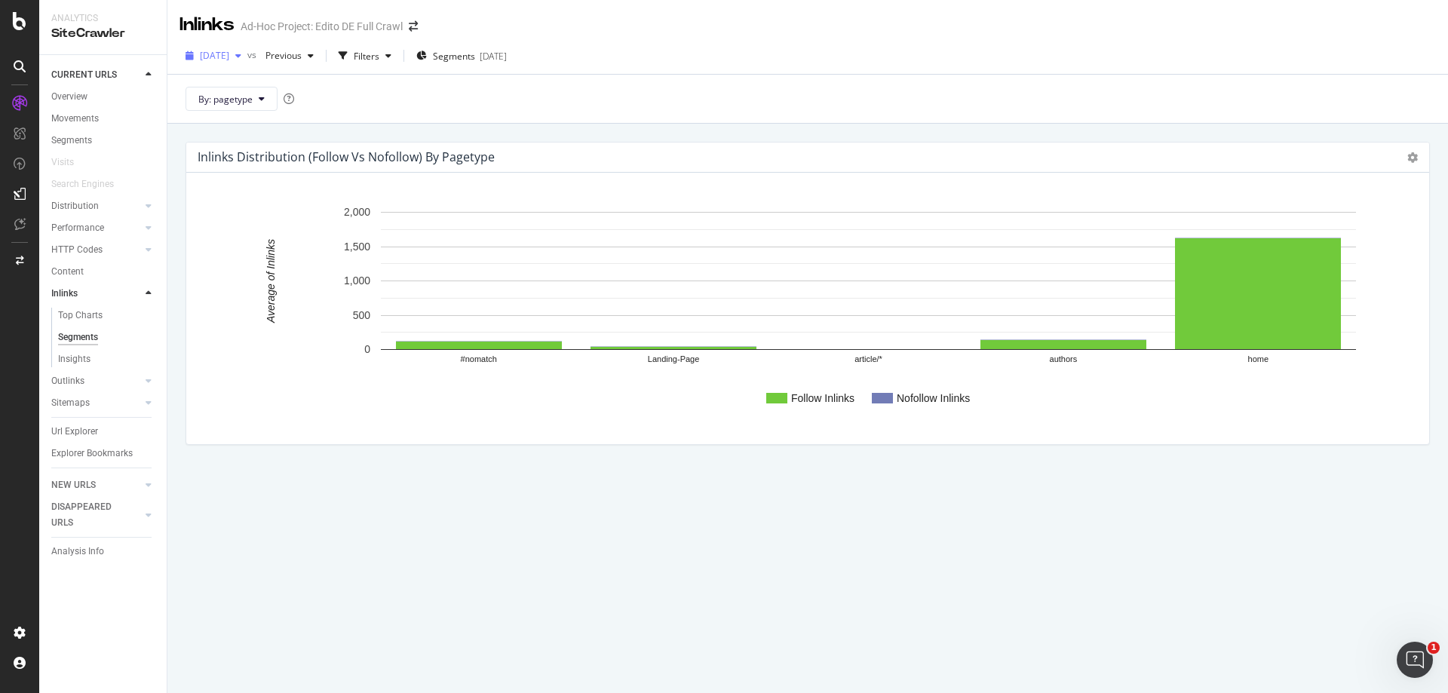
click at [241, 57] on icon "button" at bounding box center [238, 55] width 6 height 9
click at [270, 120] on div "[DATE]" at bounding box center [243, 114] width 84 height 14
